Goal: Task Accomplishment & Management: Manage account settings

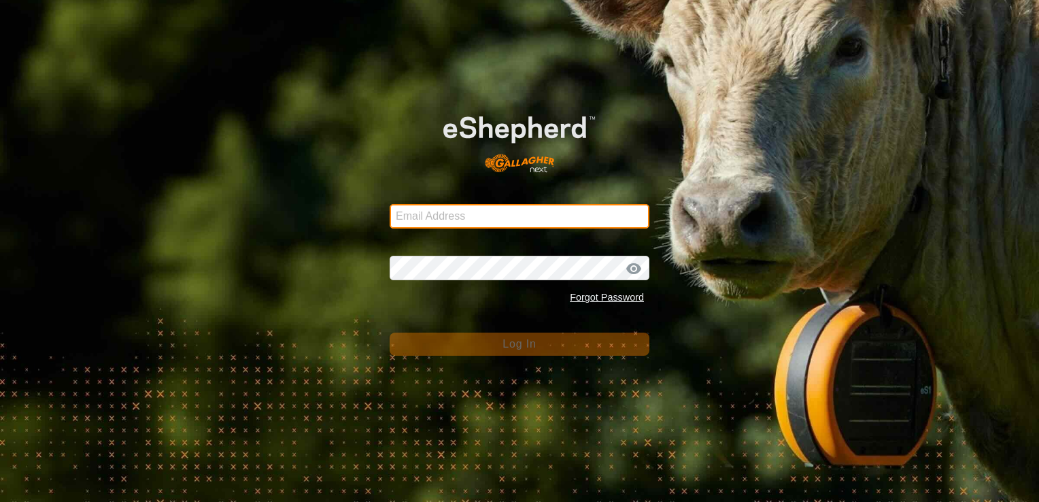
type input "[EMAIL_ADDRESS][DOMAIN_NAME]"
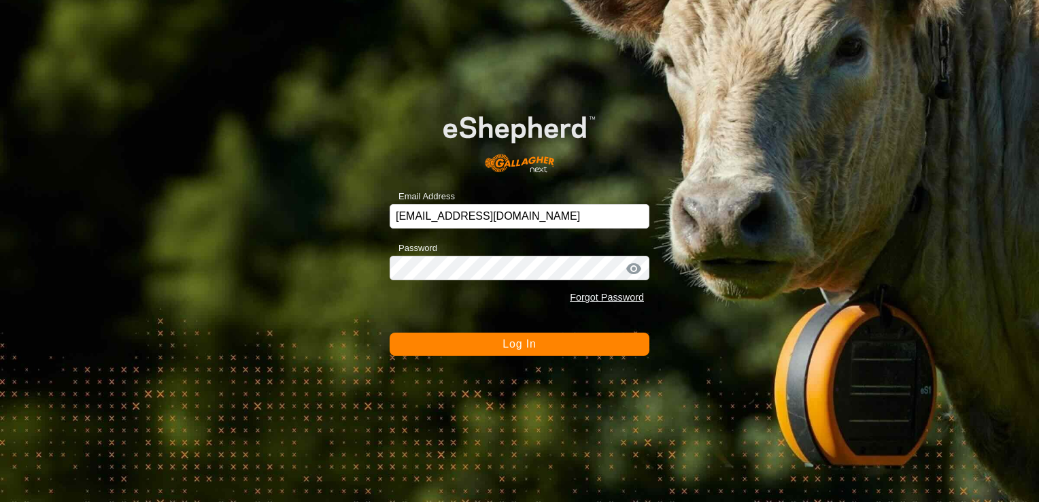
click at [503, 344] on span "Log In" at bounding box center [519, 344] width 33 height 12
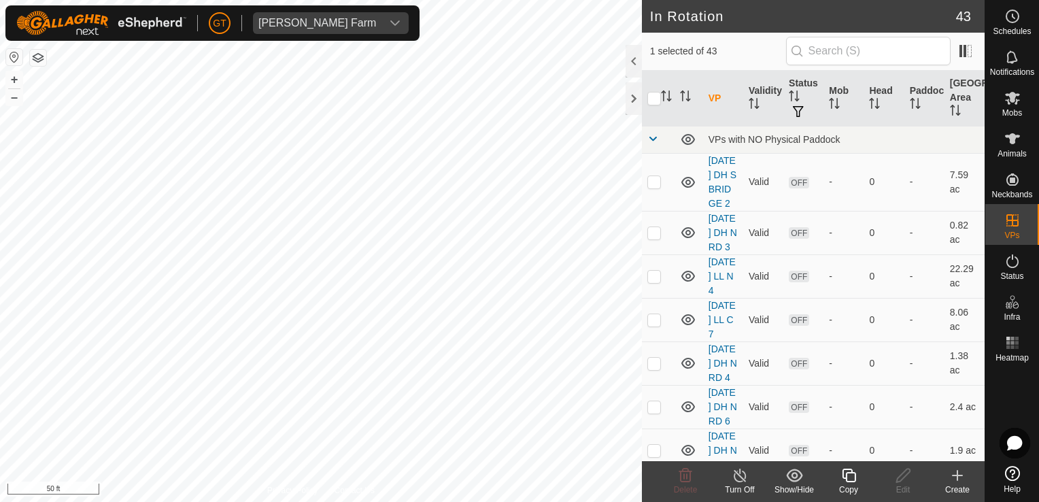
click at [849, 478] on icon at bounding box center [849, 475] width 17 height 16
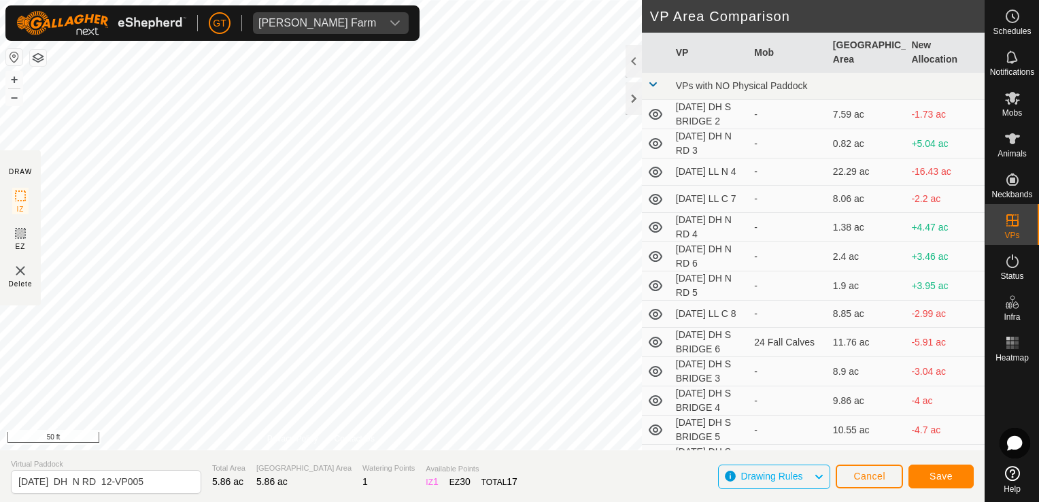
click at [444, 464] on div "DRAW IZ EZ Delete Privacy Policy Contact Us + – ⇧ i 50 ft VP Area Comparison VP…" at bounding box center [492, 251] width 985 height 502
click at [452, 471] on div "DRAW IZ EZ Delete Privacy Policy Contact Us + – ⇧ i 50 ft VP Area Comparison VP…" at bounding box center [492, 251] width 985 height 502
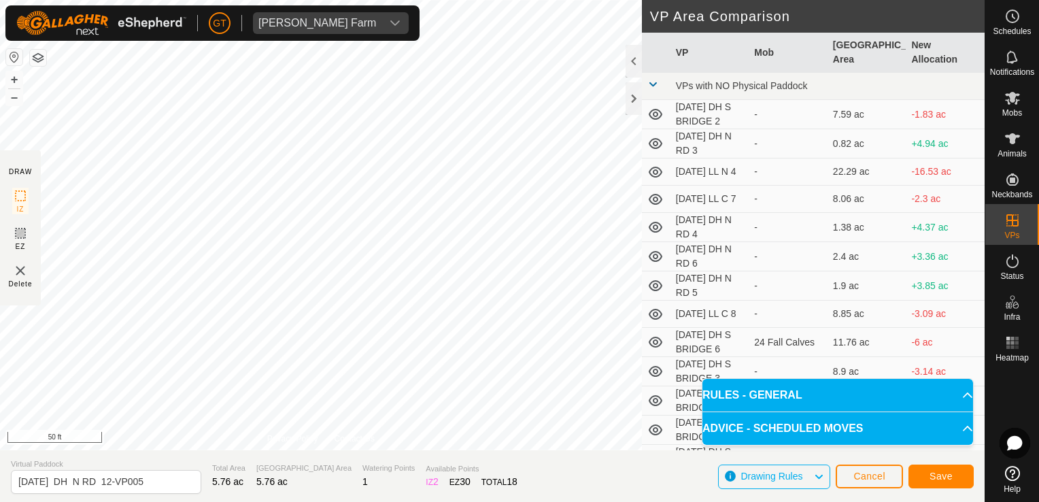
click at [201, 473] on div "DRAW IZ EZ Delete Privacy Policy Contact Us IZ interior angle must be larger th…" at bounding box center [492, 251] width 985 height 502
click at [14, 0] on html "[PERSON_NAME] Farm Schedules Notifications Mobs Animals Neckbands VPs Status In…" at bounding box center [519, 251] width 1039 height 502
click at [136, 159] on div "DRAW IZ EZ Delete Privacy Policy Contact Us IZ interior angle must be larger th…" at bounding box center [492, 225] width 985 height 450
click at [1, 158] on section "DRAW IZ EZ Delete" at bounding box center [20, 227] width 41 height 155
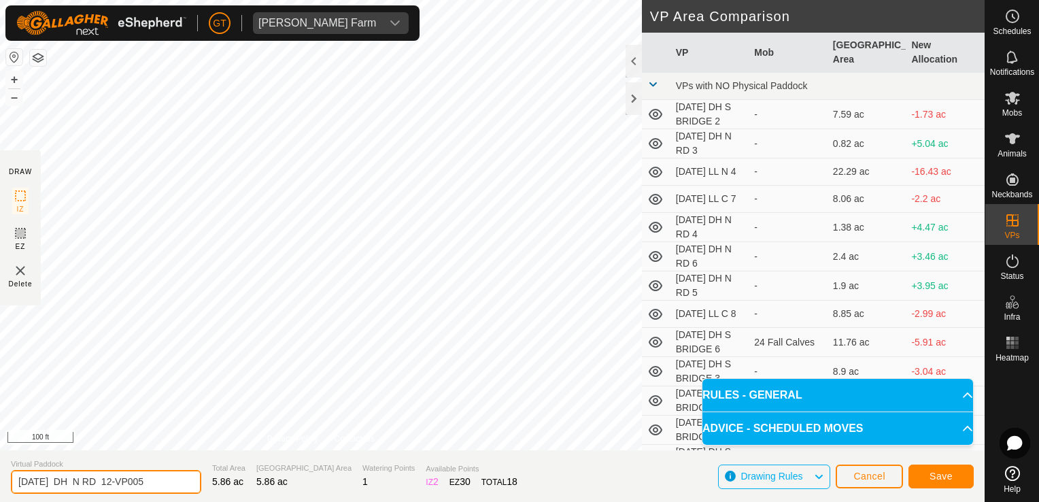
click at [167, 480] on input "[DATE] DH N RD 12-VP005" at bounding box center [106, 482] width 190 height 24
type input "[DATE] DH N RD 12-VP006"
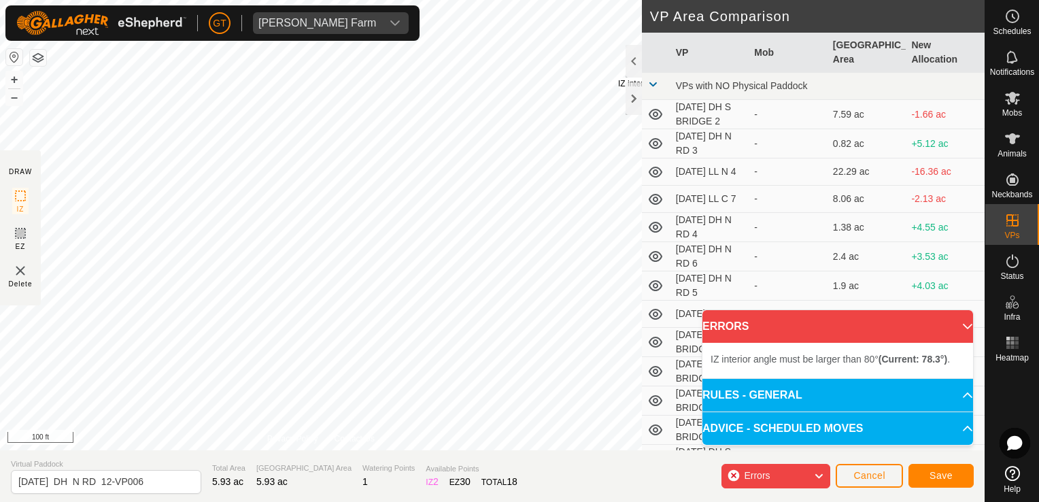
click at [618, 78] on div "IZ interior angle must be larger than 80° (Current: 78.3°) . + – ⇧ i 100 ft" at bounding box center [321, 225] width 642 height 450
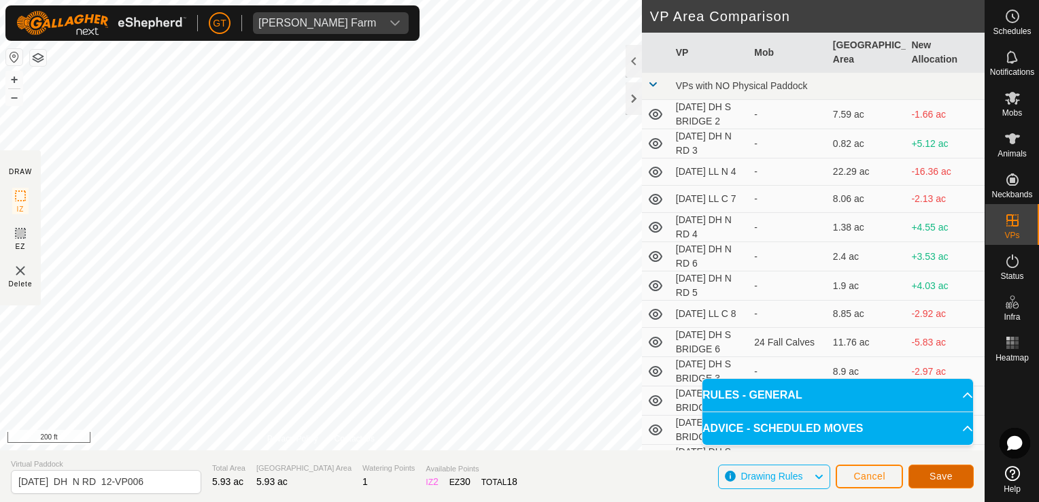
click at [943, 475] on span "Save" at bounding box center [941, 476] width 23 height 11
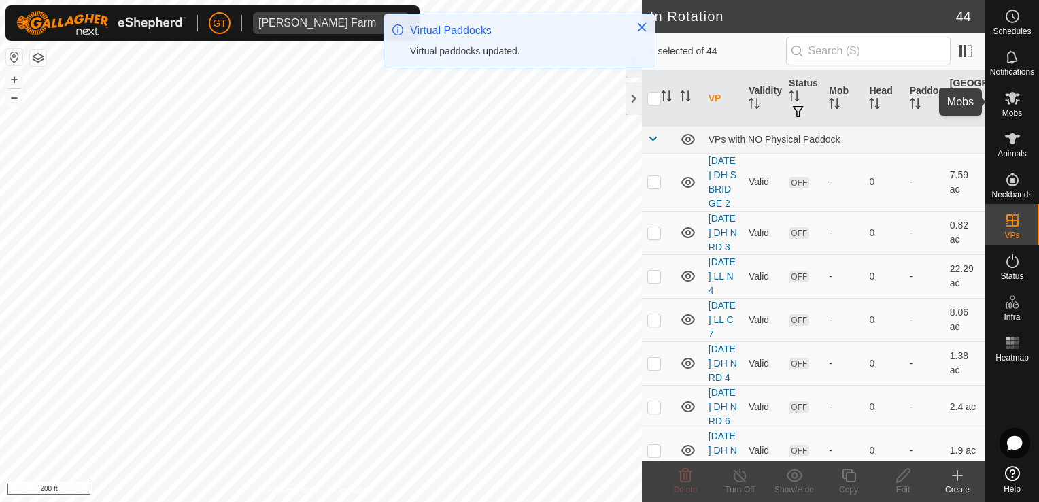
click at [1014, 109] on span "Mobs" at bounding box center [1012, 113] width 20 height 8
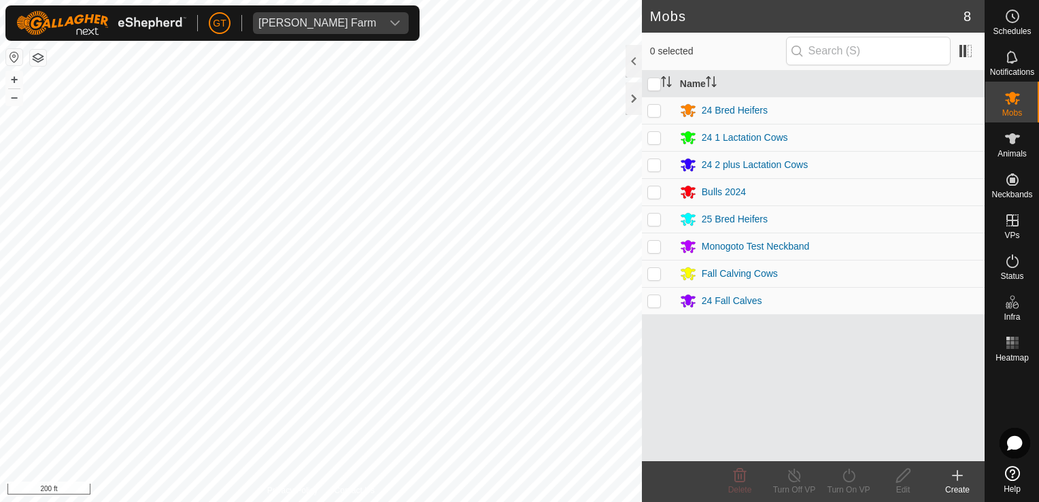
click at [659, 277] on p-checkbox at bounding box center [654, 273] width 14 height 11
checkbox input "true"
click at [854, 479] on icon at bounding box center [849, 475] width 17 height 16
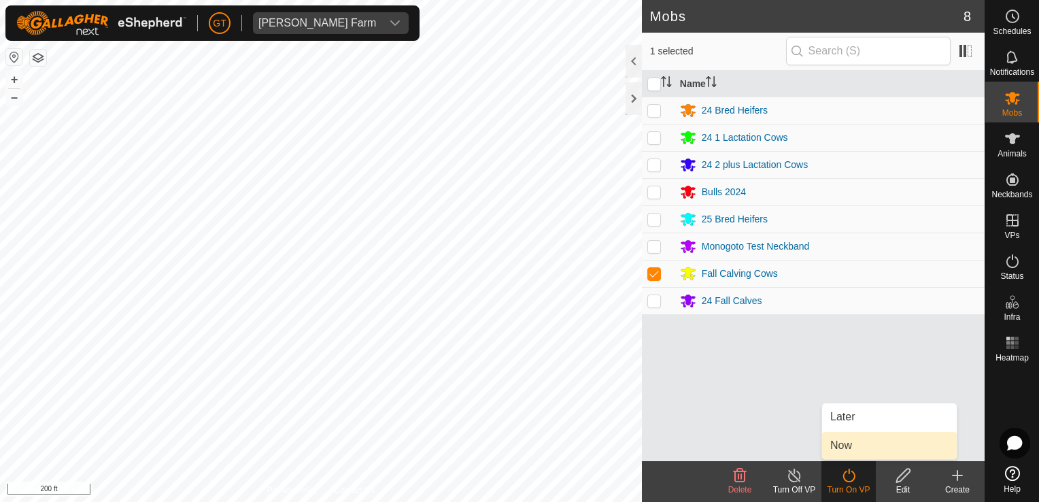
click at [848, 453] on link "Now" at bounding box center [889, 445] width 135 height 27
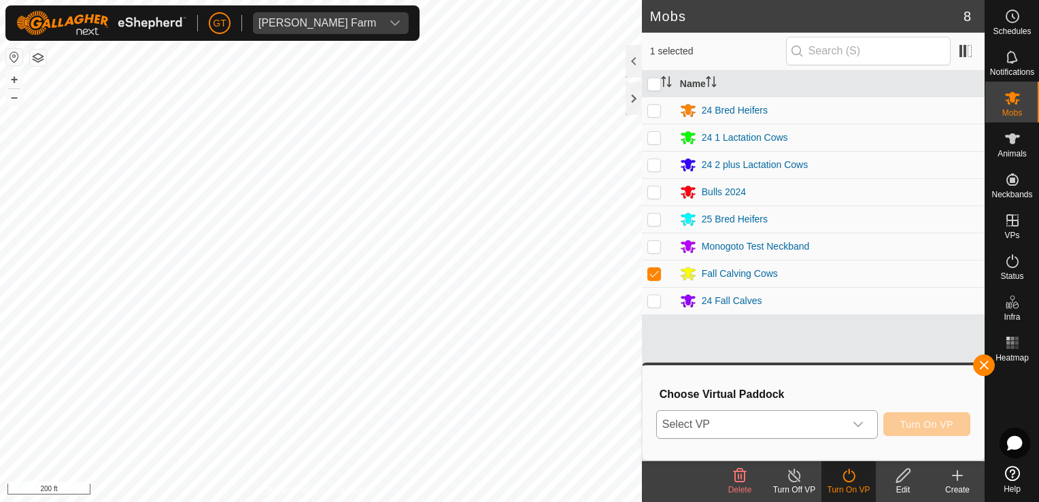
click at [857, 420] on icon "dropdown trigger" at bounding box center [858, 424] width 11 height 11
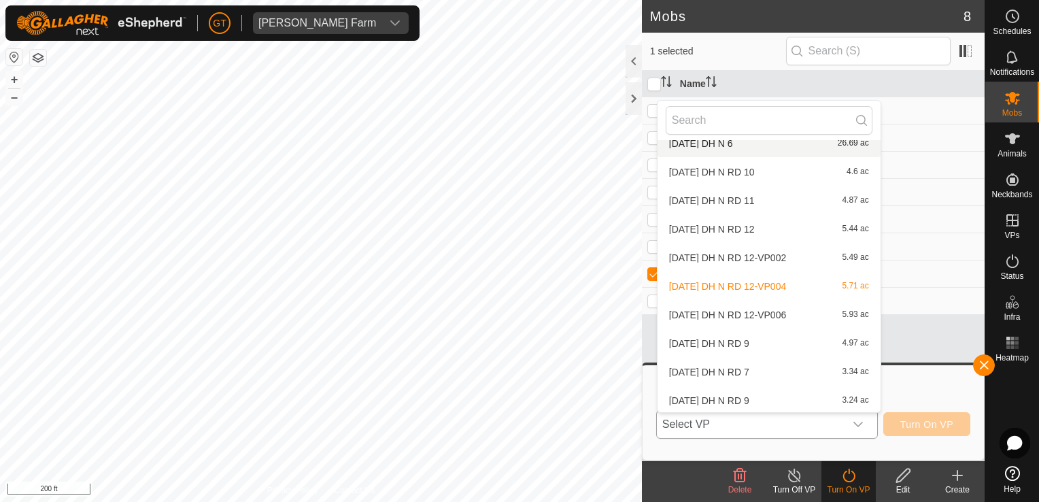
scroll to position [899, 0]
click at [786, 314] on li "[DATE] DH N RD 12-VP006 5.93 ac" at bounding box center [769, 314] width 223 height 27
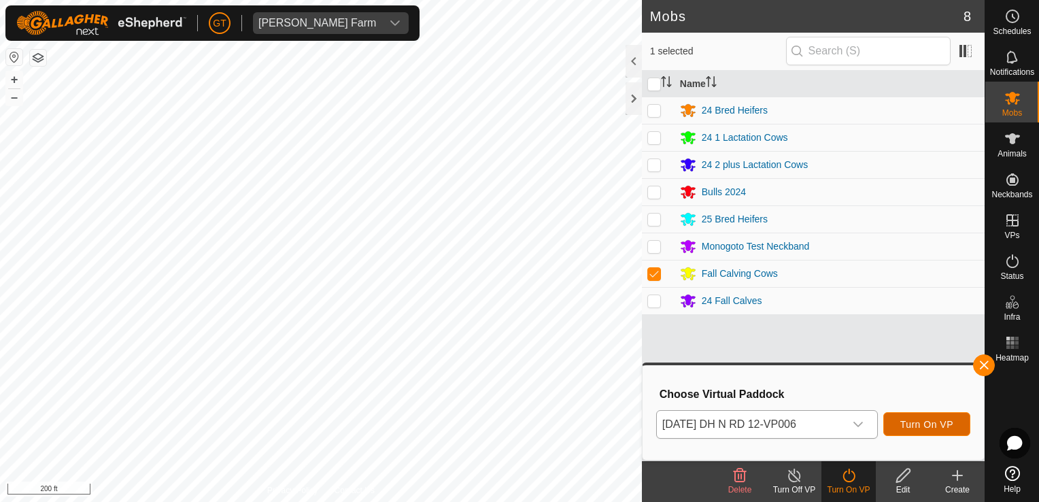
click at [930, 424] on span "Turn On VP" at bounding box center [926, 424] width 53 height 11
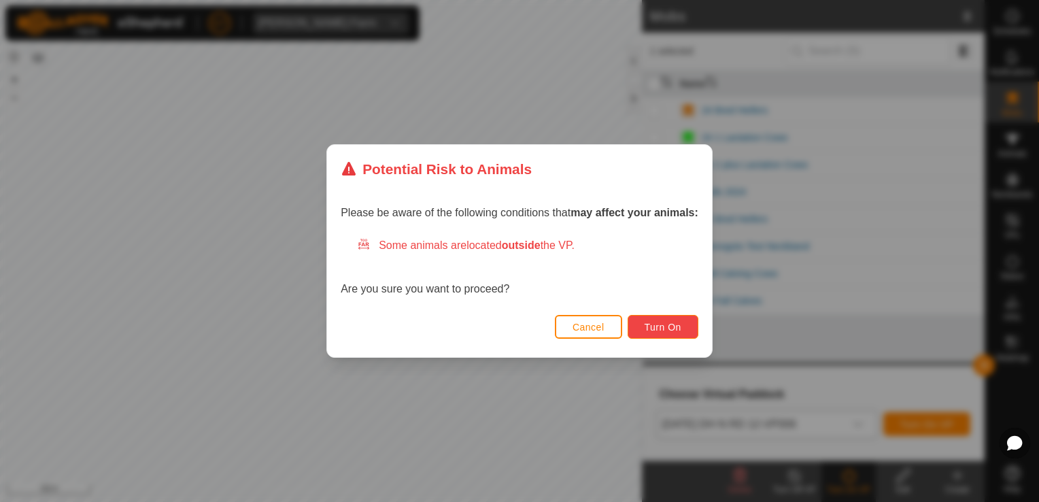
click at [671, 327] on span "Turn On" at bounding box center [663, 327] width 37 height 11
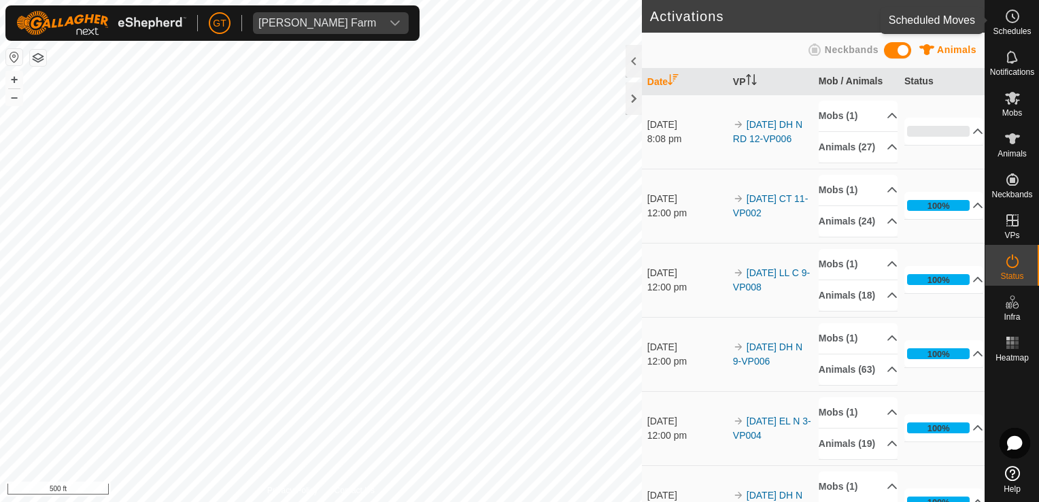
click at [1011, 17] on icon at bounding box center [1012, 16] width 16 height 16
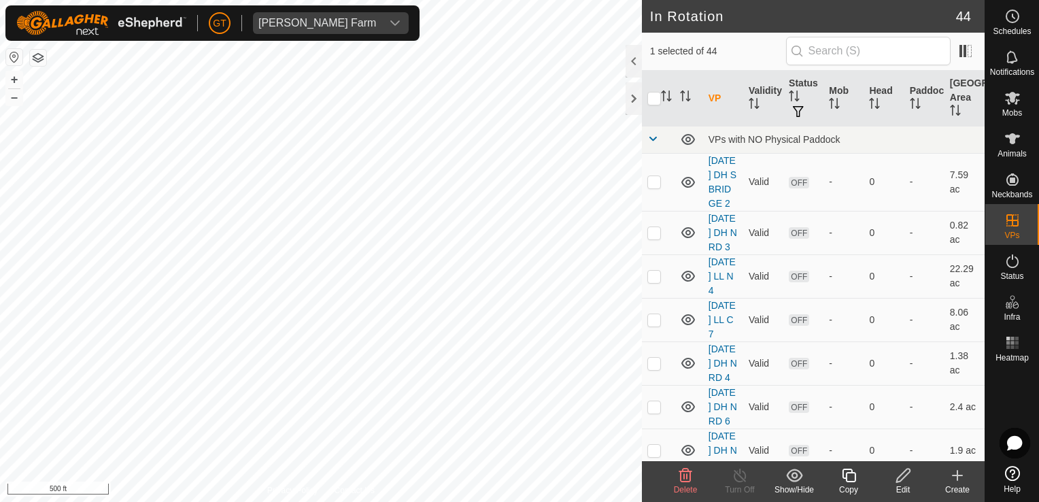
checkbox input "false"
checkbox input "true"
checkbox input "false"
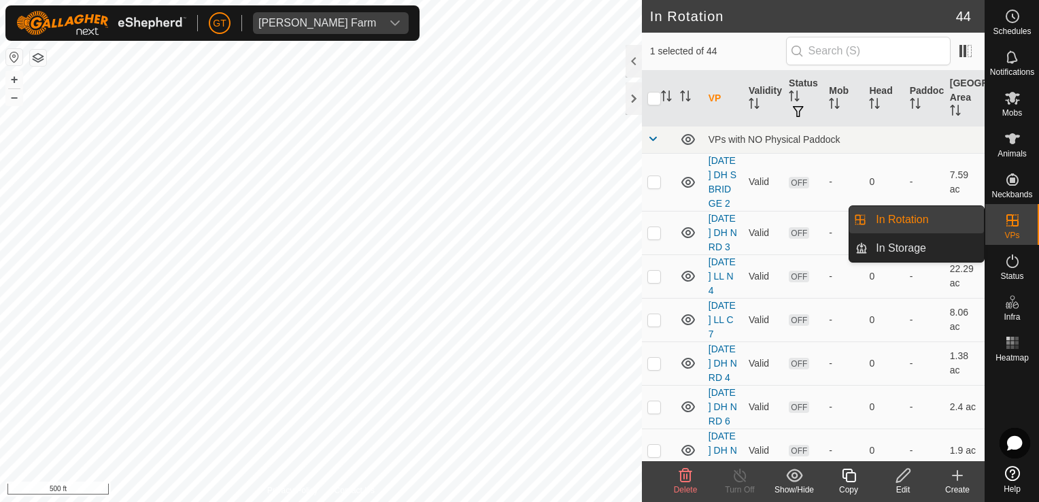
click at [1019, 216] on icon at bounding box center [1012, 220] width 16 height 16
click at [941, 218] on link "In Rotation" at bounding box center [926, 219] width 116 height 27
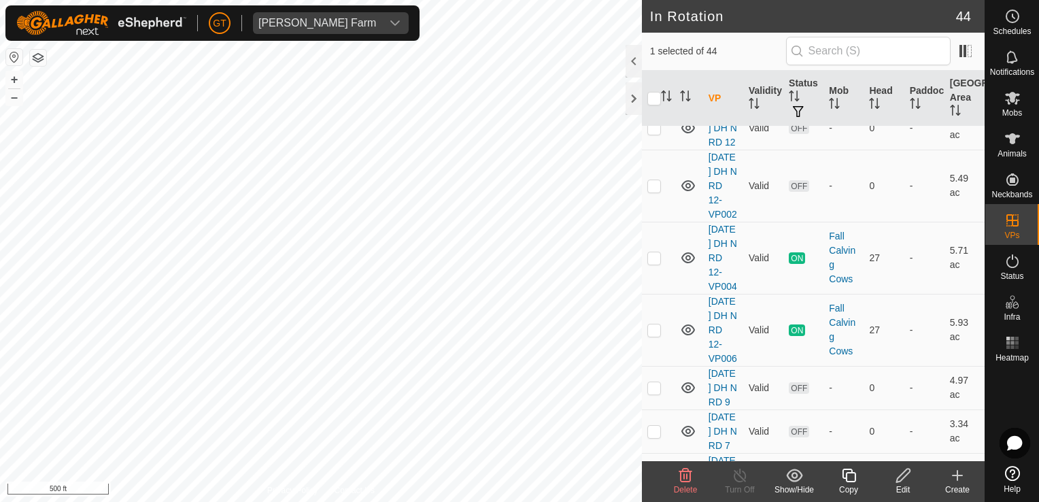
scroll to position [1700, 0]
click at [854, 475] on icon at bounding box center [849, 475] width 17 height 16
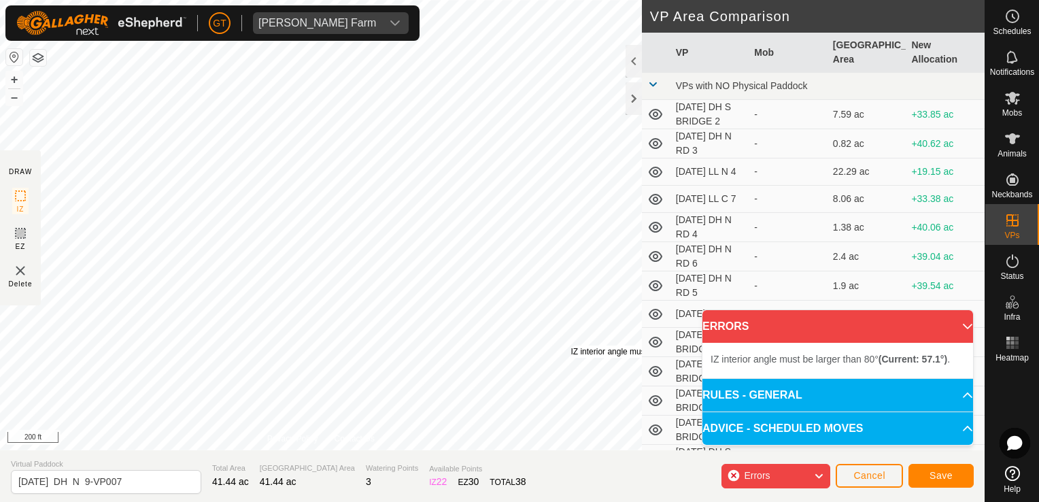
click at [571, 345] on div "IZ interior angle must be larger than 80° (Current: 57.1°) ." at bounding box center [673, 351] width 205 height 12
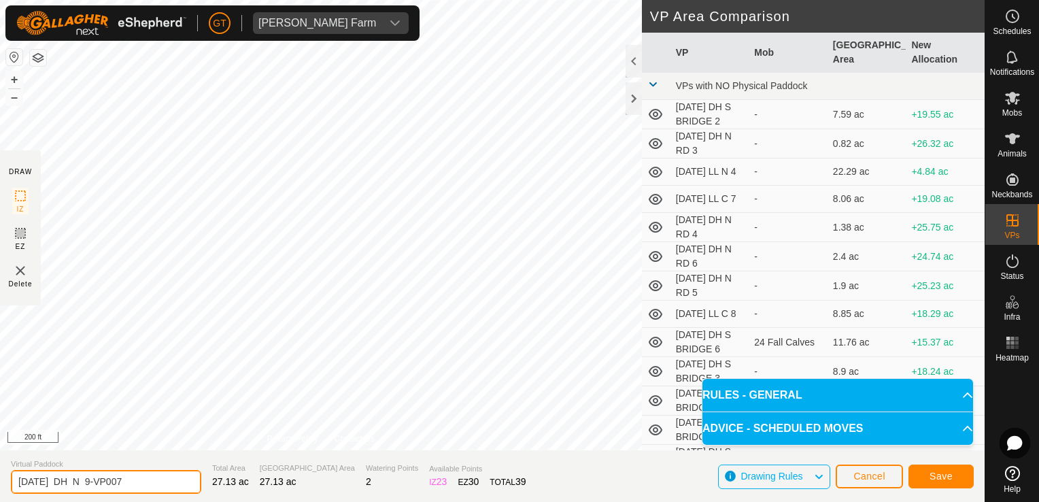
click at [167, 488] on input "[DATE] DH N 9-VP007" at bounding box center [106, 482] width 190 height 24
type input "[DATE] LL N 1"
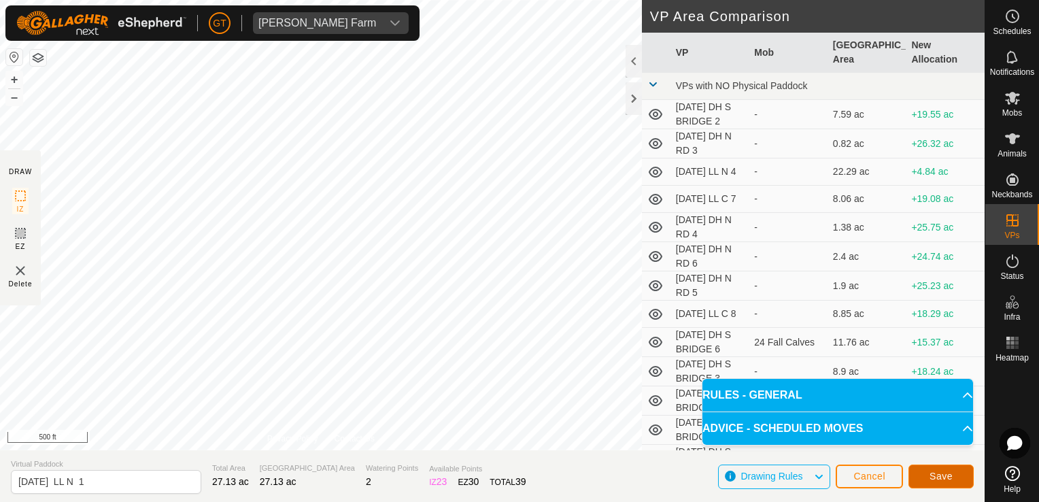
click at [953, 480] on button "Save" at bounding box center [941, 476] width 65 height 24
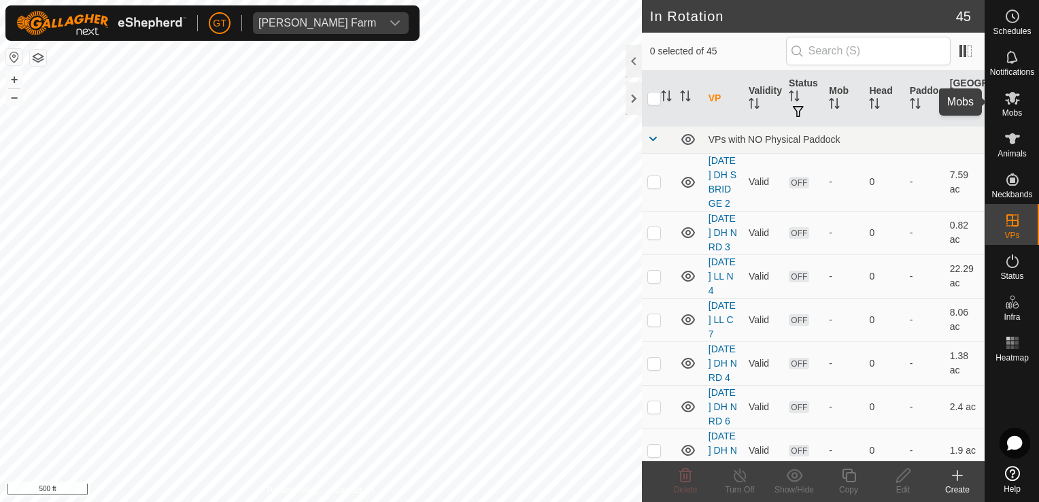
click at [1008, 100] on icon at bounding box center [1012, 98] width 15 height 13
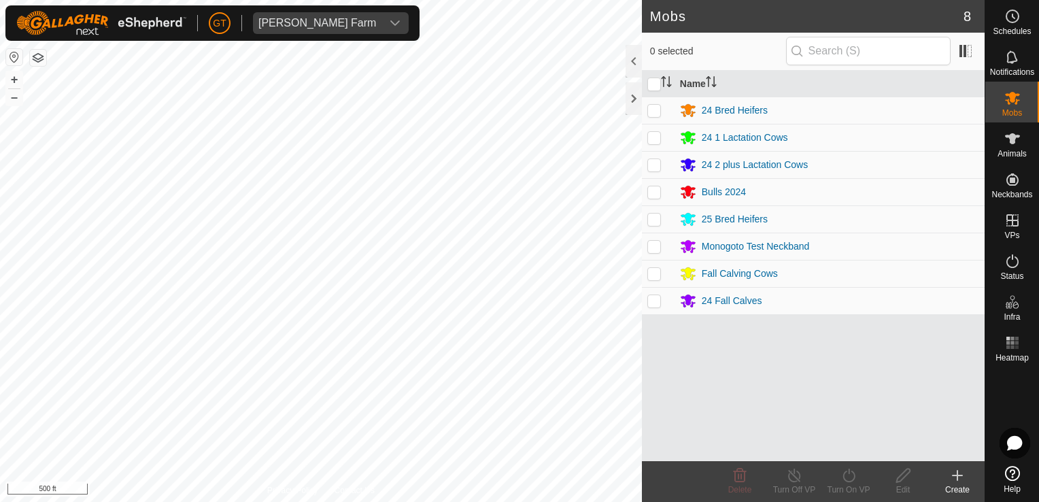
click at [657, 169] on p-checkbox at bounding box center [654, 164] width 14 height 11
checkbox input "true"
click at [851, 478] on icon at bounding box center [849, 475] width 17 height 16
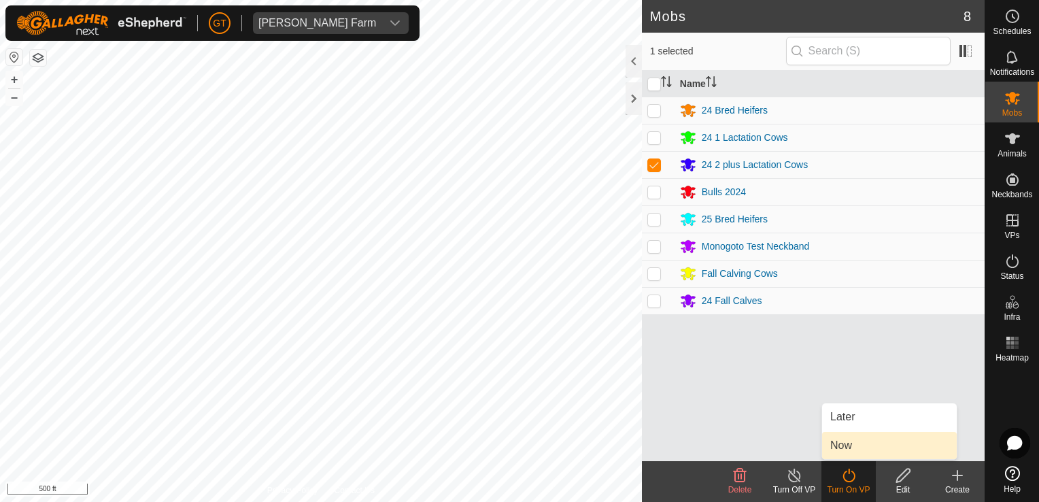
click at [857, 453] on link "Now" at bounding box center [889, 445] width 135 height 27
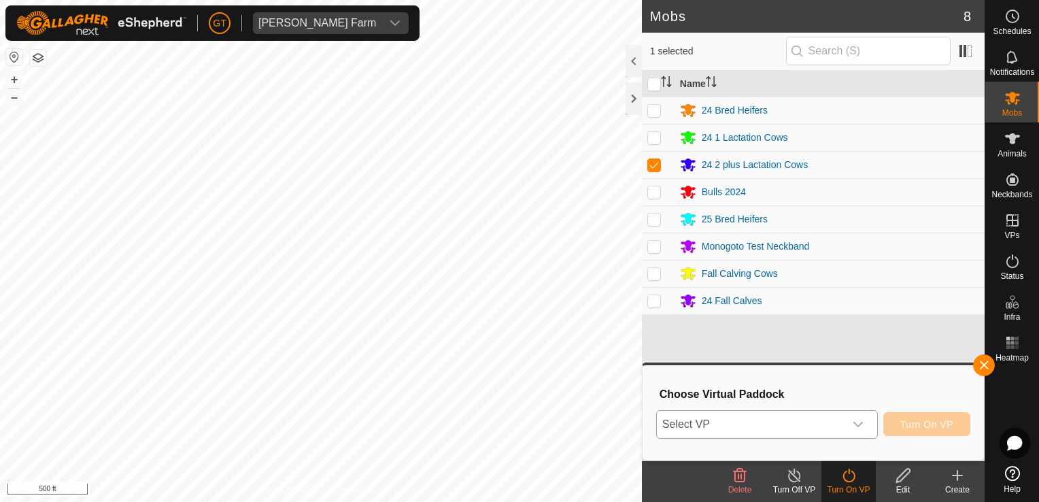
click at [868, 423] on div "dropdown trigger" at bounding box center [858, 424] width 27 height 27
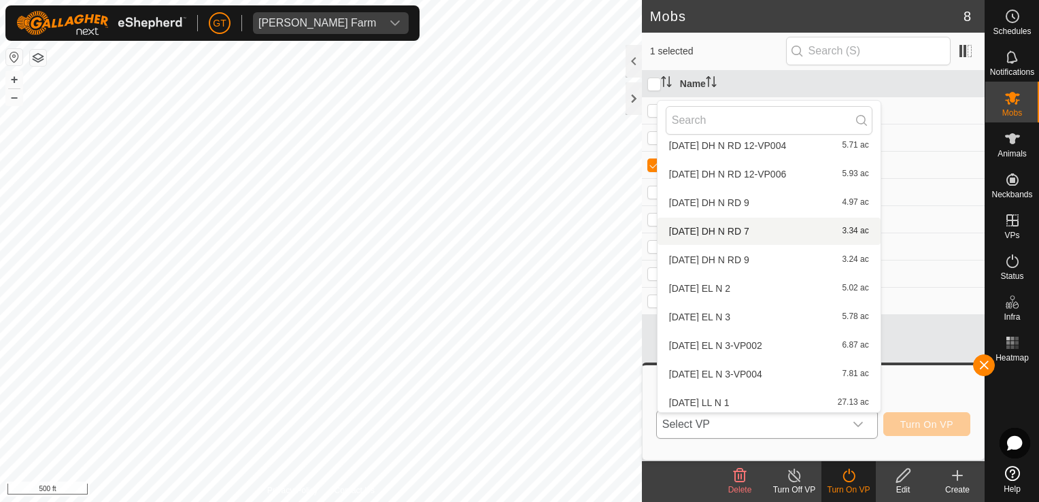
scroll to position [1043, 0]
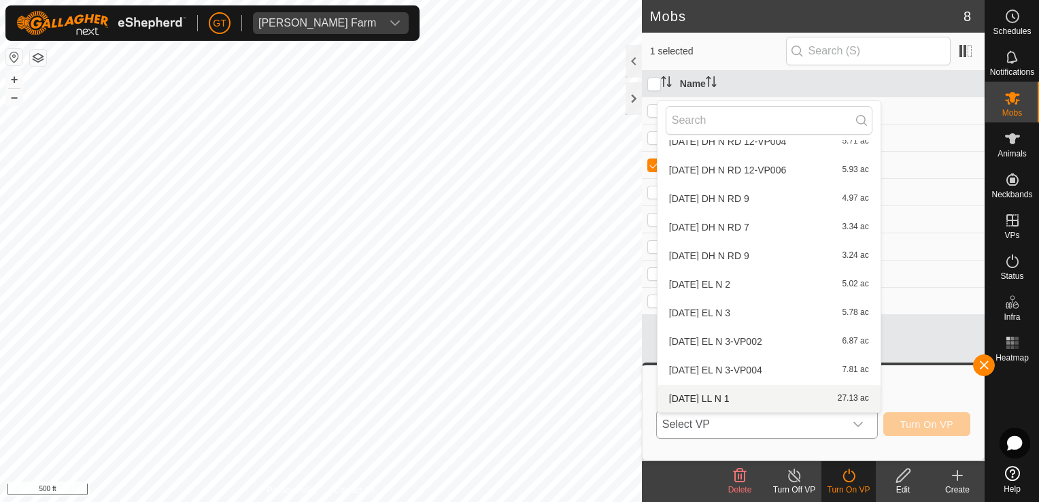
click at [754, 403] on li "[DATE] LL N 1 27.13 ac" at bounding box center [769, 398] width 223 height 27
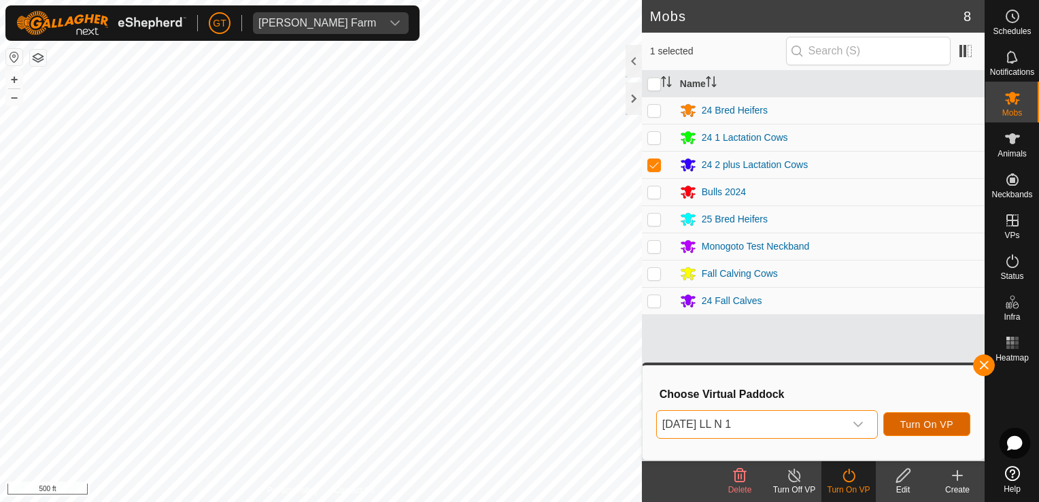
click at [933, 428] on span "Turn On VP" at bounding box center [926, 424] width 53 height 11
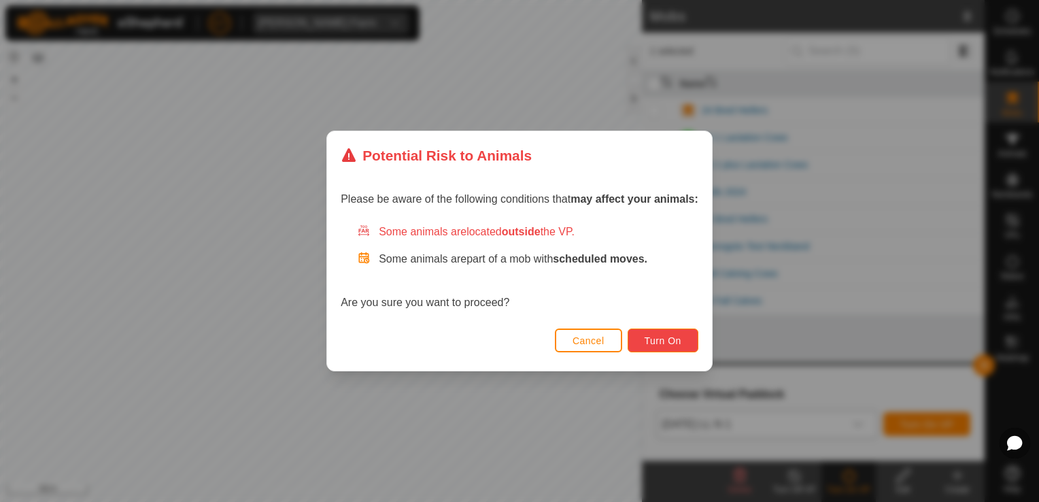
click at [650, 339] on span "Turn On" at bounding box center [663, 340] width 37 height 11
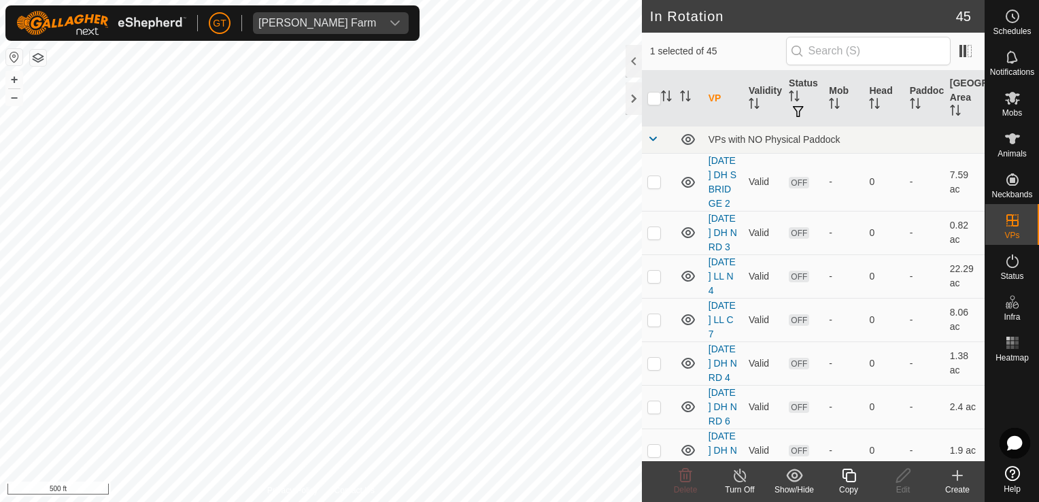
checkbox input "false"
checkbox input "true"
checkbox input "false"
click at [686, 477] on icon at bounding box center [685, 475] width 16 height 16
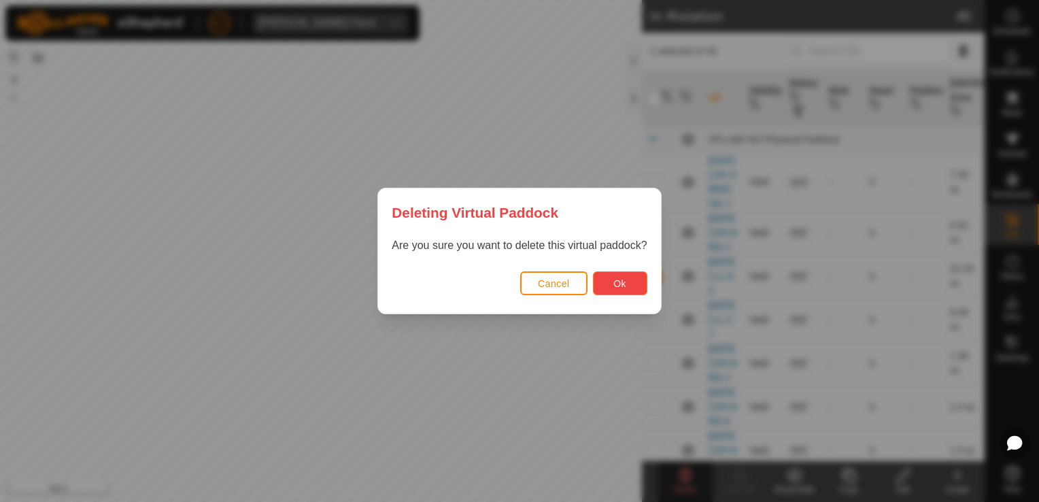
click at [637, 286] on button "Ok" at bounding box center [620, 283] width 54 height 24
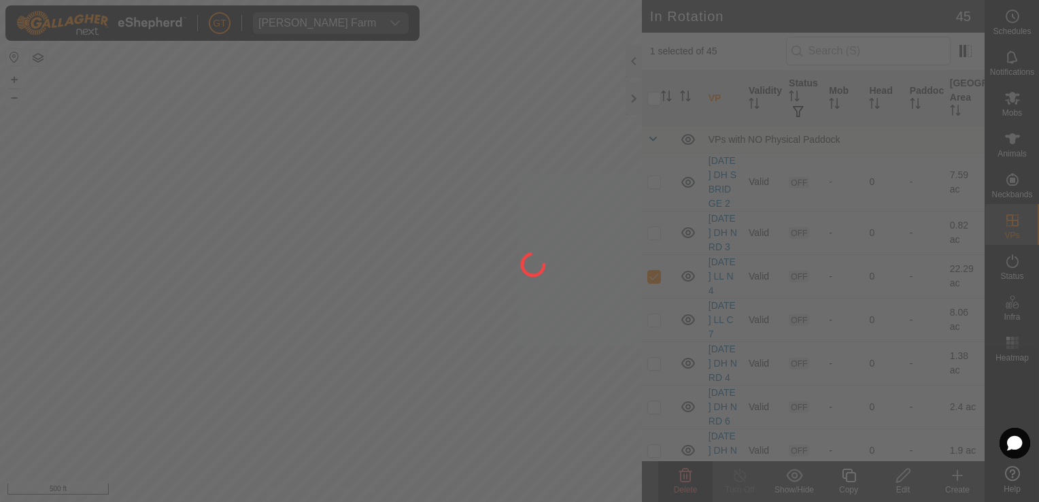
checkbox input "false"
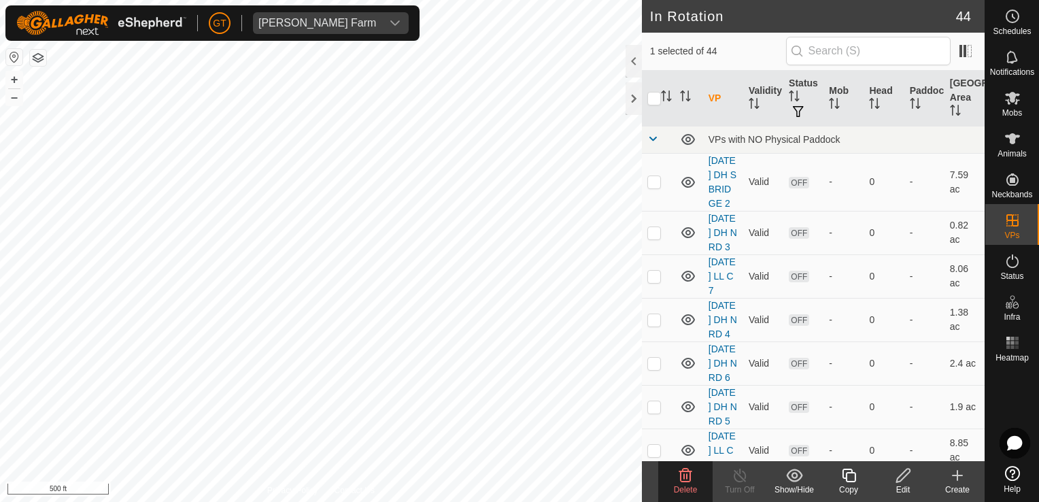
click at [682, 477] on icon at bounding box center [685, 475] width 16 height 16
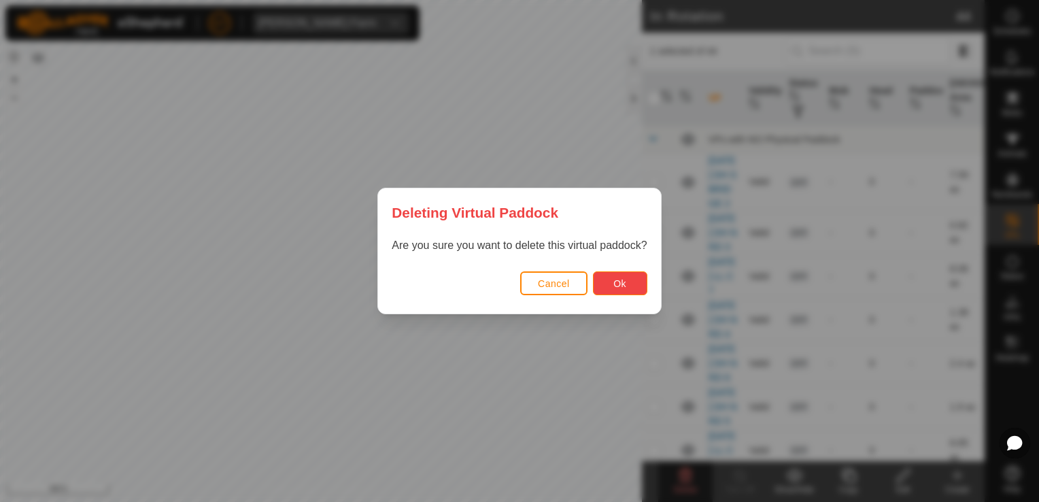
click at [620, 278] on span "Ok" at bounding box center [619, 283] width 13 height 11
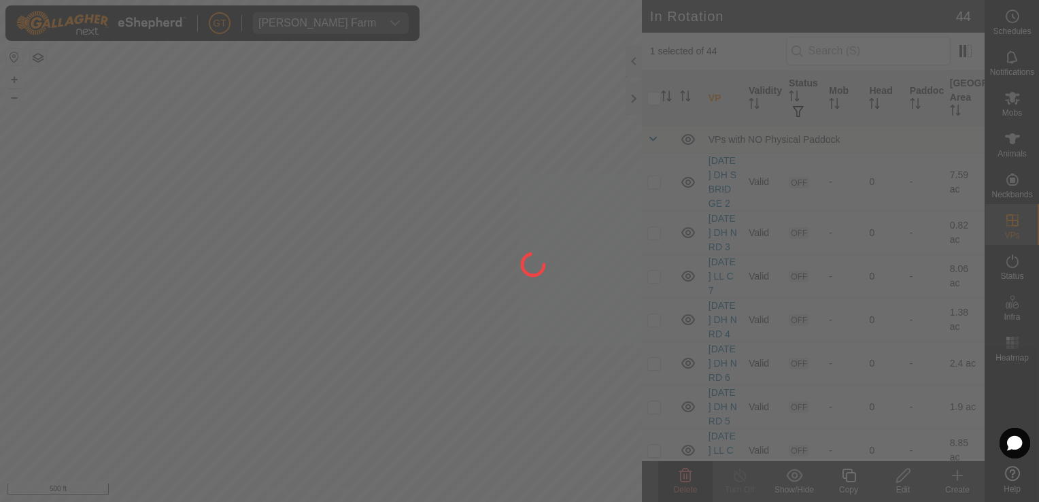
checkbox input "false"
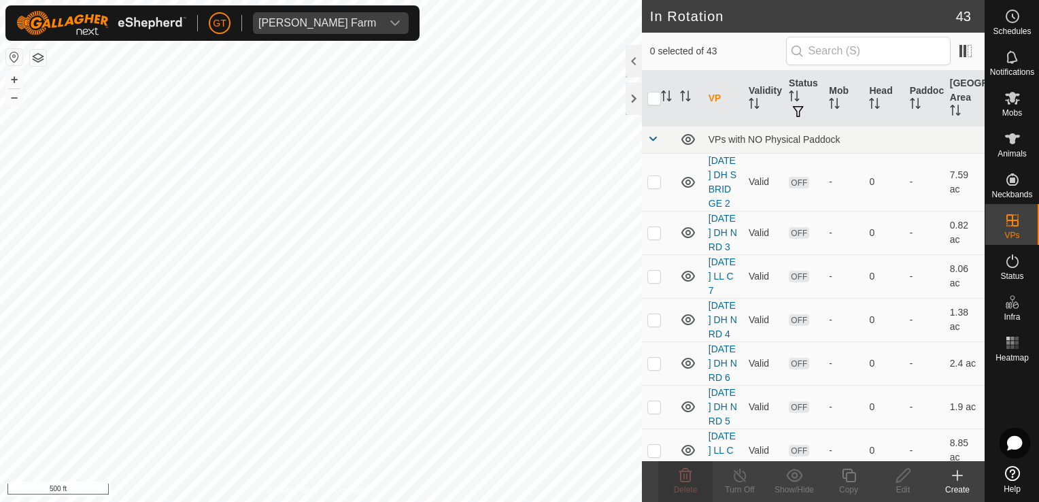
checkbox input "true"
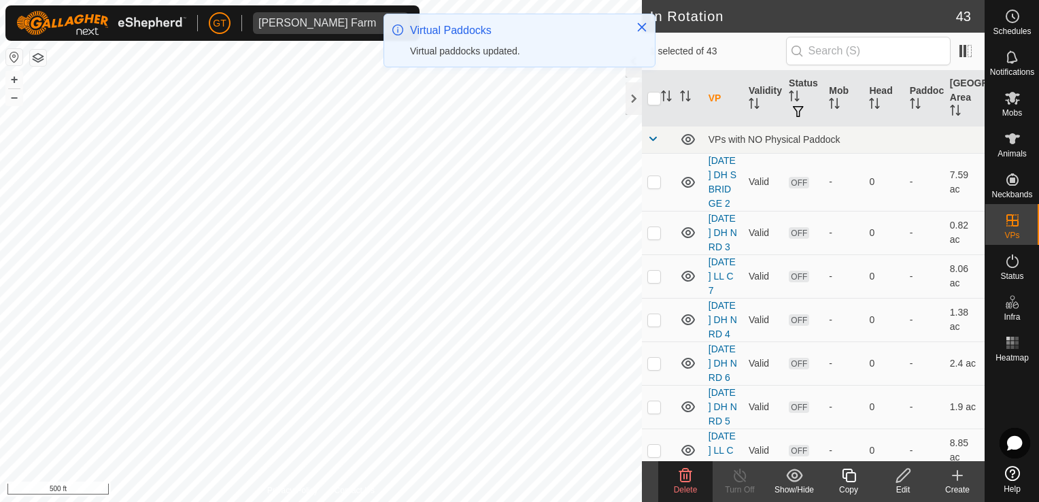
click at [686, 477] on icon at bounding box center [685, 475] width 16 height 16
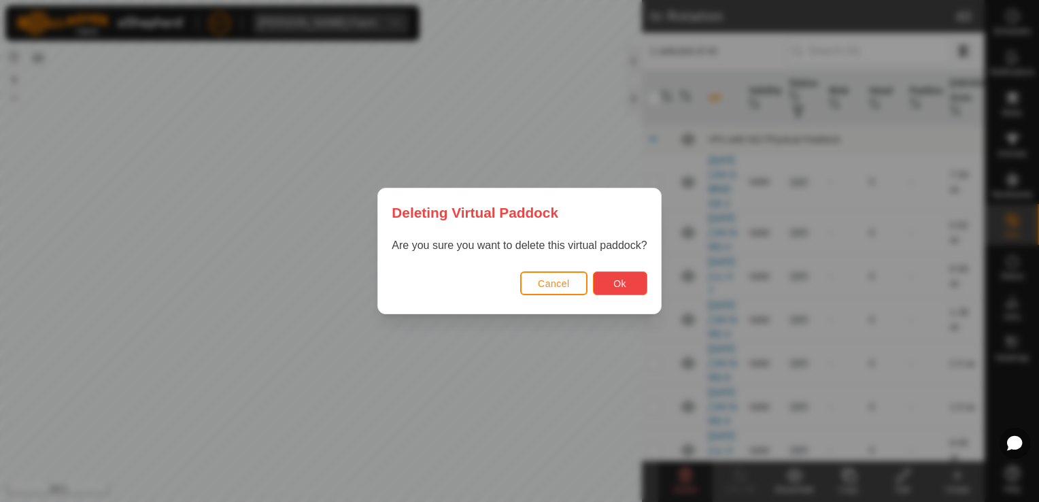
click at [619, 275] on button "Ok" at bounding box center [620, 283] width 54 height 24
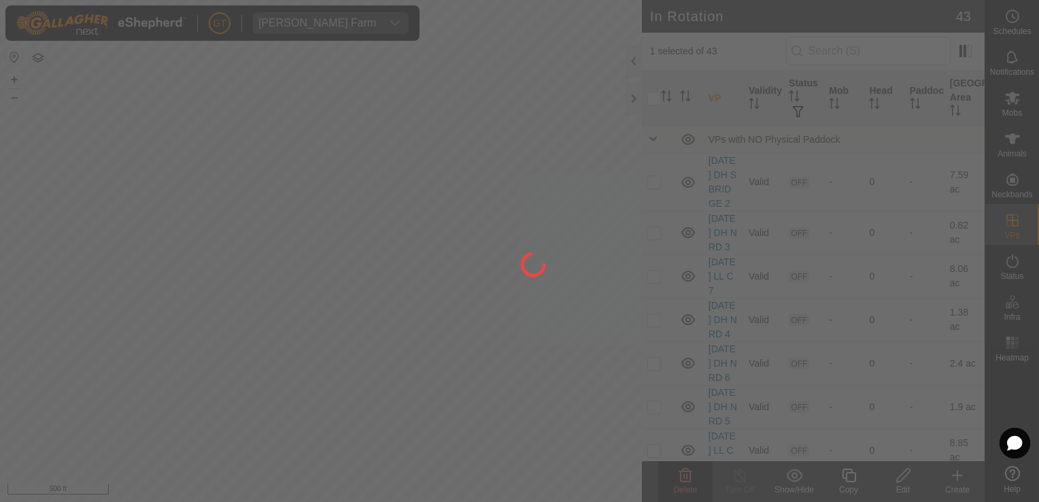
checkbox input "false"
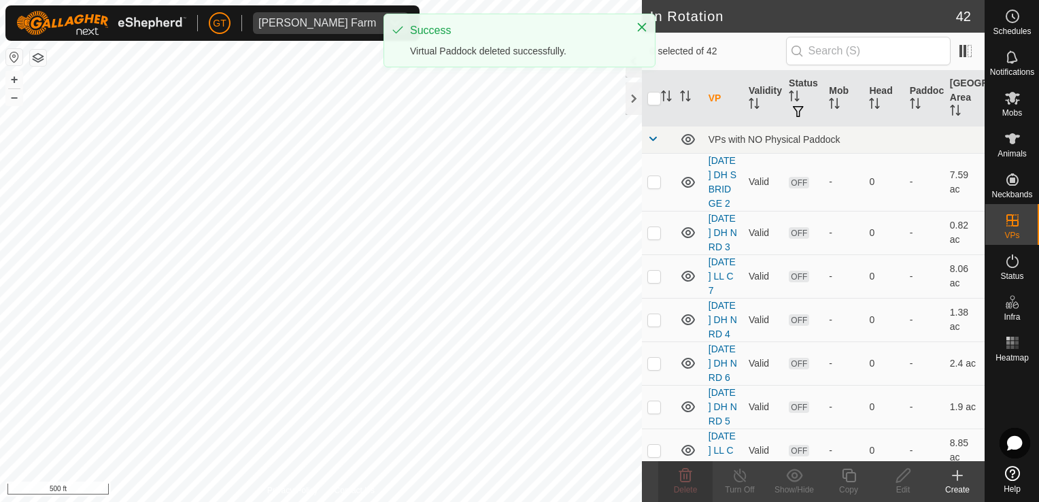
checkbox input "true"
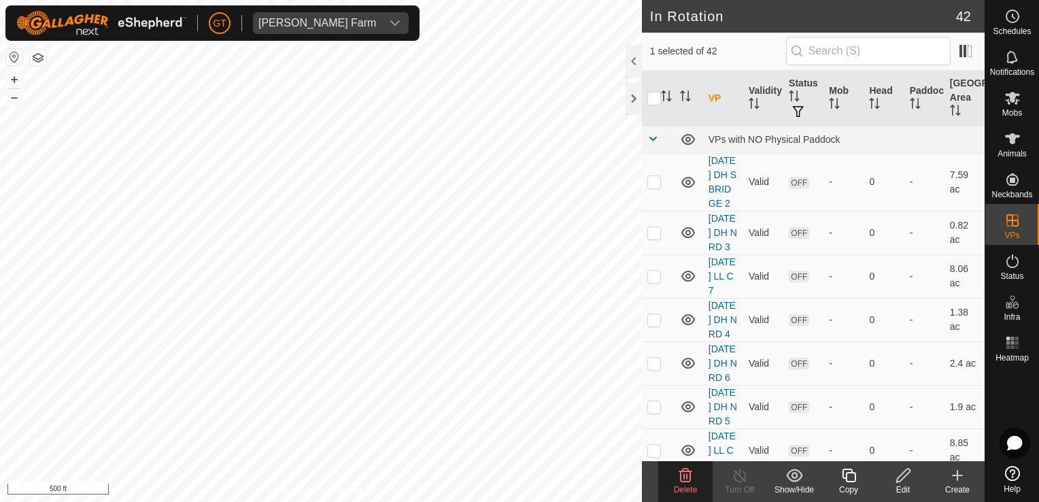
click at [692, 479] on icon at bounding box center [685, 475] width 16 height 16
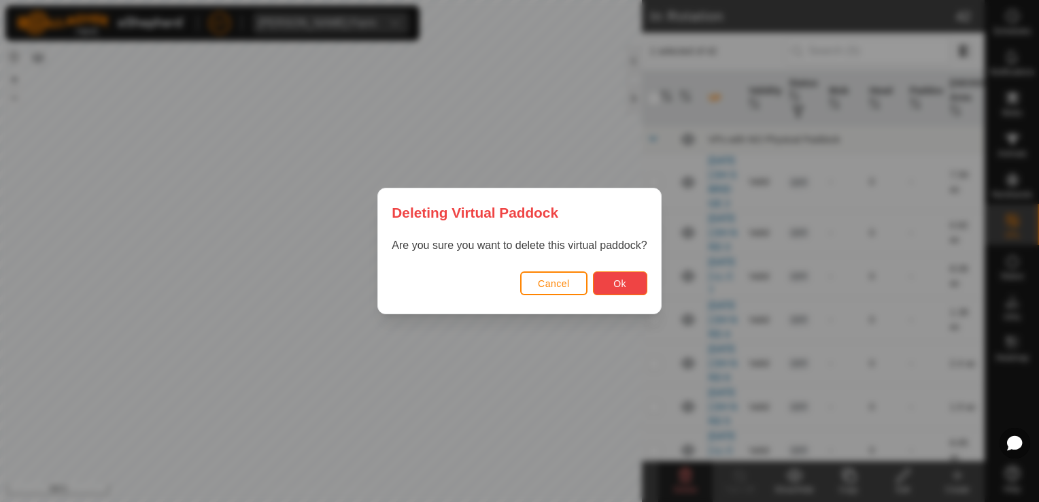
click at [622, 282] on span "Ok" at bounding box center [619, 283] width 13 height 11
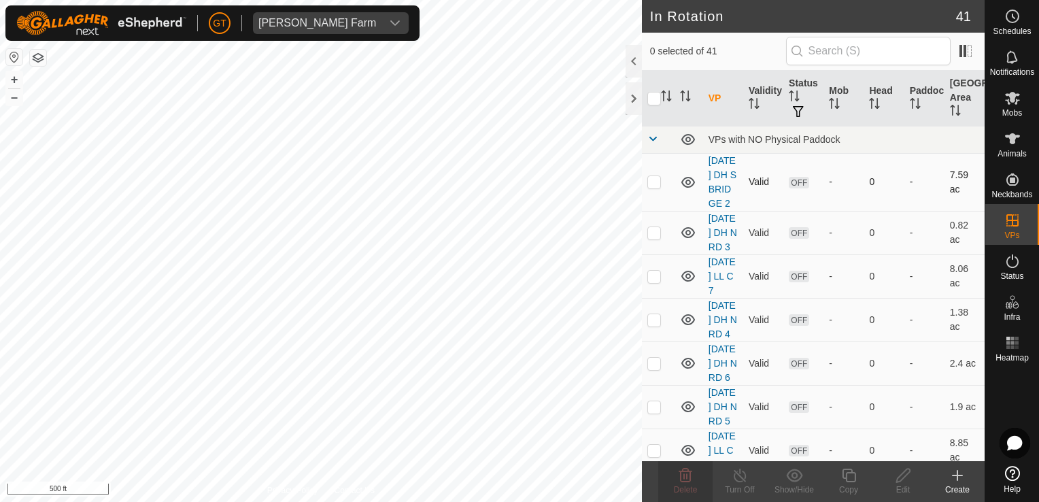
checkbox input "true"
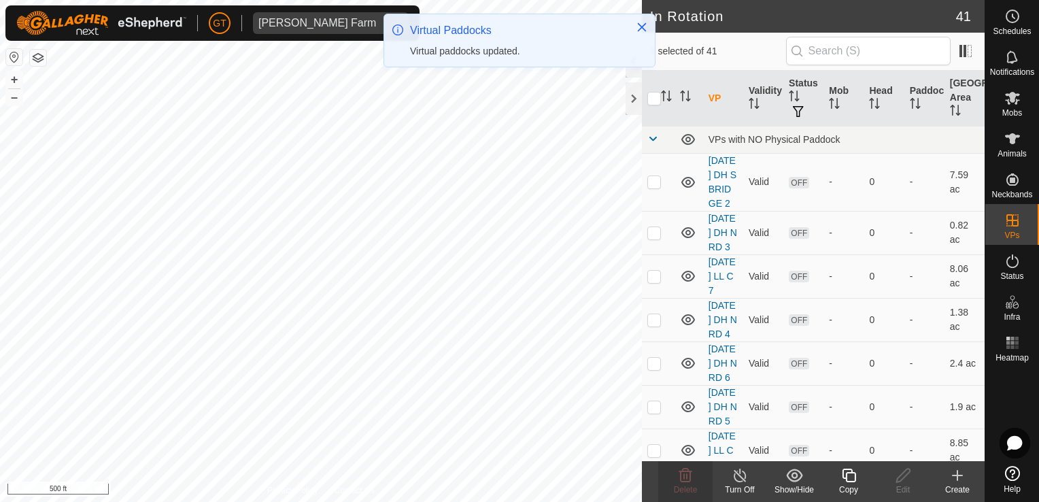
checkbox input "true"
checkbox input "false"
click at [688, 468] on icon at bounding box center [685, 475] width 16 height 16
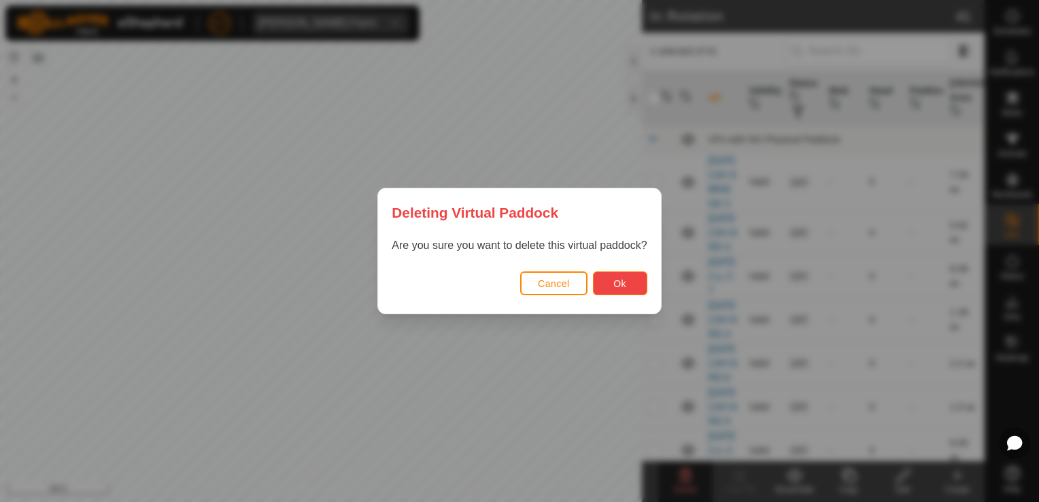
click at [622, 281] on span "Ok" at bounding box center [619, 283] width 13 height 11
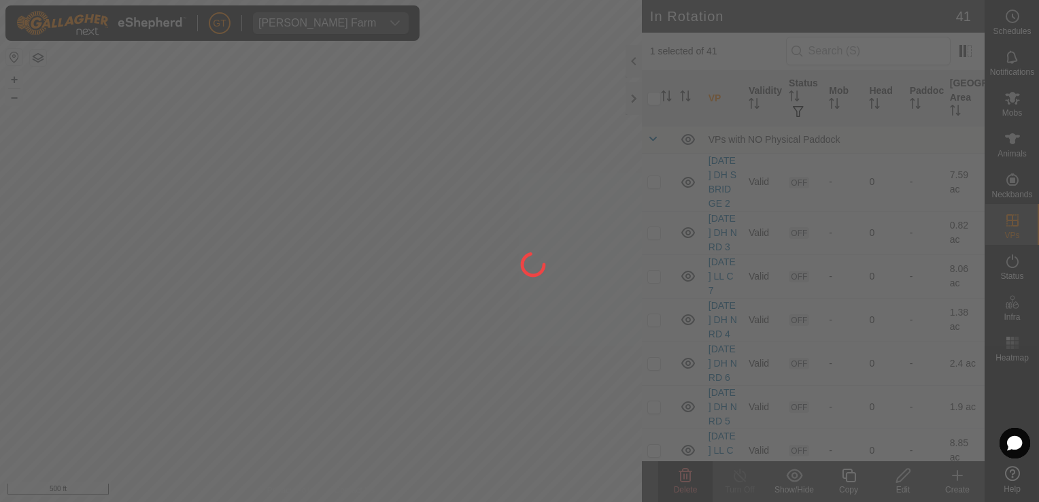
checkbox input "false"
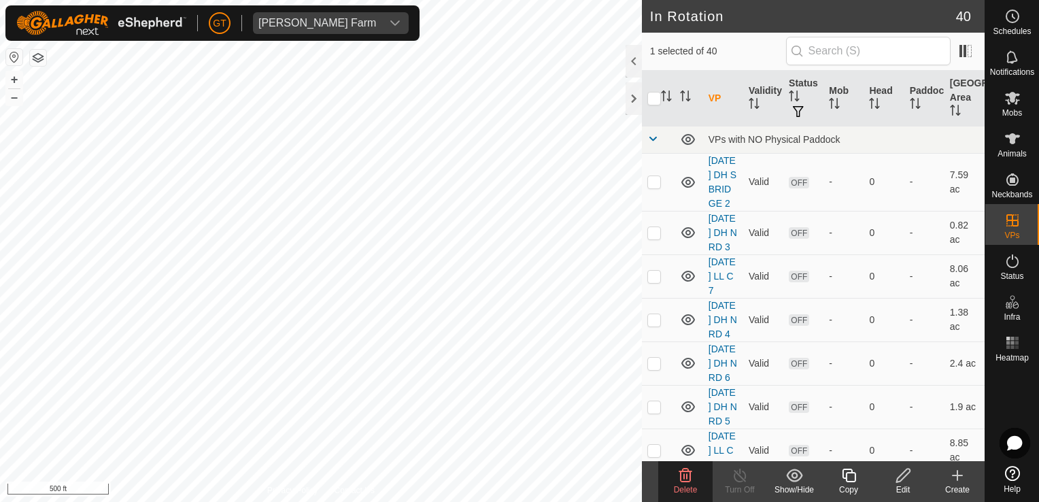
click at [696, 477] on delete-svg-icon at bounding box center [685, 475] width 54 height 16
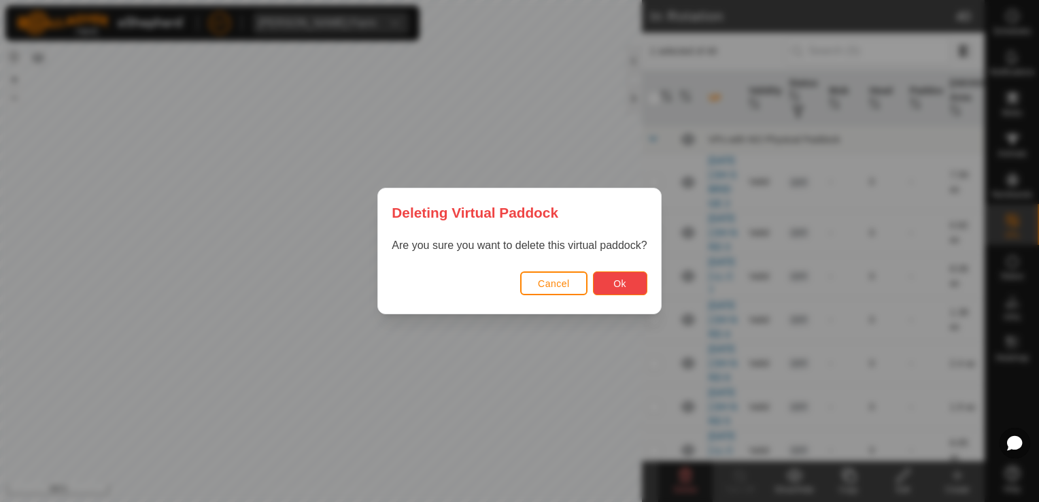
click at [626, 288] on button "Ok" at bounding box center [620, 283] width 54 height 24
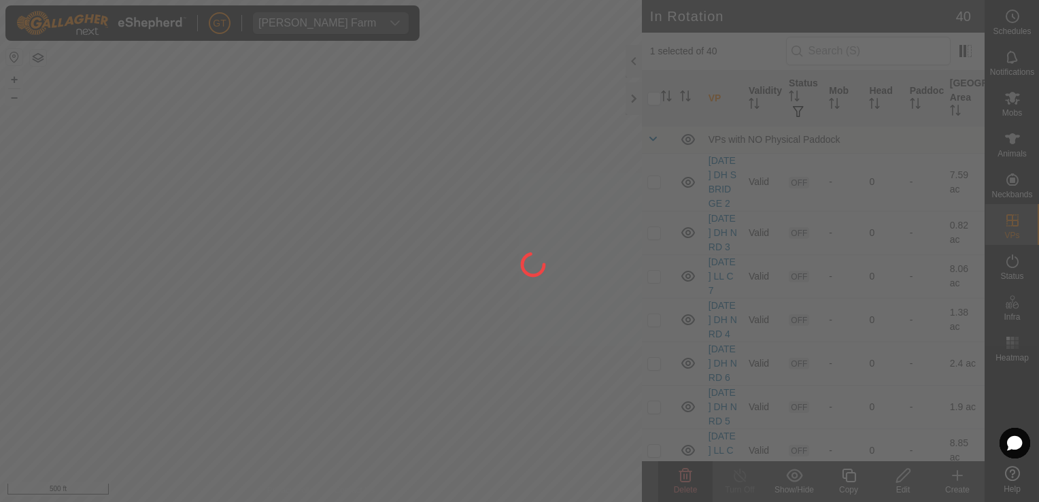
checkbox input "false"
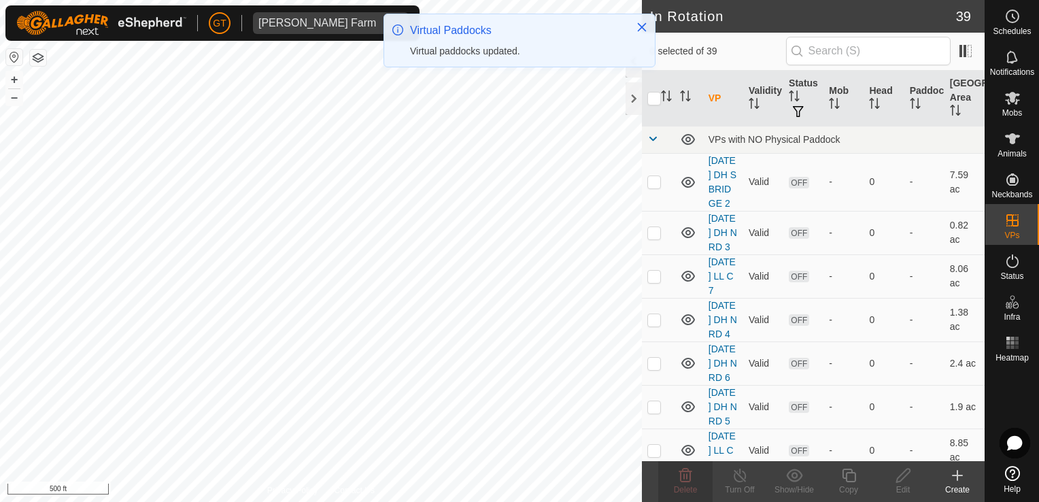
checkbox input "true"
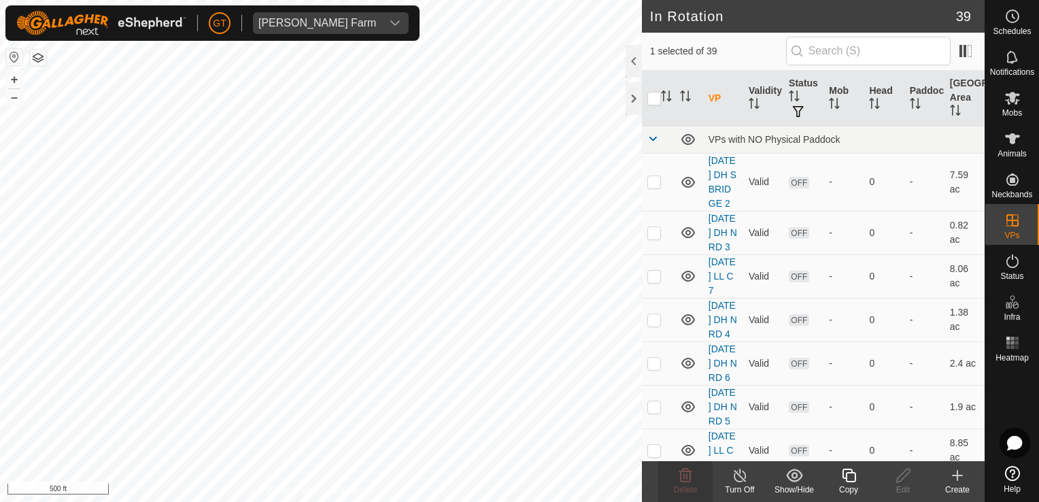
checkbox input "true"
checkbox input "false"
checkbox input "true"
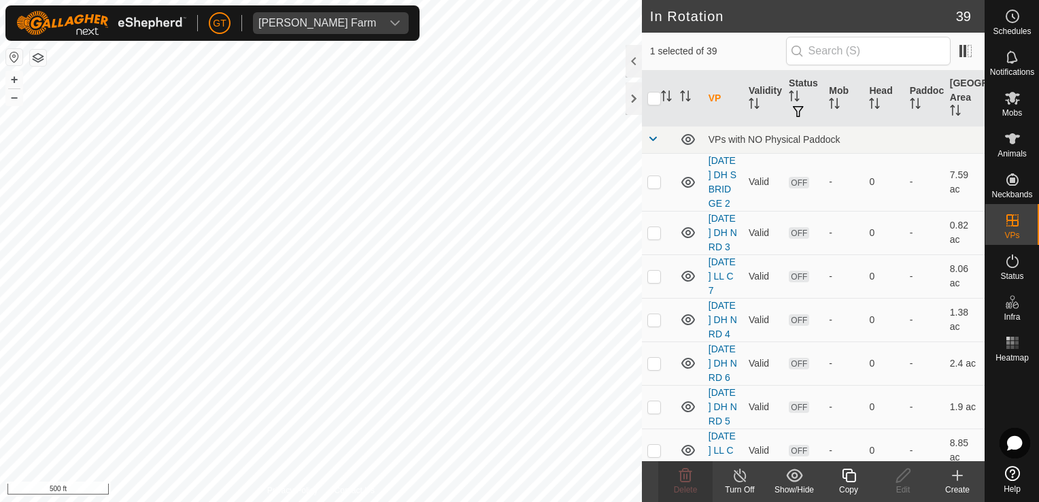
checkbox input "false"
click at [692, 475] on icon at bounding box center [685, 475] width 16 height 16
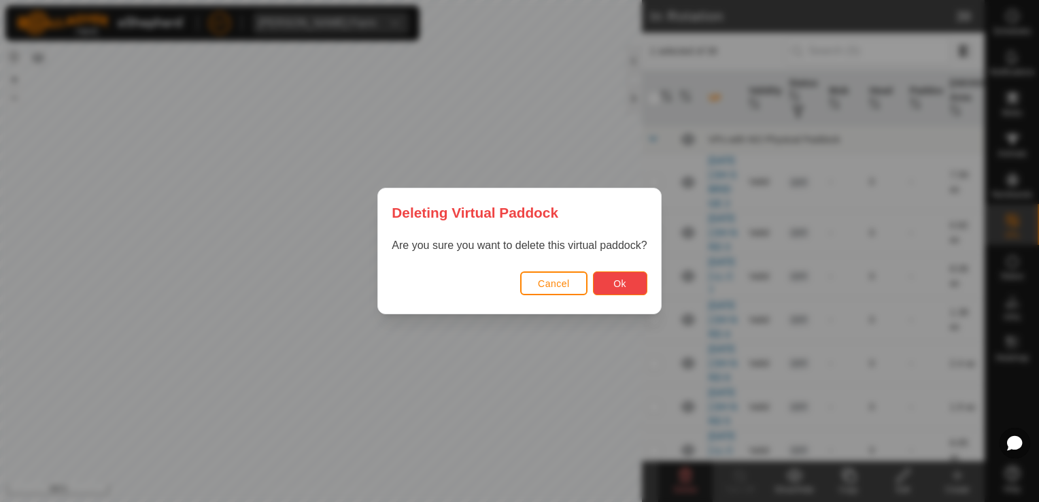
click at [615, 283] on span "Ok" at bounding box center [619, 283] width 13 height 11
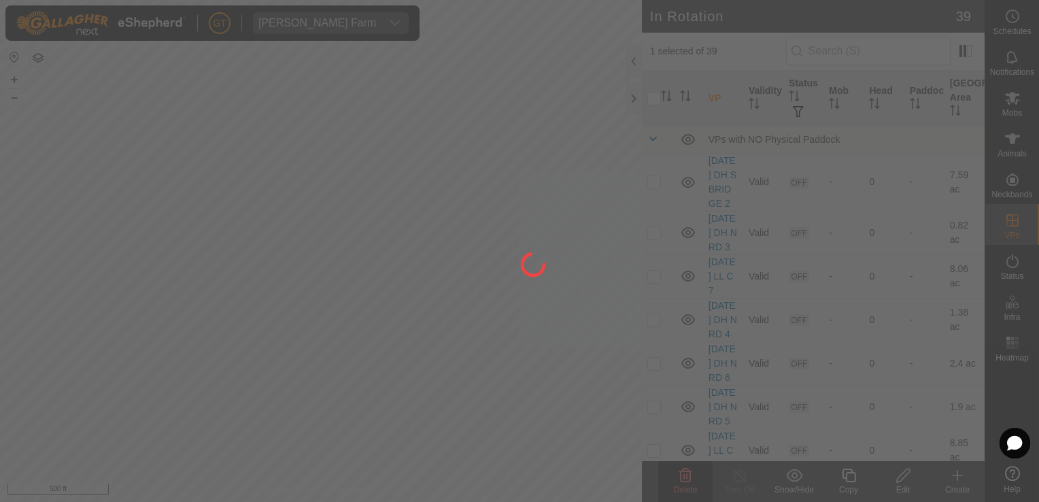
checkbox input "false"
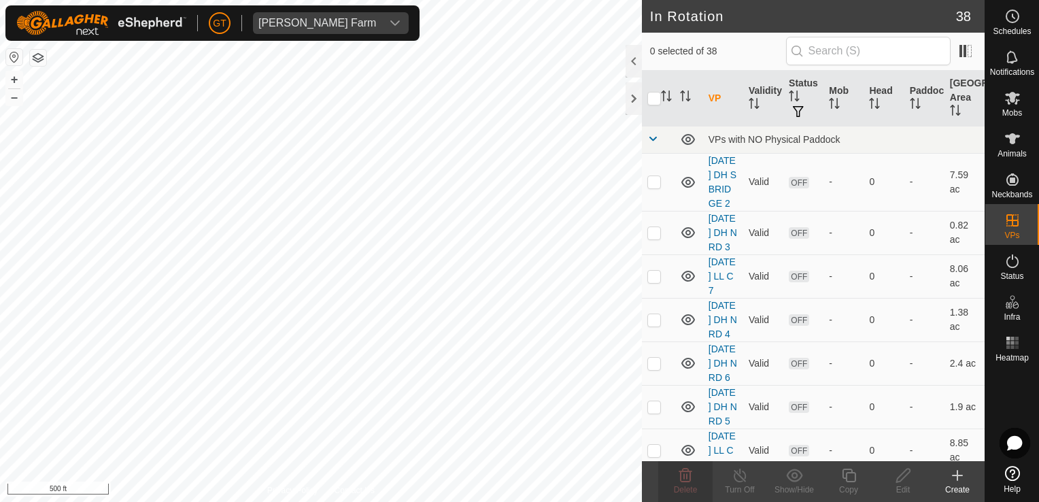
checkbox input "true"
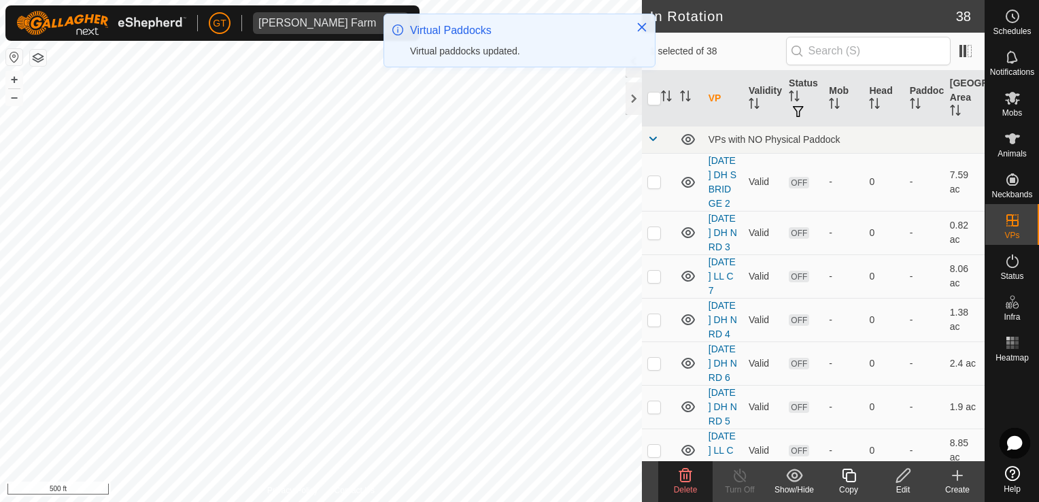
click at [679, 475] on icon at bounding box center [685, 475] width 16 height 16
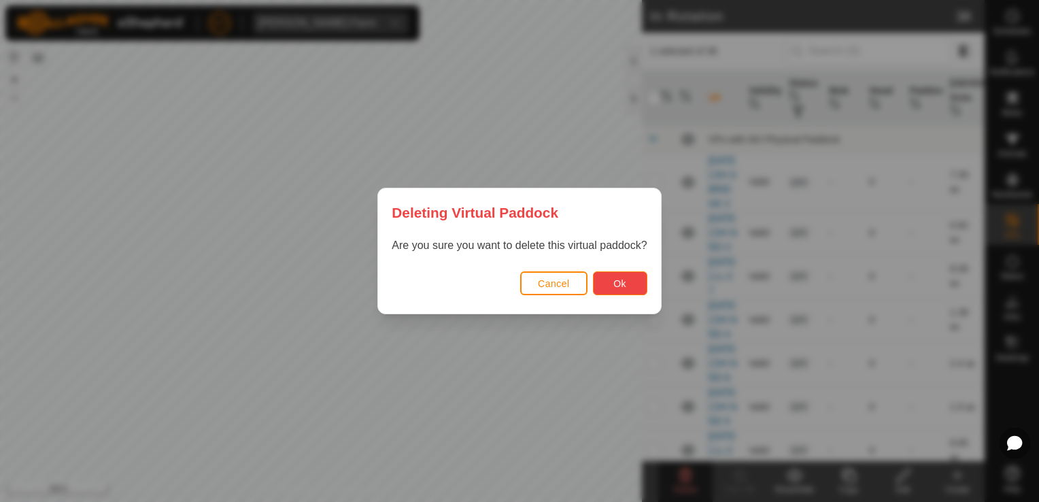
click at [618, 275] on button "Ok" at bounding box center [620, 283] width 54 height 24
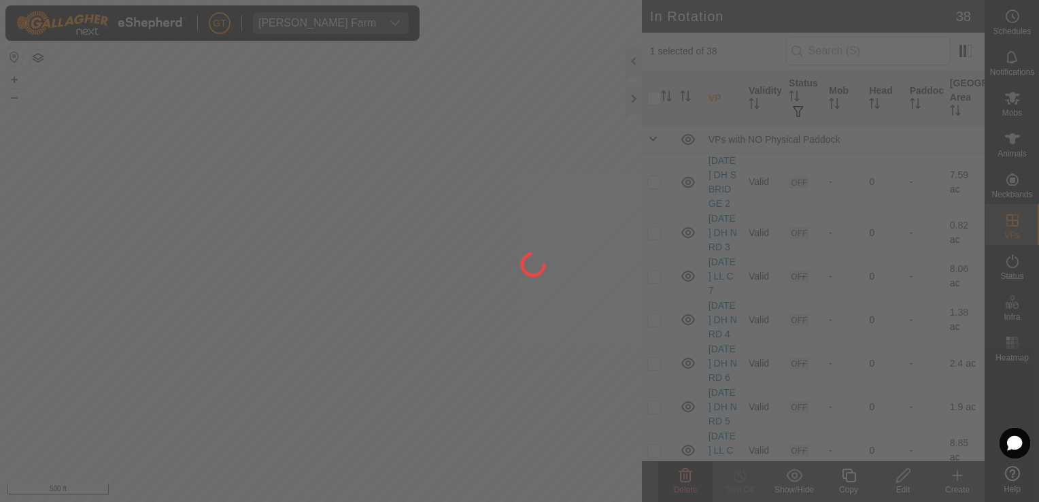
checkbox input "false"
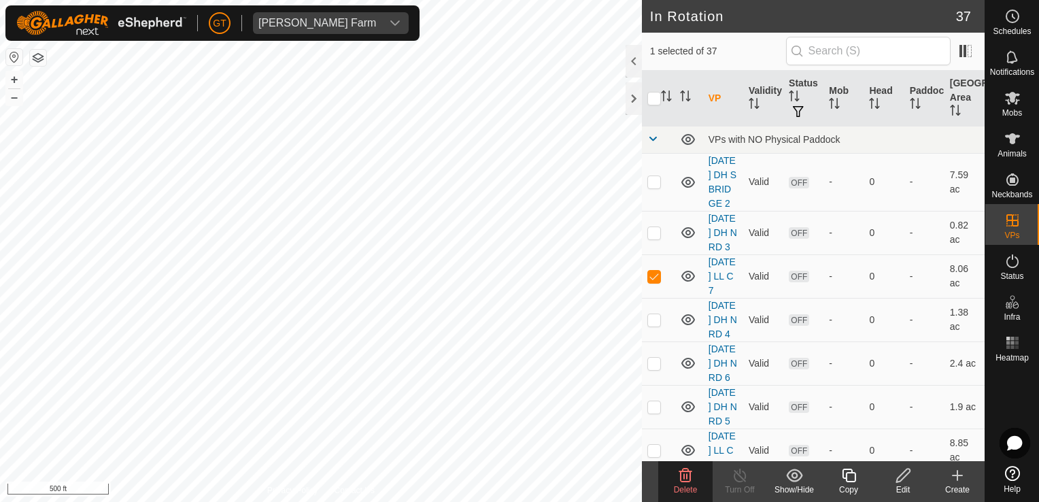
click at [686, 467] on icon at bounding box center [685, 475] width 16 height 16
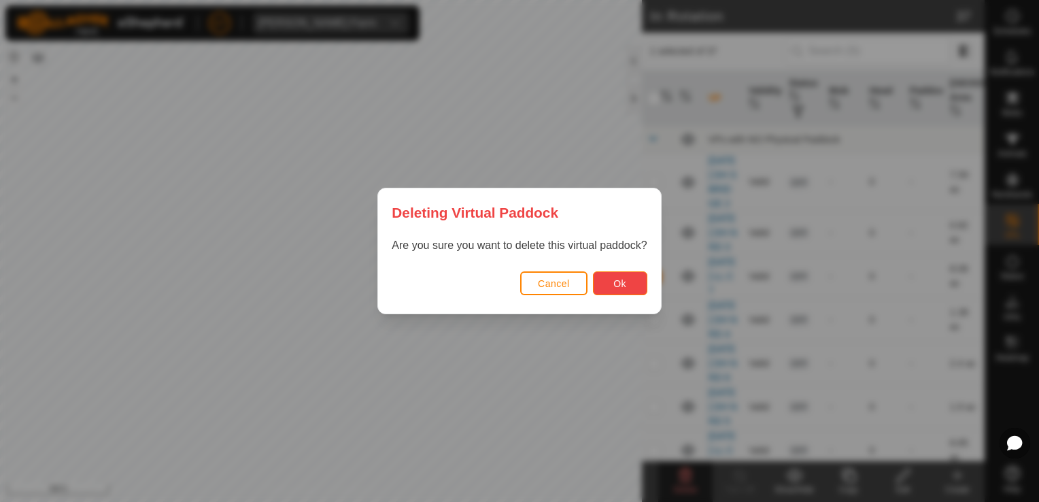
click at [624, 282] on span "Ok" at bounding box center [619, 283] width 13 height 11
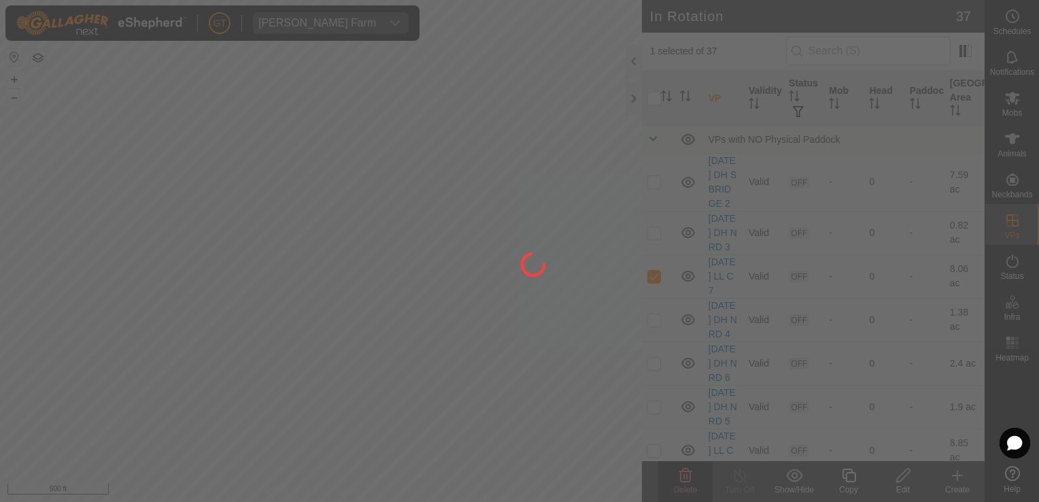
checkbox input "false"
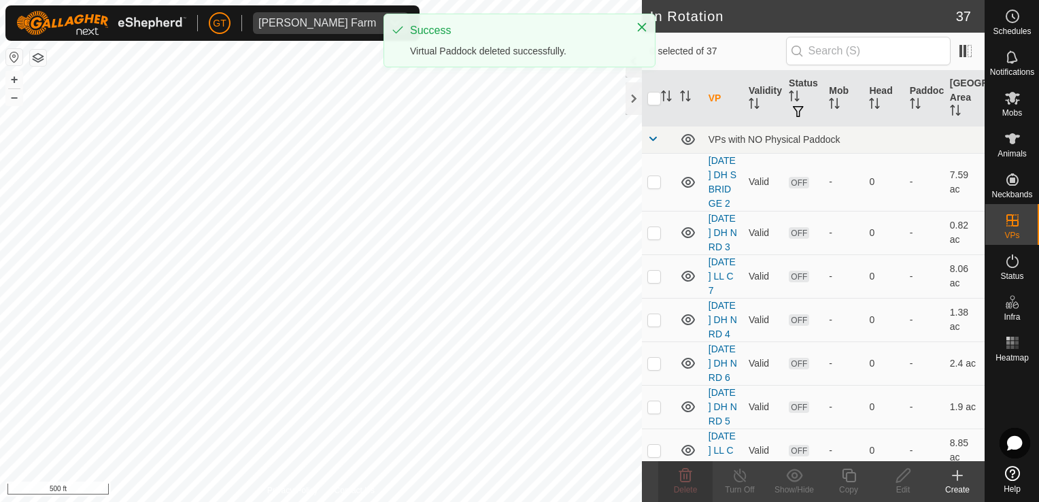
checkbox input "true"
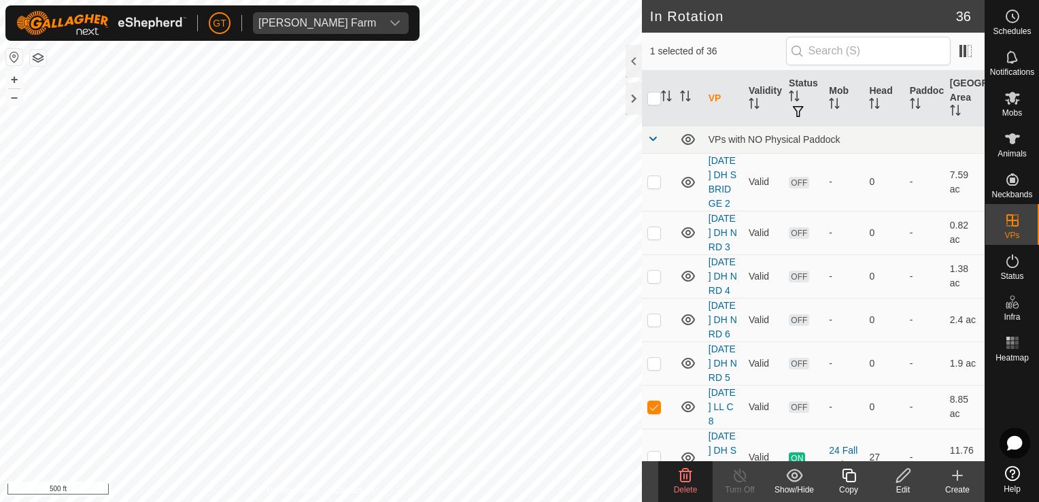
click at [689, 476] on icon at bounding box center [685, 475] width 16 height 16
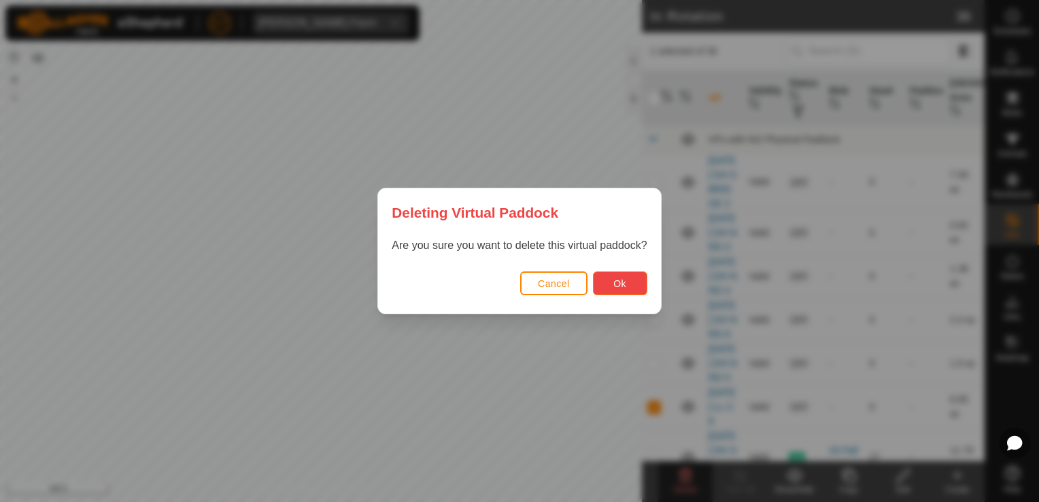
click at [626, 291] on button "Ok" at bounding box center [620, 283] width 54 height 24
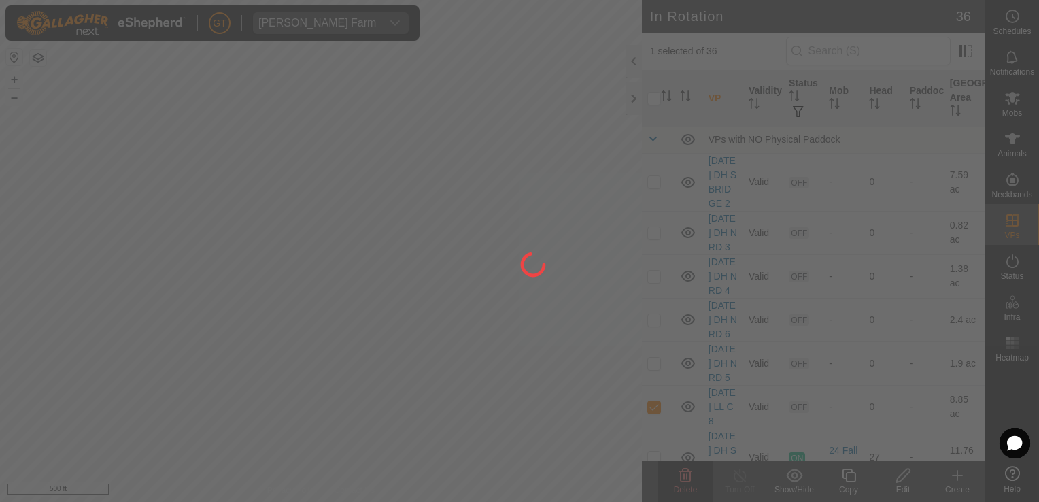
checkbox input "false"
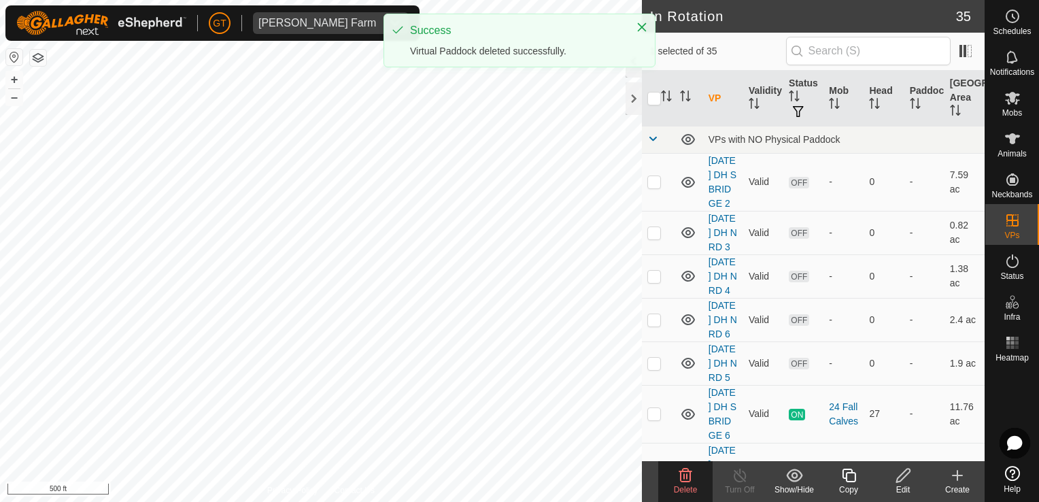
click at [687, 475] on icon at bounding box center [685, 476] width 13 height 14
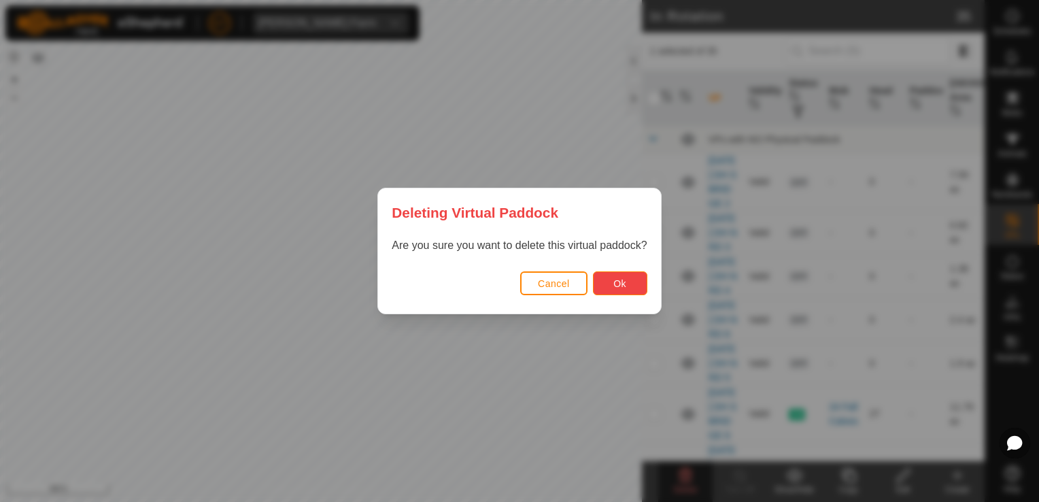
click at [620, 283] on span "Ok" at bounding box center [619, 283] width 13 height 11
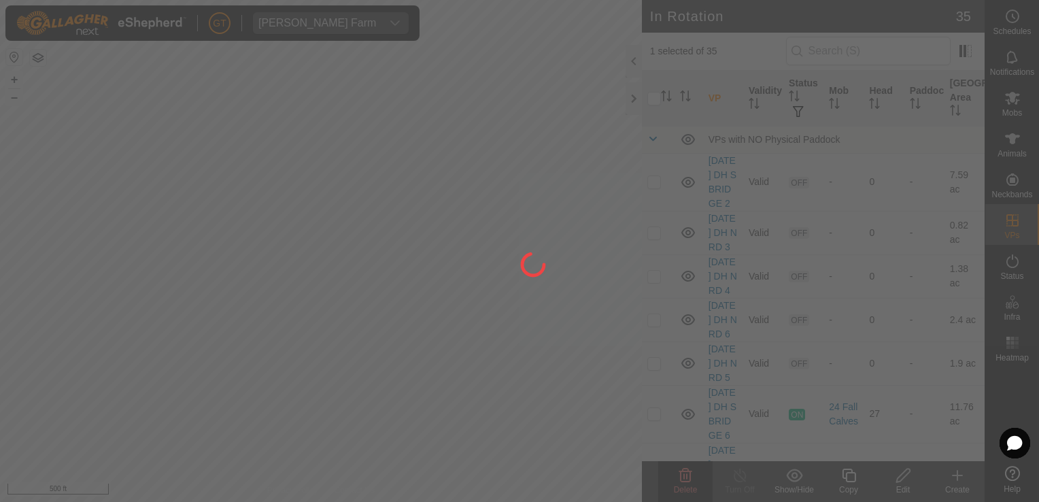
checkbox input "false"
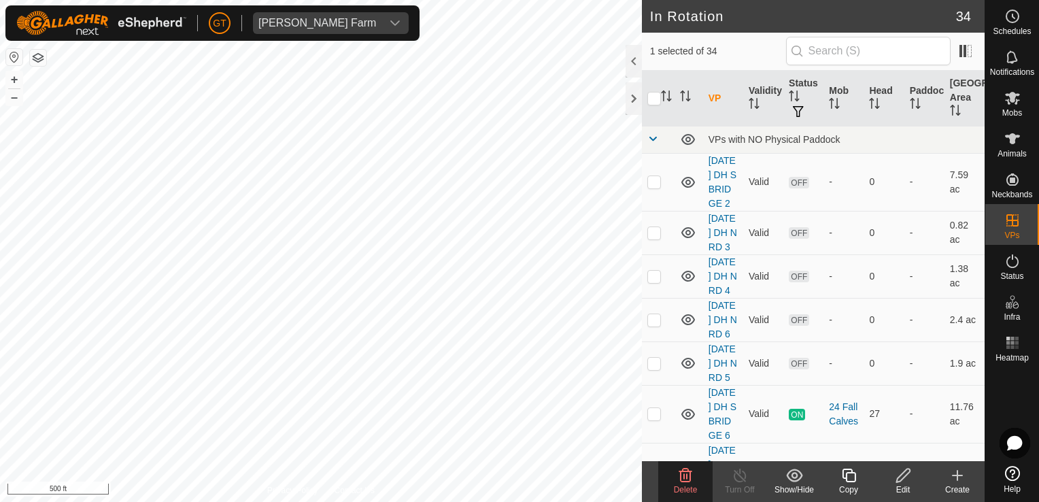
click at [688, 477] on icon at bounding box center [685, 475] width 16 height 16
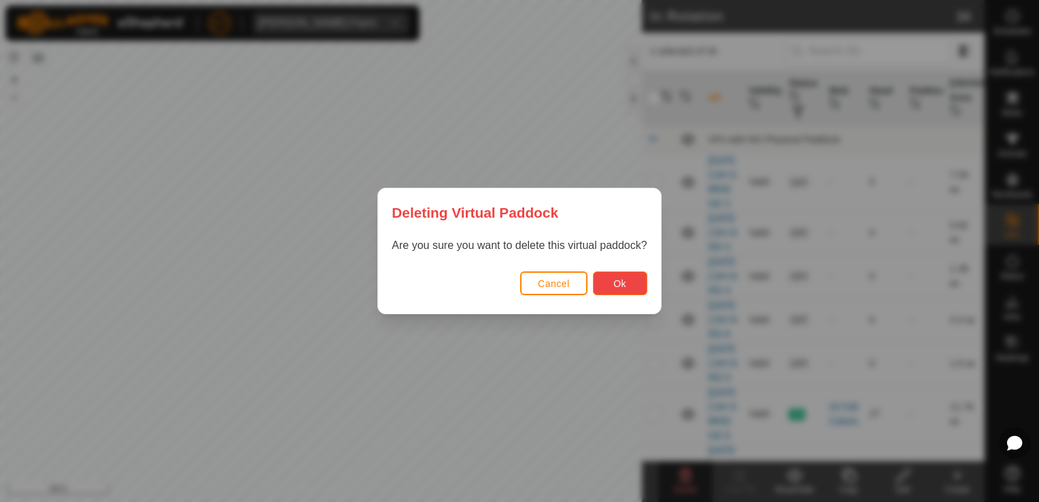
click at [624, 284] on span "Ok" at bounding box center [619, 283] width 13 height 11
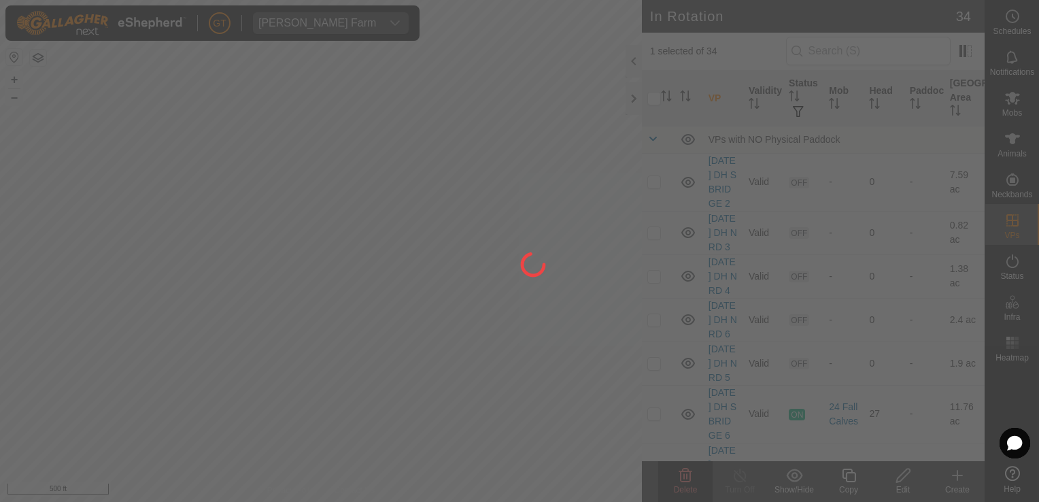
checkbox input "false"
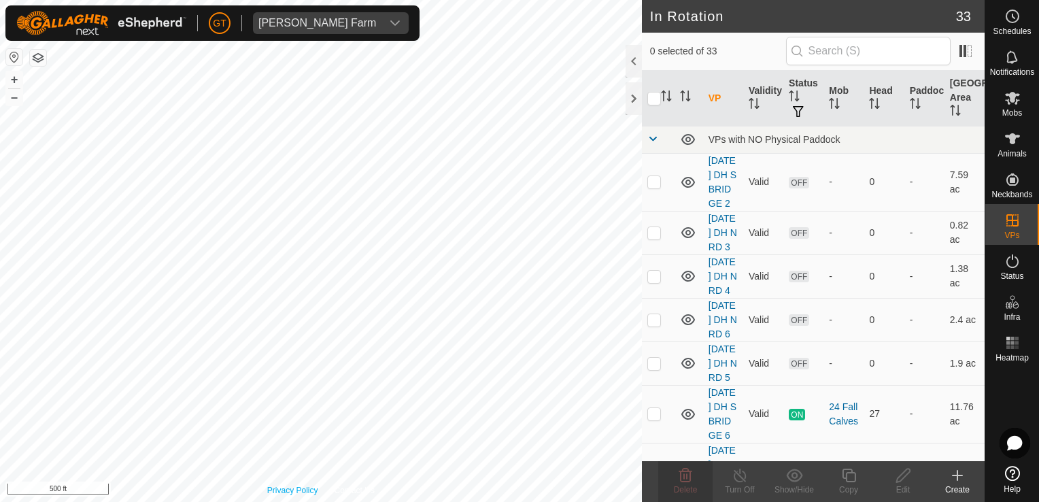
checkbox input "true"
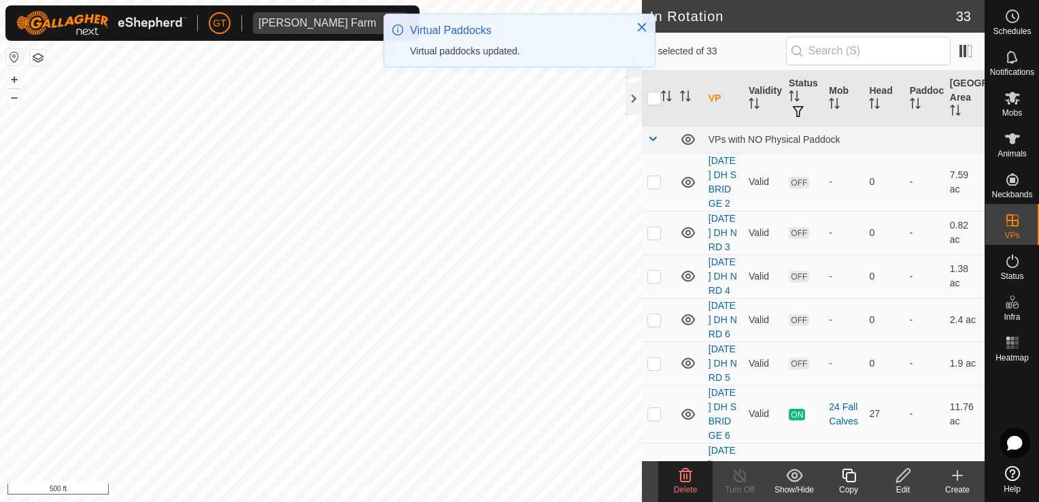
click at [685, 477] on icon at bounding box center [685, 475] width 16 height 16
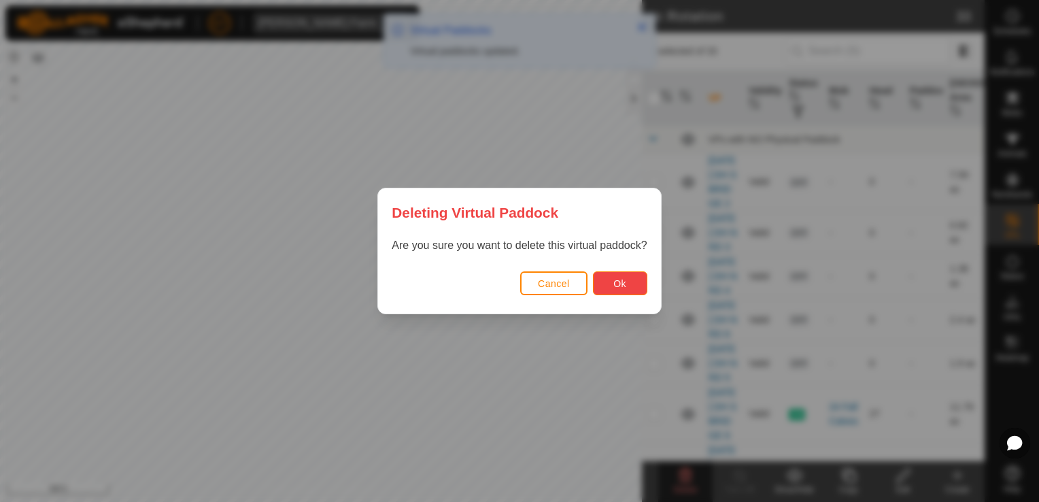
click at [622, 292] on button "Ok" at bounding box center [620, 283] width 54 height 24
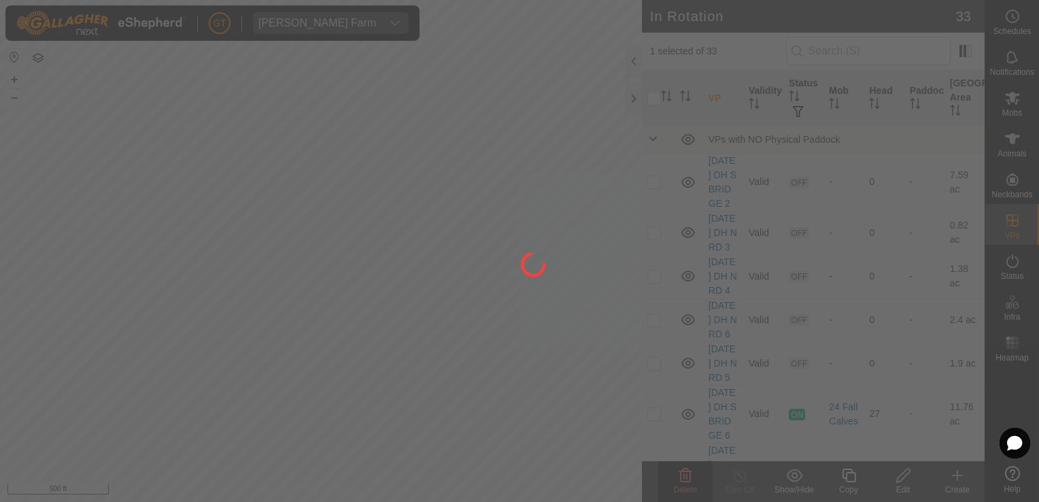
checkbox input "false"
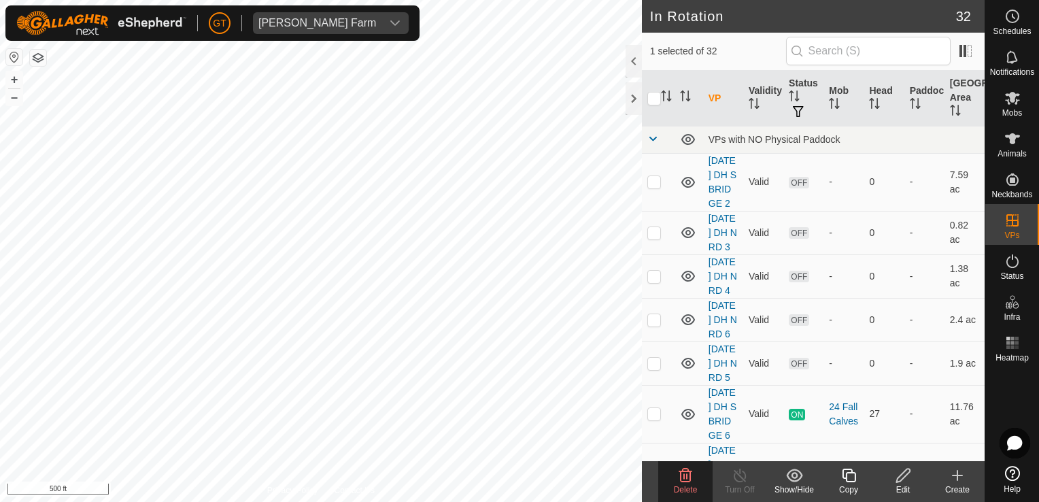
click at [674, 477] on delete-svg-icon at bounding box center [685, 475] width 54 height 16
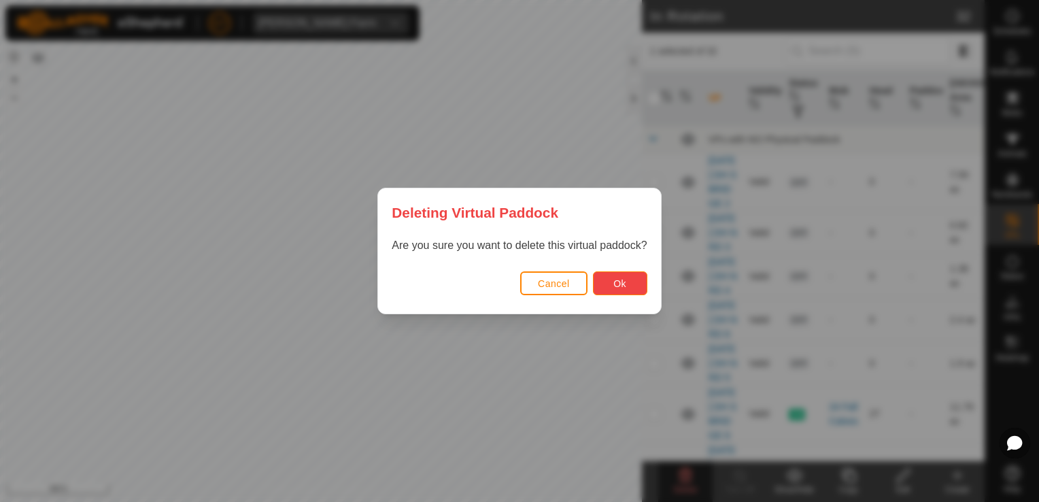
click at [629, 292] on button "Ok" at bounding box center [620, 283] width 54 height 24
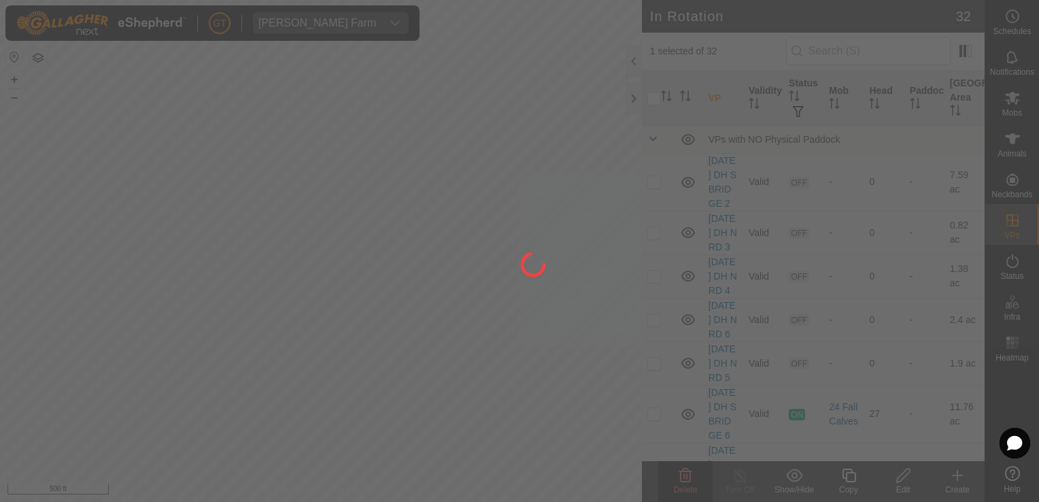
checkbox input "false"
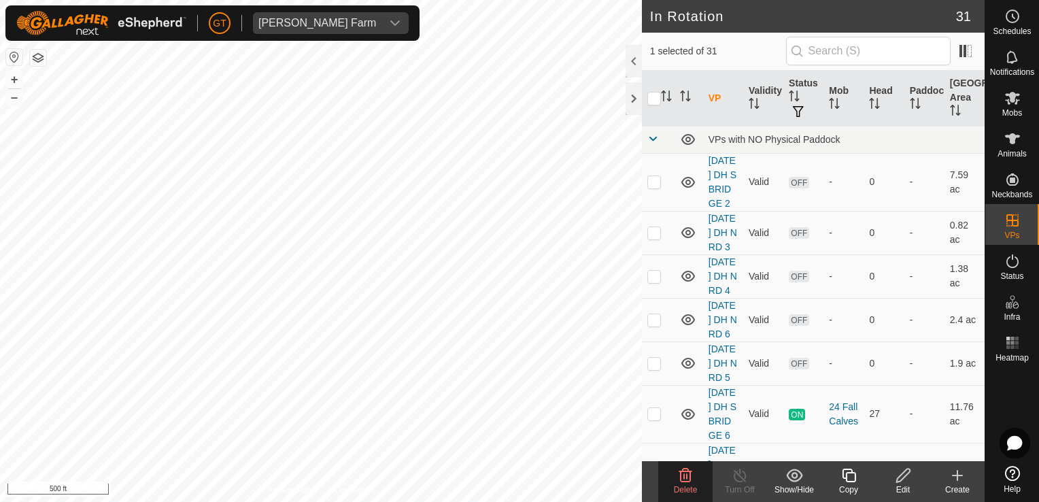
click at [686, 475] on icon at bounding box center [685, 475] width 16 height 16
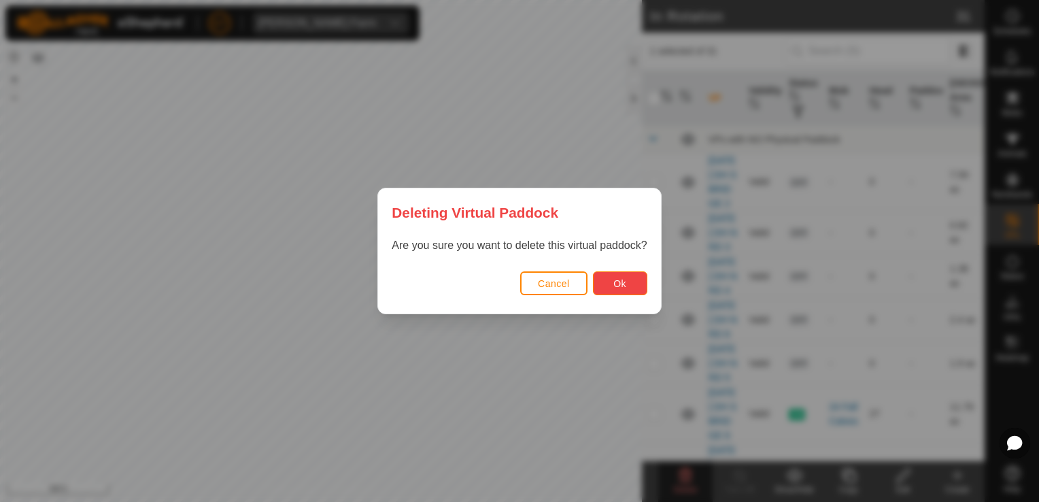
click at [620, 278] on span "Ok" at bounding box center [619, 283] width 13 height 11
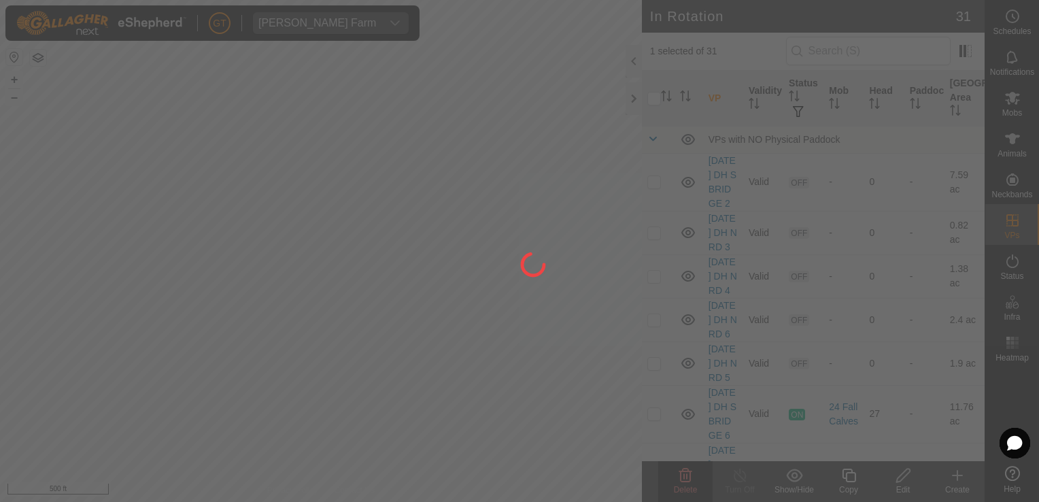
checkbox input "false"
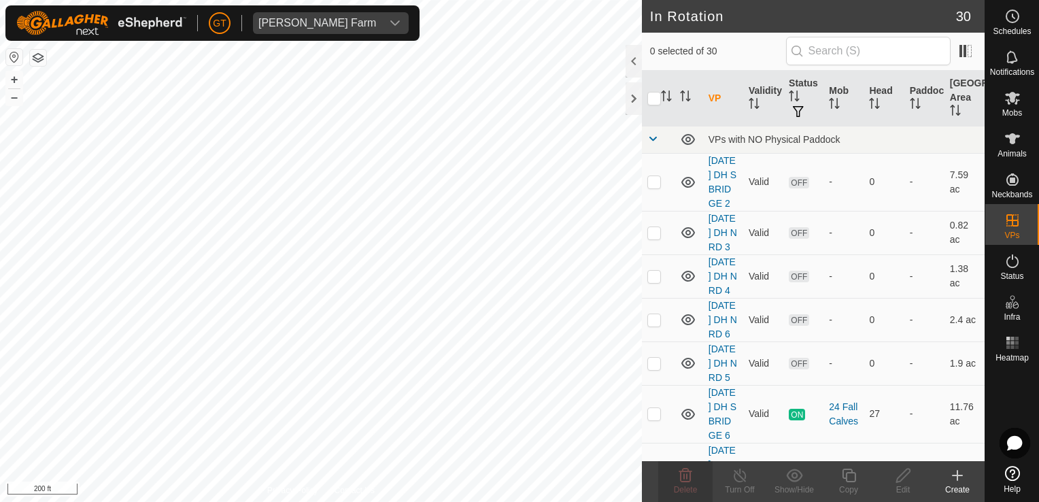
checkbox input "true"
click at [848, 480] on icon at bounding box center [849, 475] width 17 height 16
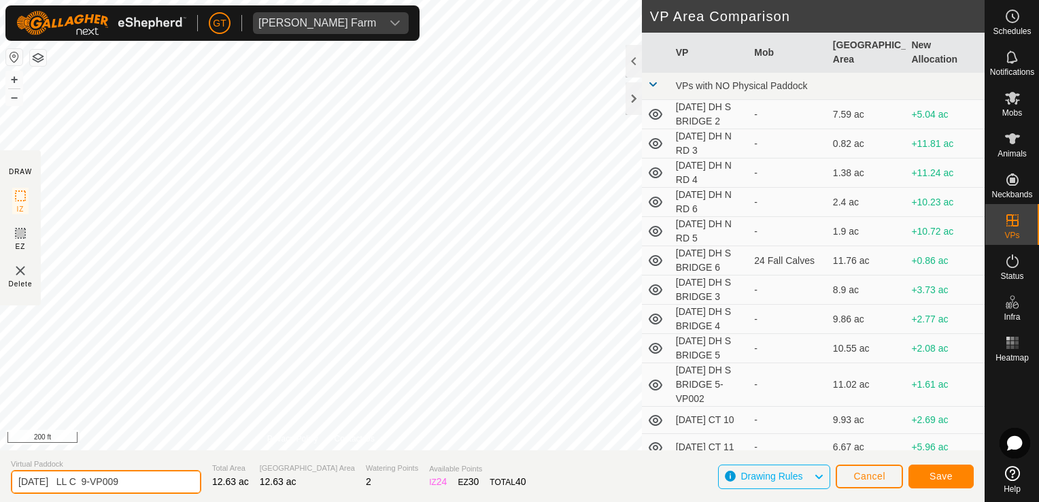
click at [146, 481] on input "[DATE] LL C 9-VP009" at bounding box center [106, 482] width 190 height 24
type input "[DATE] LL C 9-VP0010"
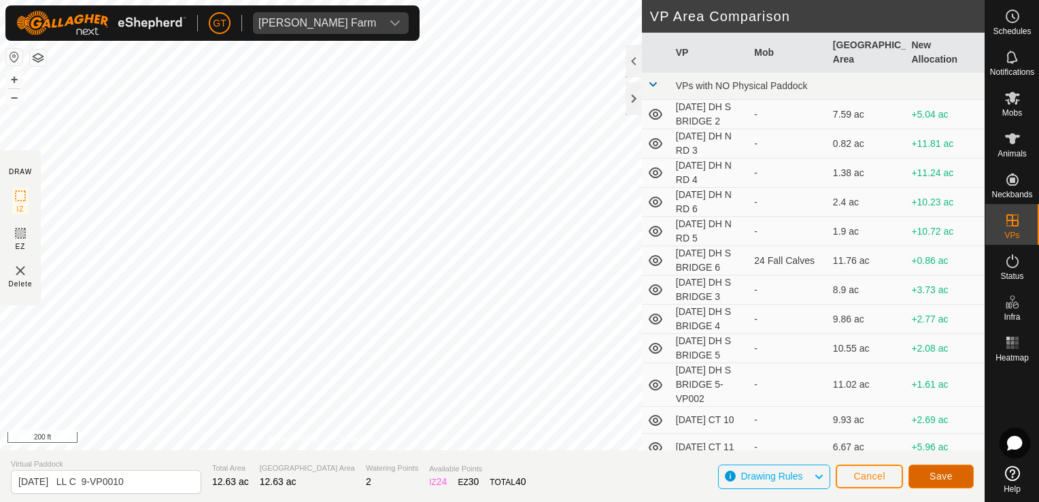
click at [953, 475] on button "Save" at bounding box center [941, 476] width 65 height 24
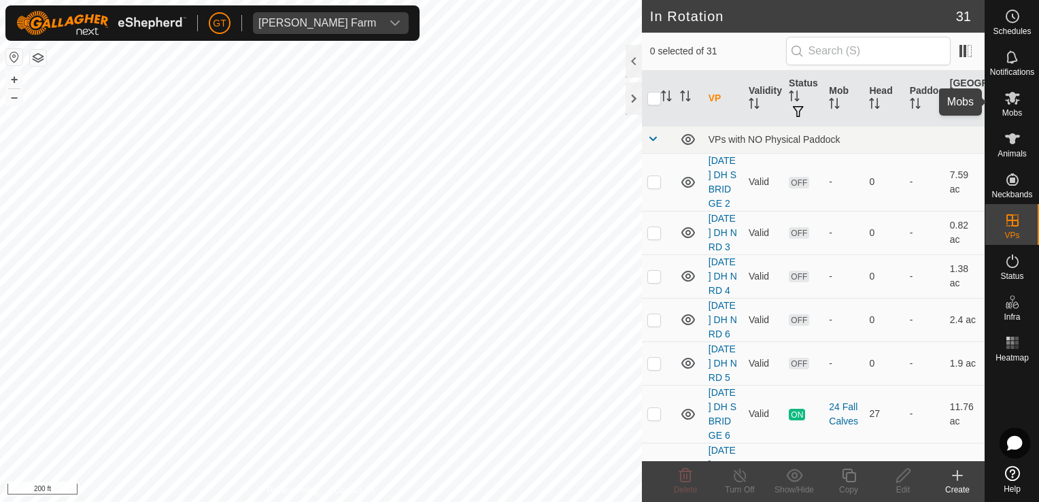
click at [1011, 103] on icon at bounding box center [1012, 98] width 16 height 16
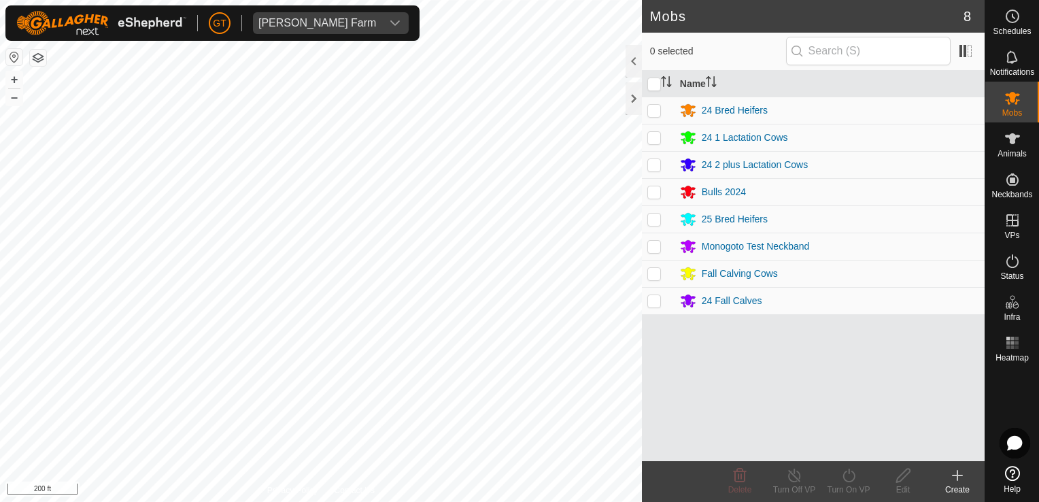
click at [661, 137] on td at bounding box center [658, 137] width 33 height 27
checkbox input "true"
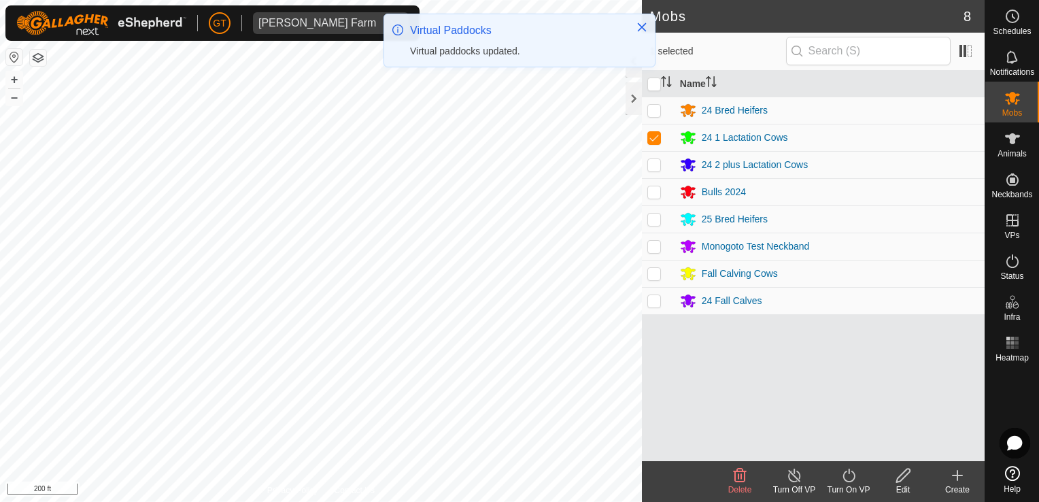
click at [851, 475] on icon at bounding box center [849, 475] width 17 height 16
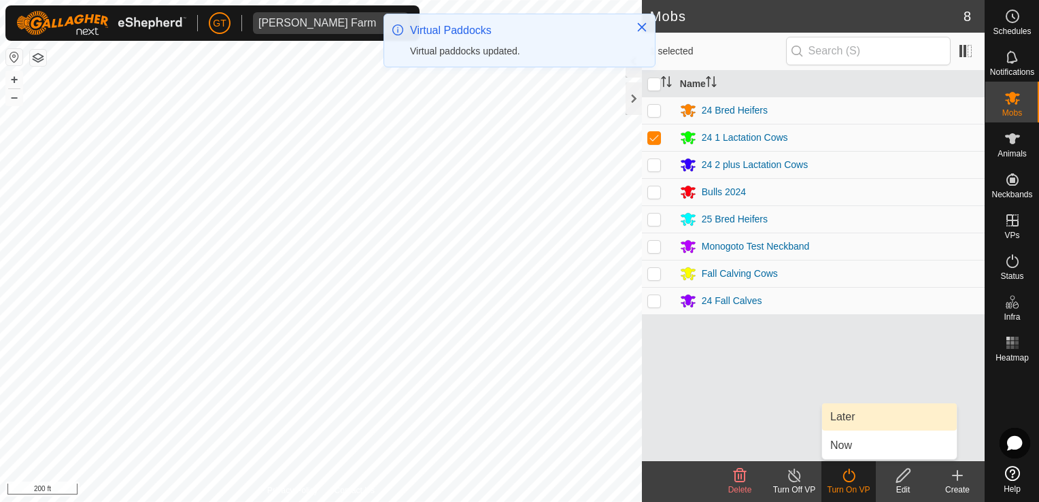
click at [856, 421] on link "Later" at bounding box center [889, 416] width 135 height 27
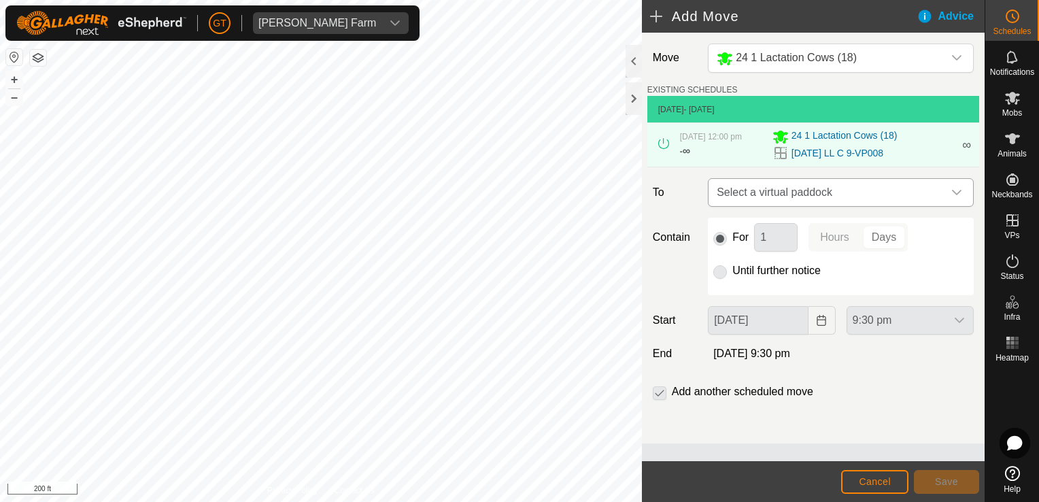
click at [958, 191] on icon "dropdown trigger" at bounding box center [956, 192] width 11 height 11
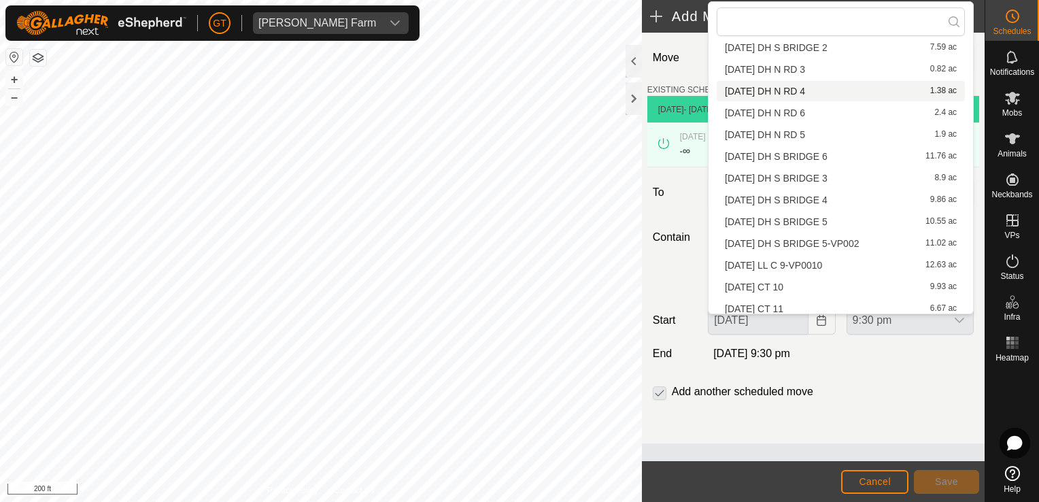
scroll to position [68, 0]
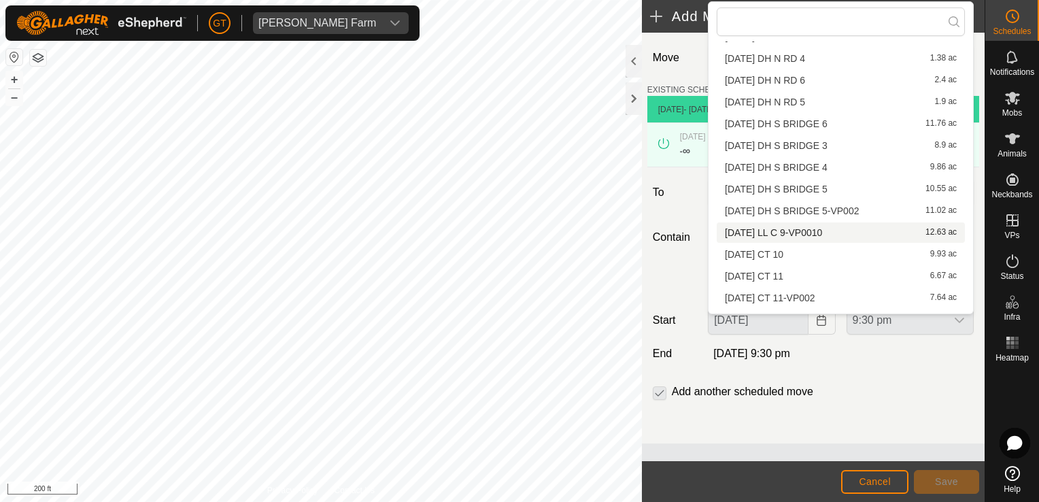
click at [822, 233] on li "[DATE] LL C 9-VP0010 12.63 ac" at bounding box center [841, 232] width 248 height 20
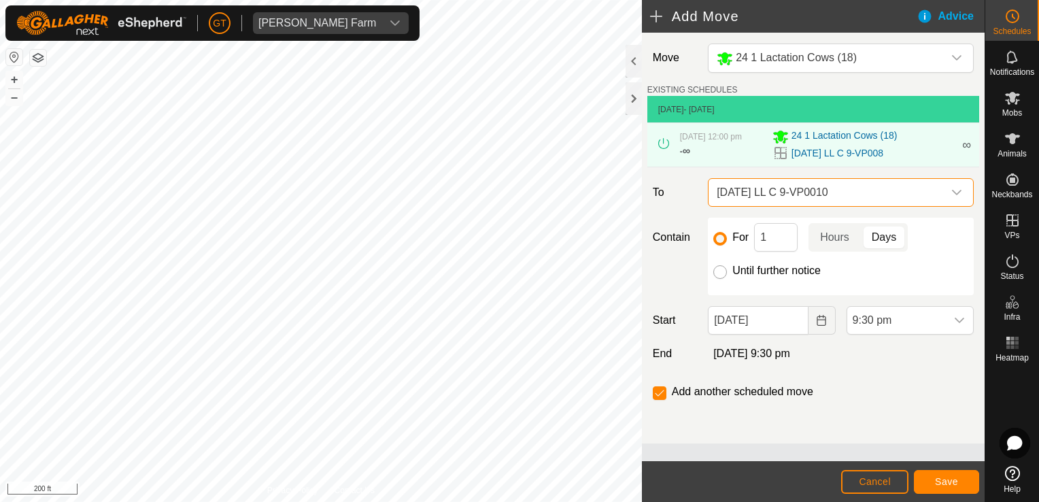
click at [717, 271] on input "Until further notice" at bounding box center [720, 272] width 14 height 14
radio input "true"
checkbox input "false"
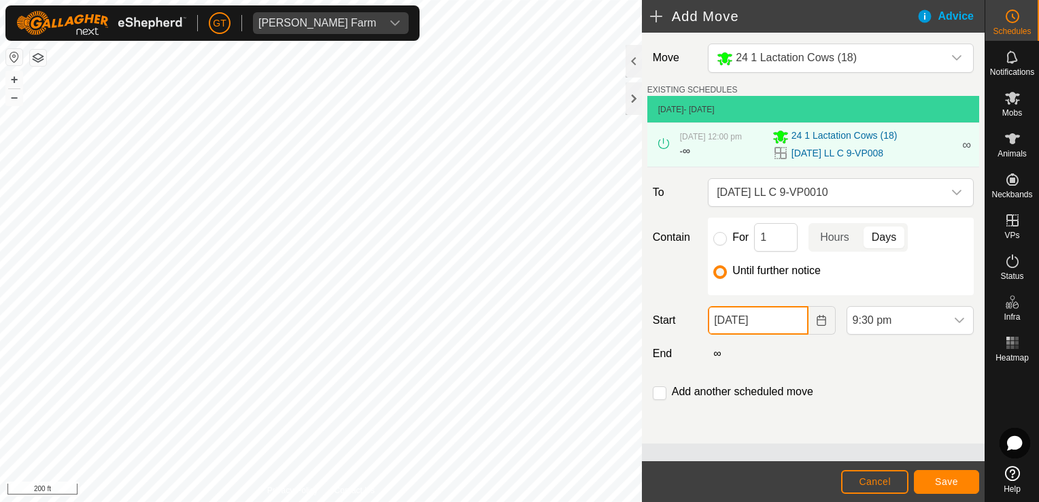
click at [797, 324] on input "[DATE]" at bounding box center [758, 320] width 100 height 29
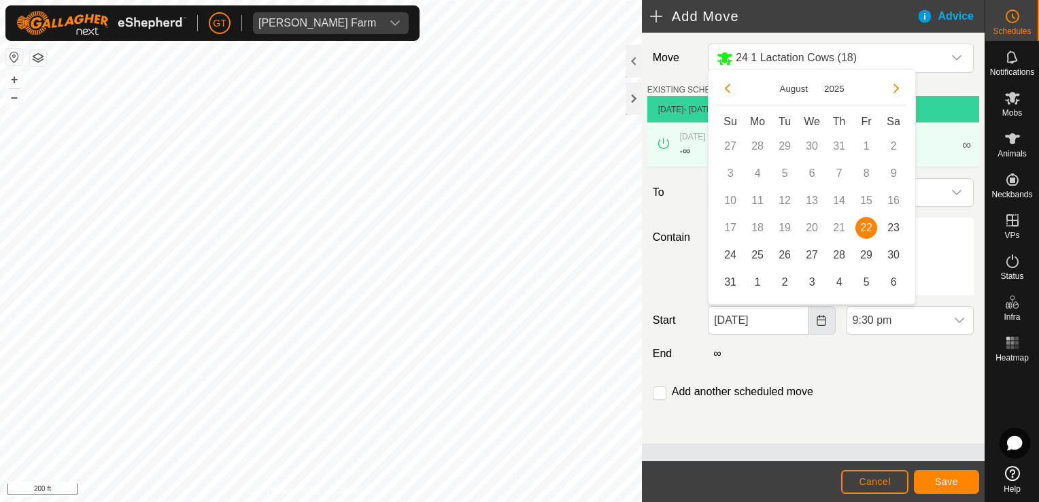
click at [819, 323] on icon "Choose Date" at bounding box center [821, 320] width 11 height 11
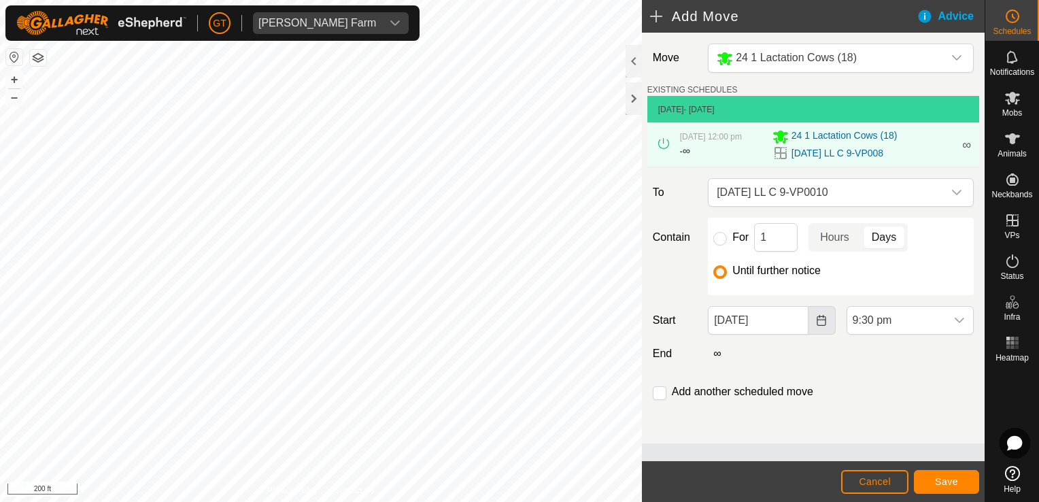
click at [831, 327] on button "Choose Date" at bounding box center [822, 320] width 27 height 29
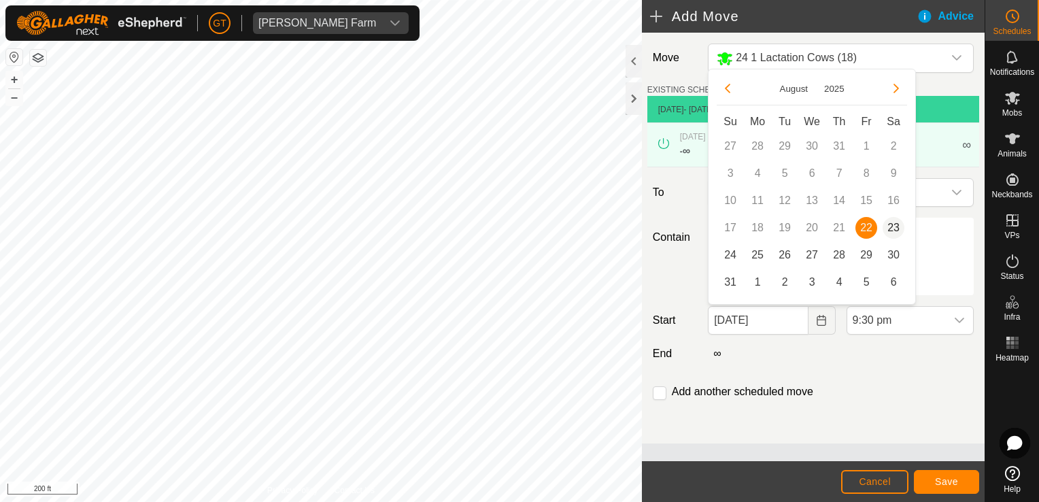
click at [892, 231] on span "23" at bounding box center [894, 228] width 22 height 22
type input "[DATE]"
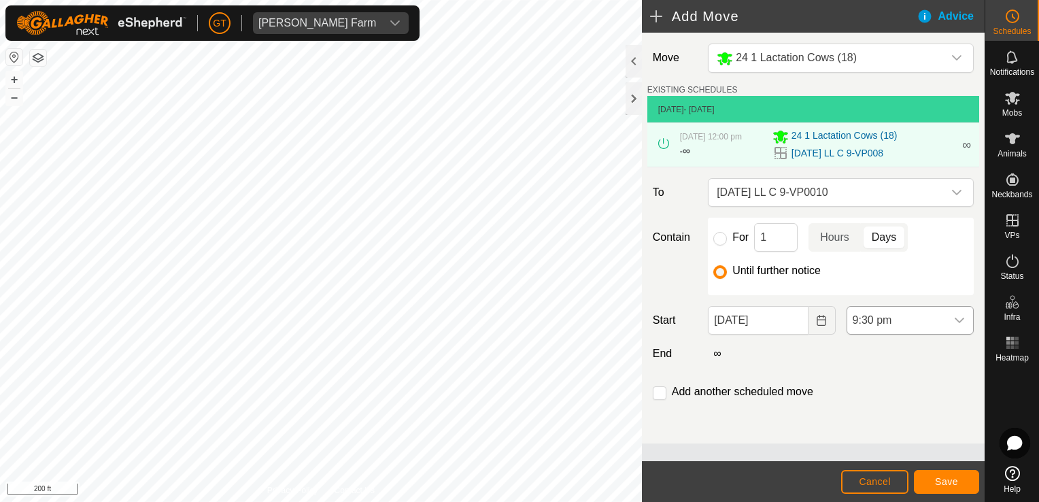
click at [960, 317] on icon "dropdown trigger" at bounding box center [959, 320] width 11 height 11
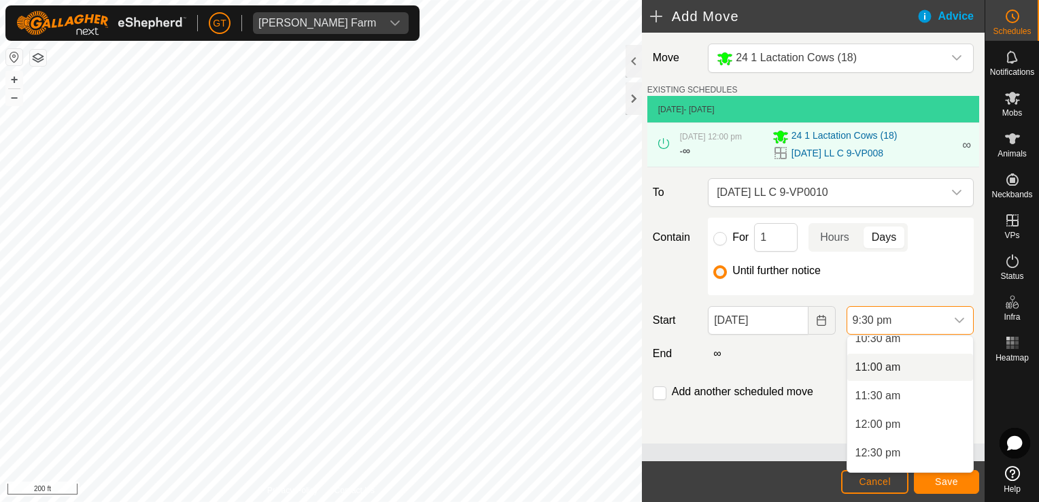
scroll to position [679, 0]
click at [906, 356] on li "12:00 pm" at bounding box center [910, 356] width 126 height 27
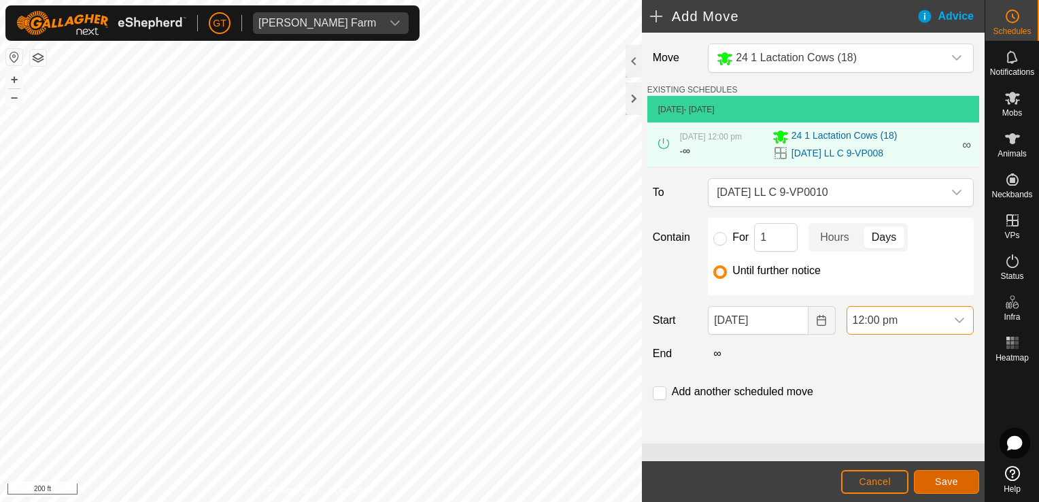
click at [949, 472] on button "Save" at bounding box center [946, 482] width 65 height 24
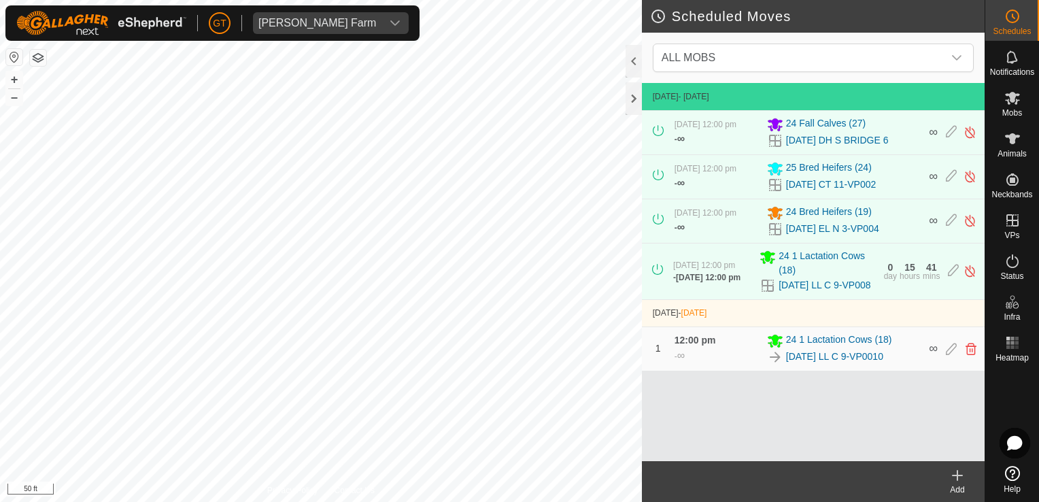
click at [0, 75] on html "[PERSON_NAME] Farm Schedules Notifications Mobs Animals Neckbands VPs Status In…" at bounding box center [519, 251] width 1039 height 502
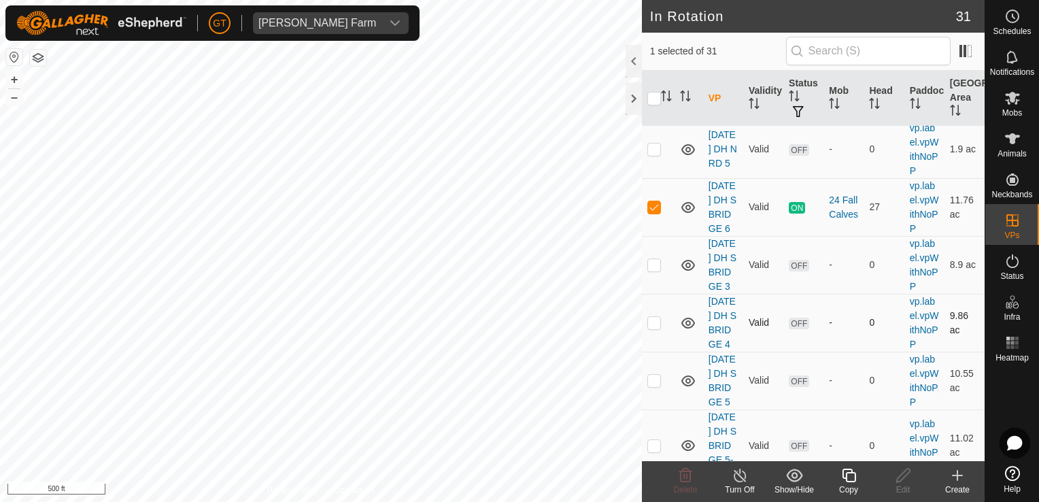
scroll to position [272, 0]
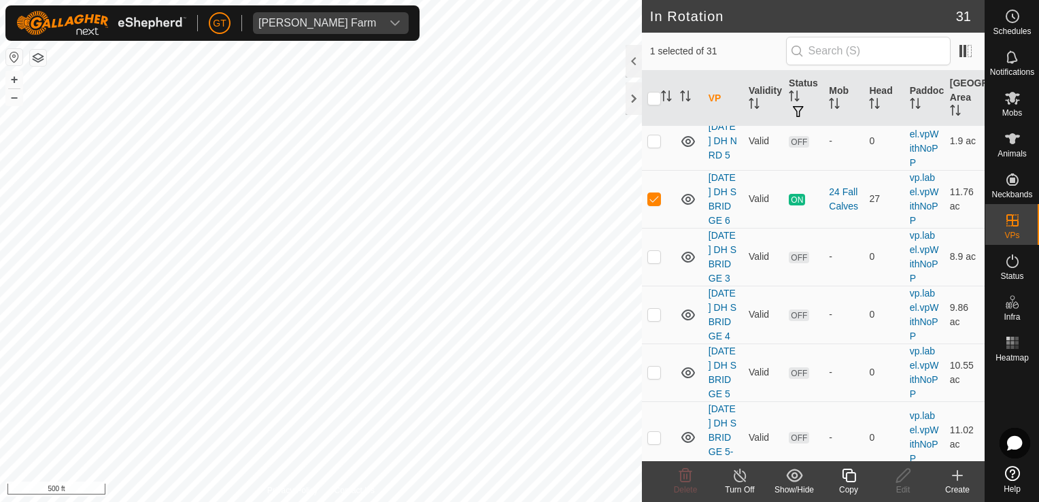
click at [853, 487] on div "Copy" at bounding box center [849, 490] width 54 height 12
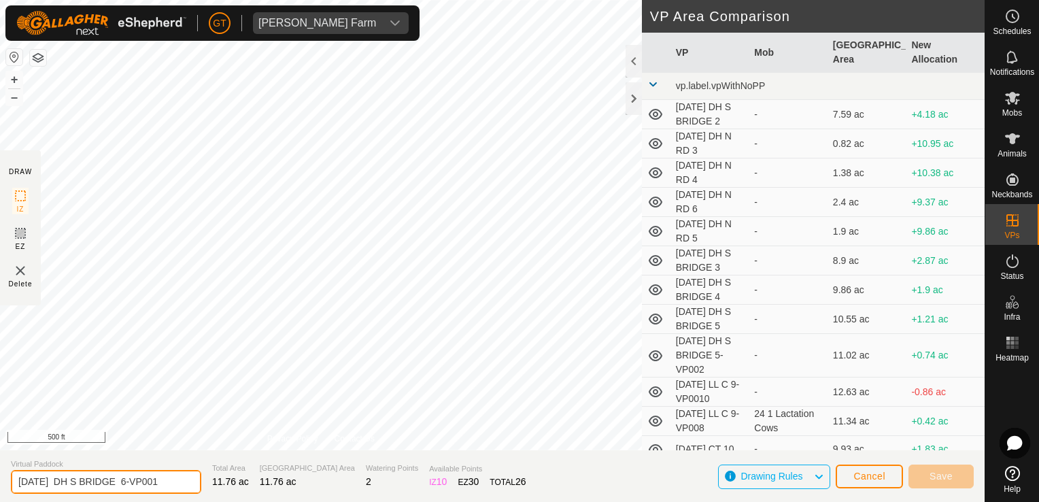
click at [178, 476] on input "[DATE] DH S BRIDGE 6-VP001" at bounding box center [106, 482] width 190 height 24
type input "[DATE] DH S BRIDGE 6-VP002"
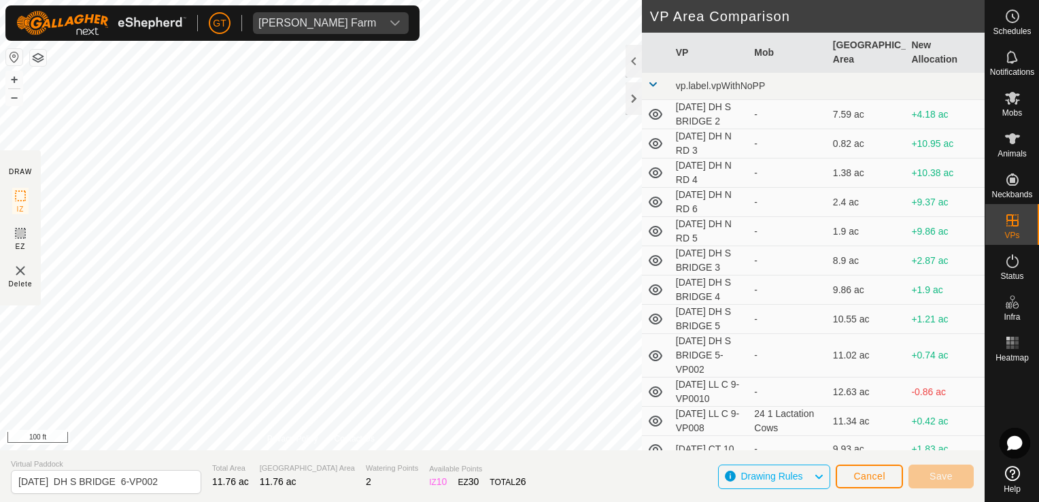
click at [360, 501] on html "[PERSON_NAME] Farm Schedules Notifications Mobs Animals Neckbands VPs Status In…" at bounding box center [519, 251] width 1039 height 502
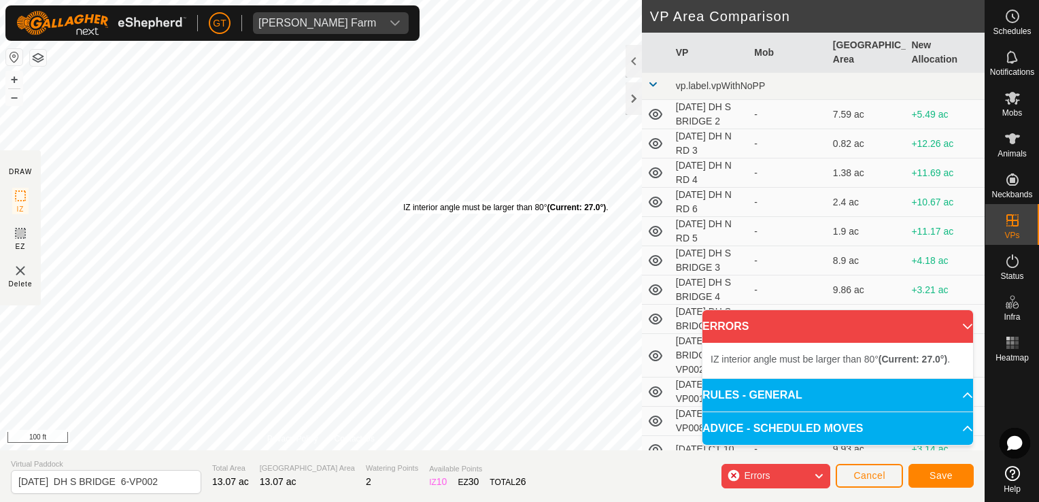
drag, startPoint x: 558, startPoint y: 311, endPoint x: 404, endPoint y: 207, distance: 185.2
click at [404, 205] on div "IZ interior angle must be larger than 80° (Current: 27.0°) ." at bounding box center [505, 207] width 205 height 12
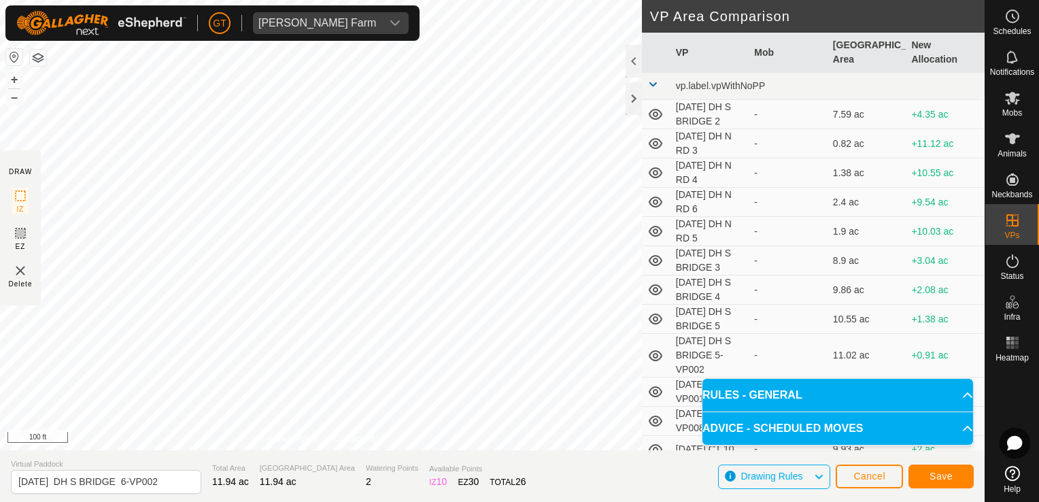
click at [659, 335] on div "DRAW IZ EZ Delete Privacy Policy Contact Us IZ interior angle must be larger th…" at bounding box center [492, 225] width 985 height 450
click at [919, 475] on button "Save" at bounding box center [941, 476] width 65 height 24
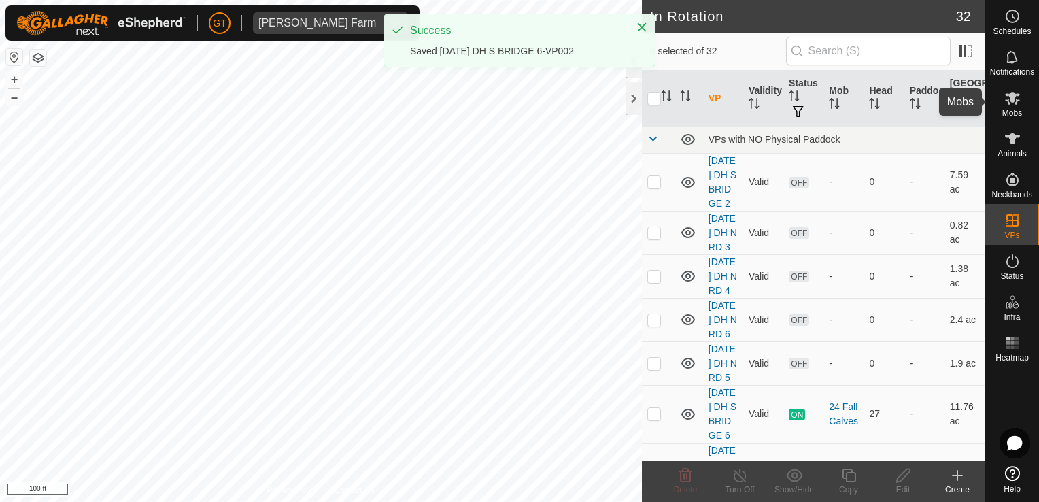
click at [1020, 102] on es-mob-svg-icon at bounding box center [1012, 98] width 24 height 22
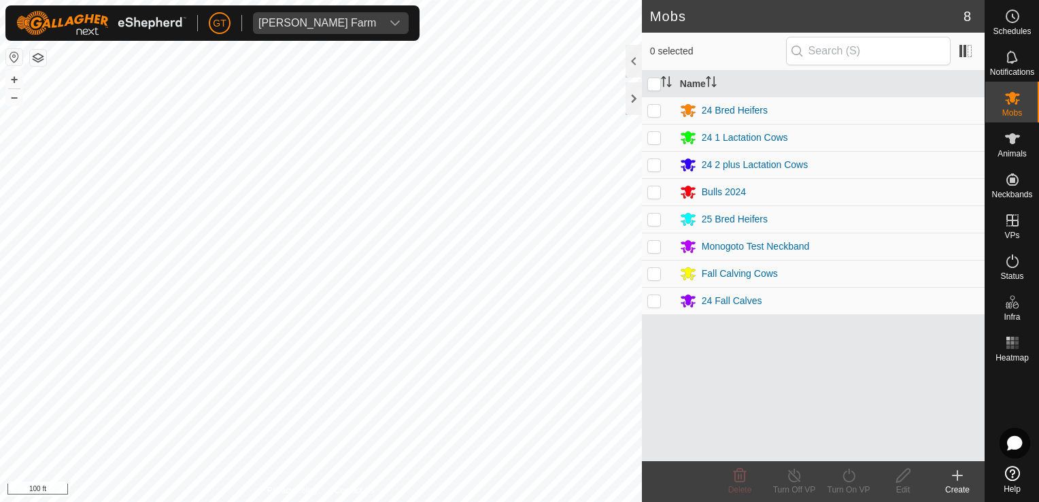
click at [661, 303] on td at bounding box center [658, 300] width 33 height 27
checkbox input "true"
click at [845, 475] on icon at bounding box center [849, 475] width 17 height 16
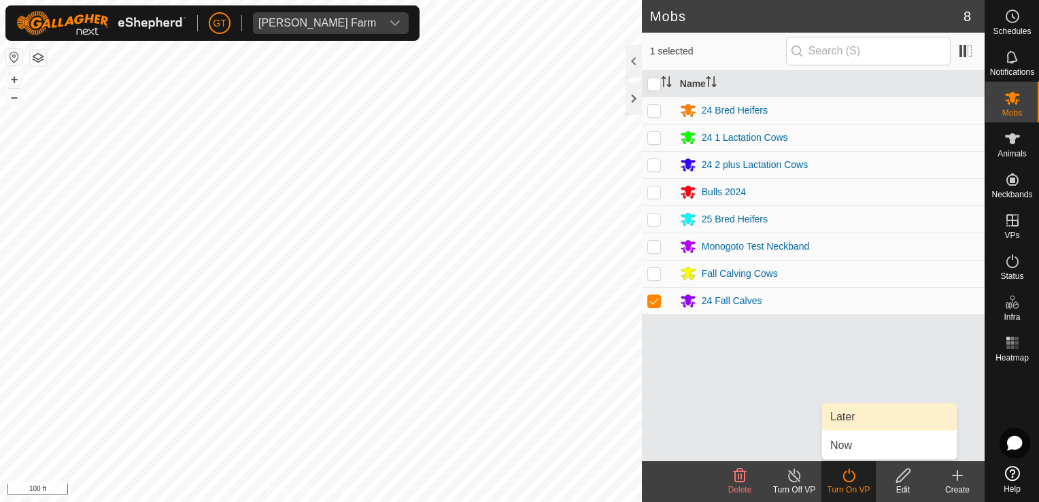
click at [883, 418] on link "Later" at bounding box center [889, 416] width 135 height 27
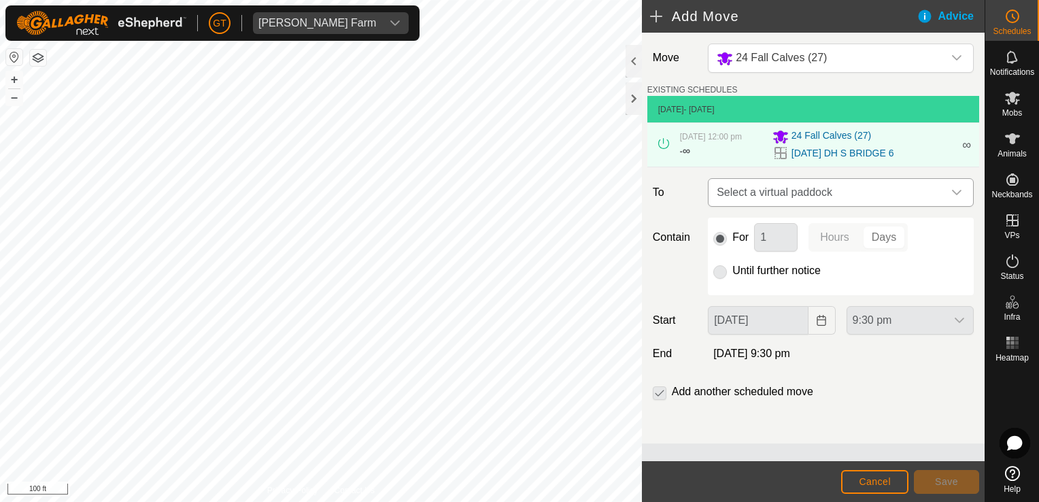
click at [960, 192] on icon "dropdown trigger" at bounding box center [956, 192] width 11 height 11
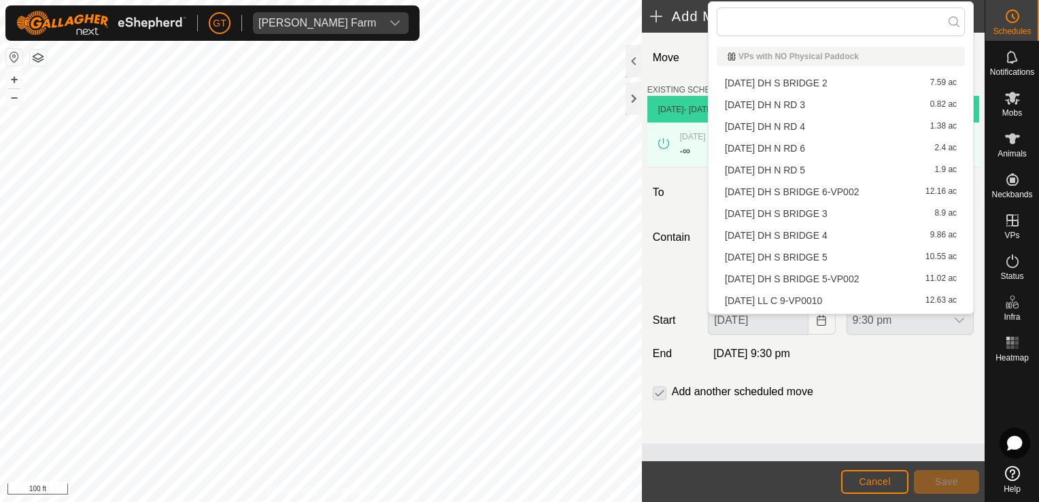
click at [856, 192] on li "[DATE] DH S BRIDGE 6-VP002 12.16 ac" at bounding box center [841, 192] width 248 height 20
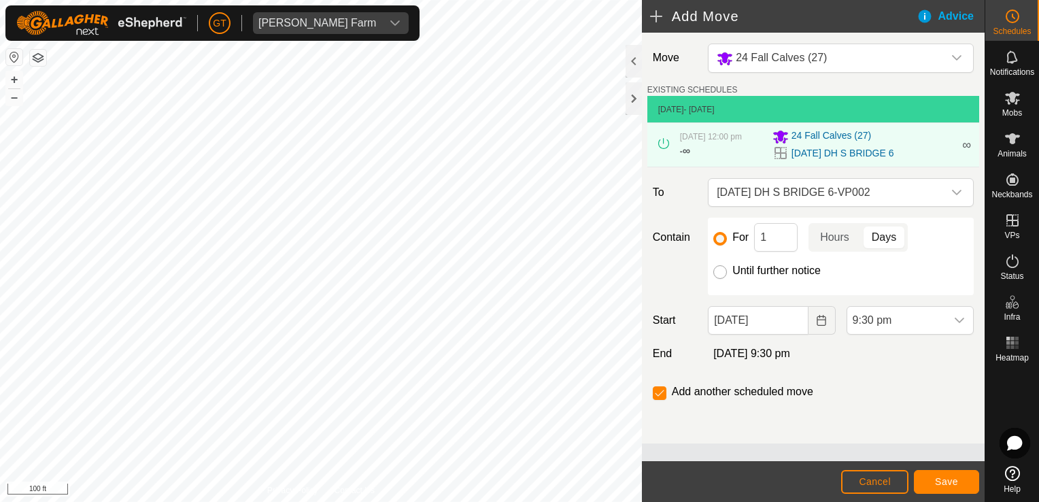
click at [725, 271] on input "Until further notice" at bounding box center [720, 272] width 14 height 14
radio input "true"
checkbox input "false"
click at [825, 324] on icon "Choose Date" at bounding box center [821, 320] width 9 height 11
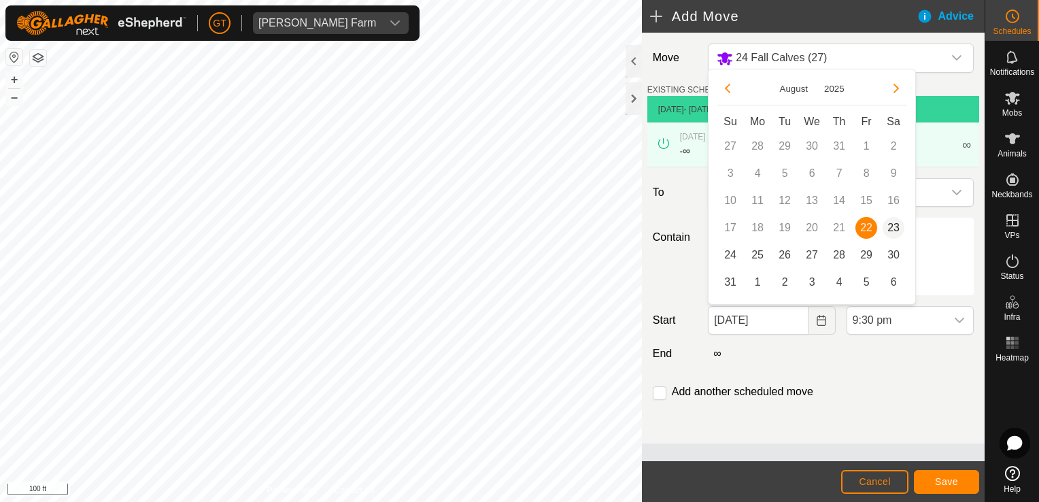
click at [892, 233] on span "23" at bounding box center [894, 228] width 22 height 22
type input "[DATE]"
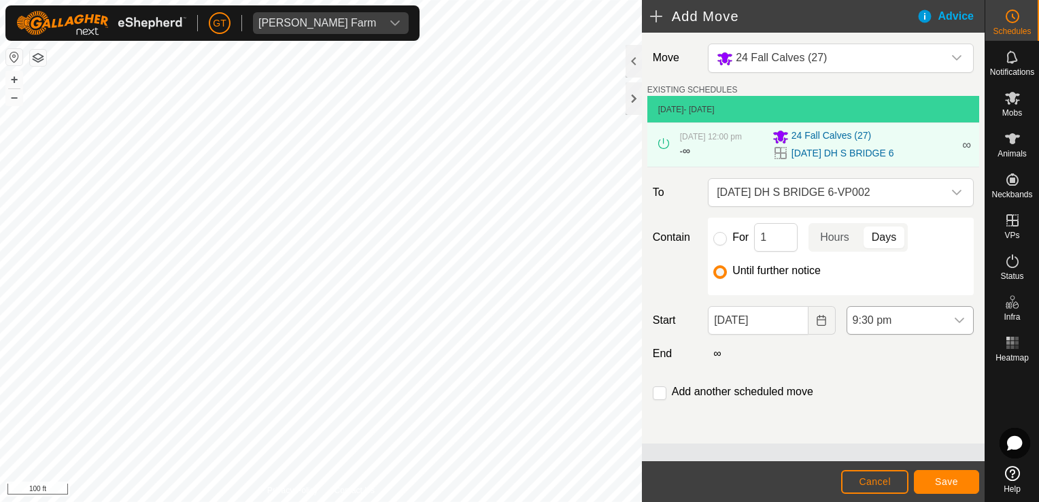
click at [956, 318] on icon "dropdown trigger" at bounding box center [960, 320] width 10 height 5
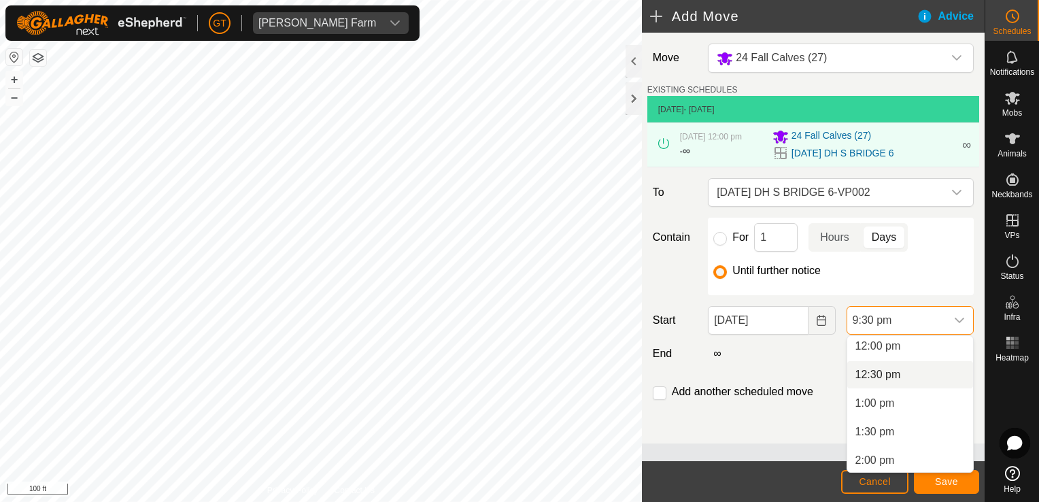
scroll to position [686, 0]
click at [919, 347] on li "12:00 pm" at bounding box center [910, 349] width 126 height 27
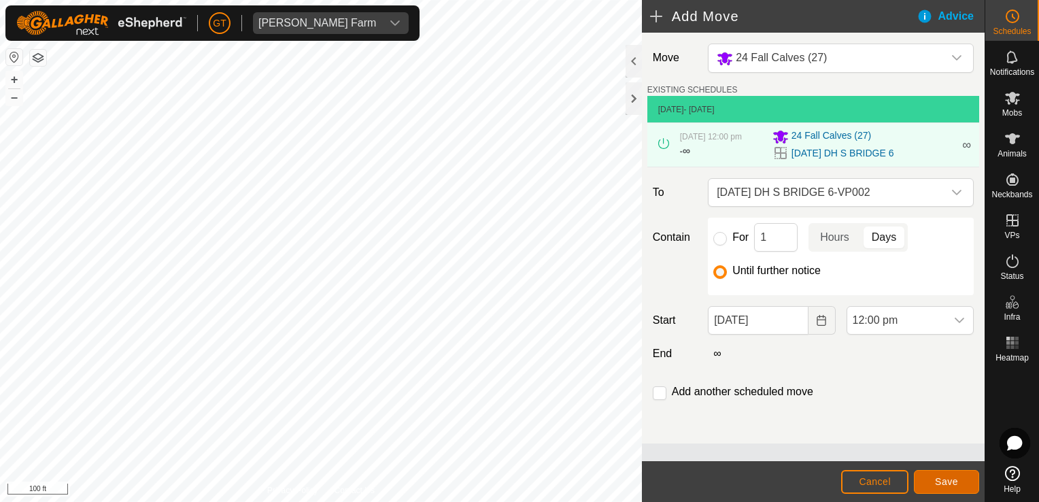
click at [950, 479] on span "Save" at bounding box center [946, 481] width 23 height 11
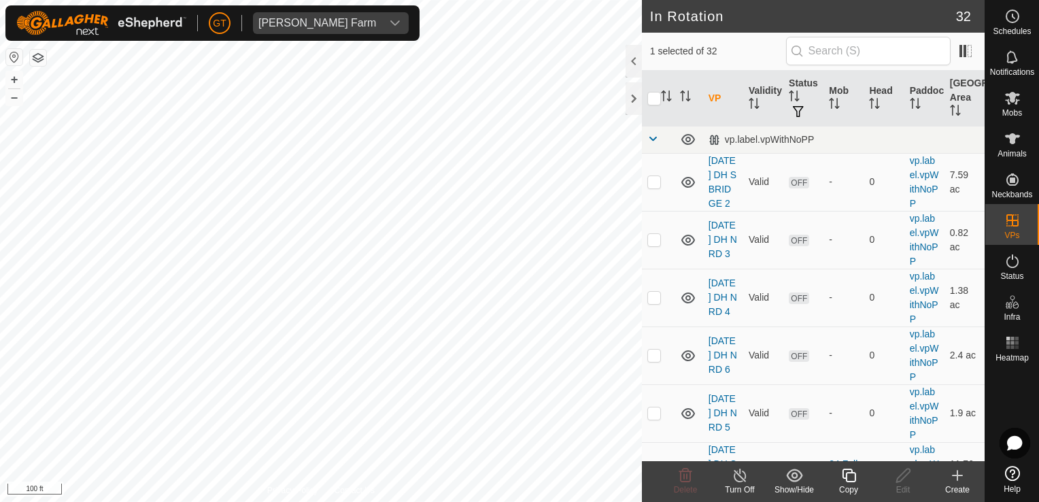
click at [857, 473] on icon at bounding box center [849, 475] width 17 height 16
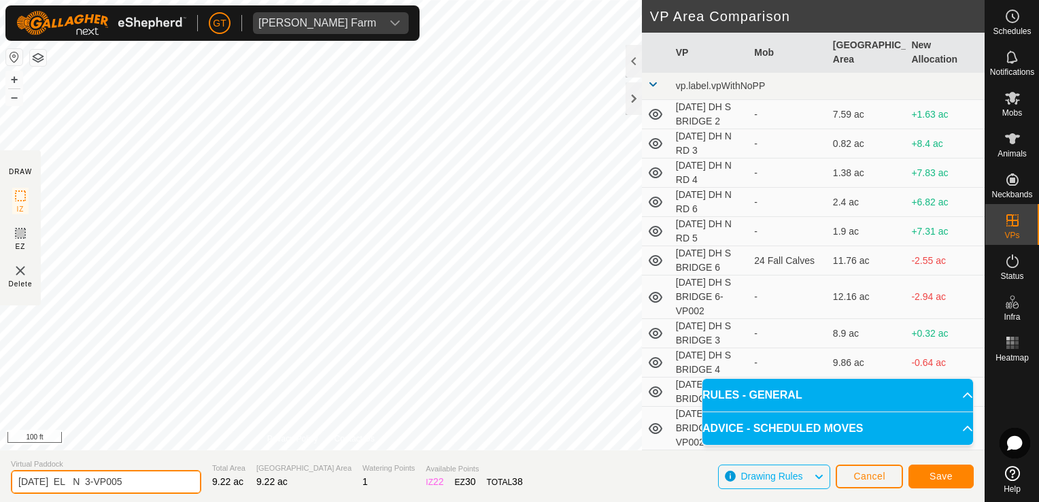
click at [169, 488] on input "[DATE] EL N 3-VP005" at bounding box center [106, 482] width 190 height 24
type input "[DATE] EL N 3-VP006"
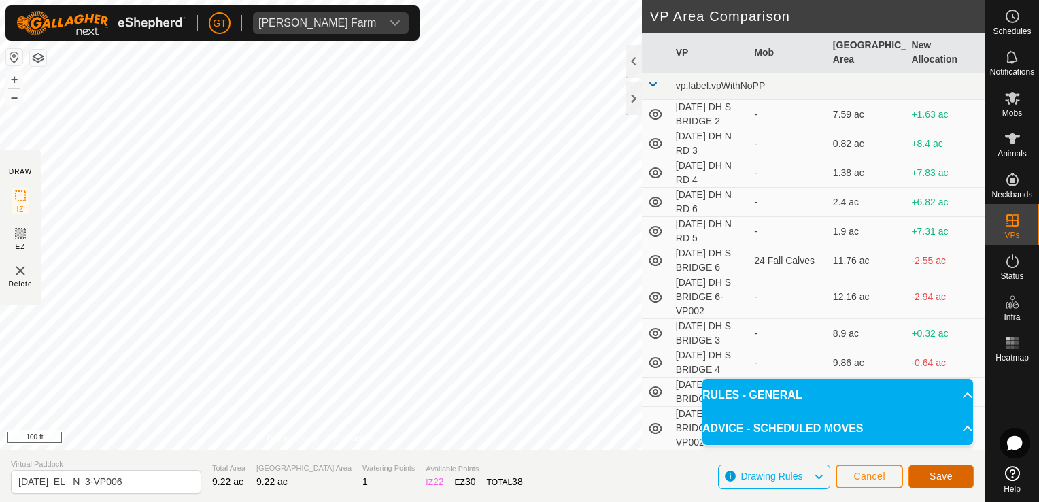
click at [939, 474] on span "Save" at bounding box center [941, 476] width 23 height 11
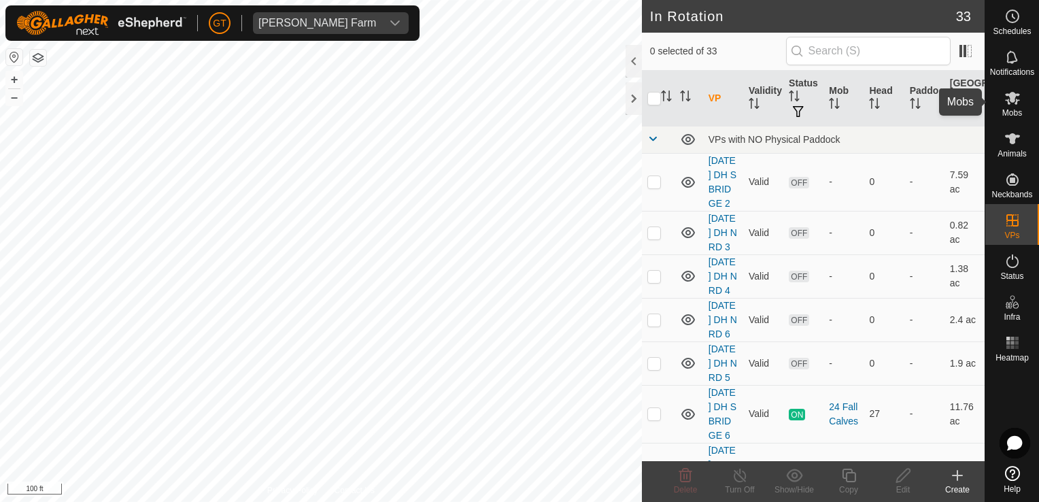
click at [1013, 93] on icon at bounding box center [1012, 98] width 15 height 13
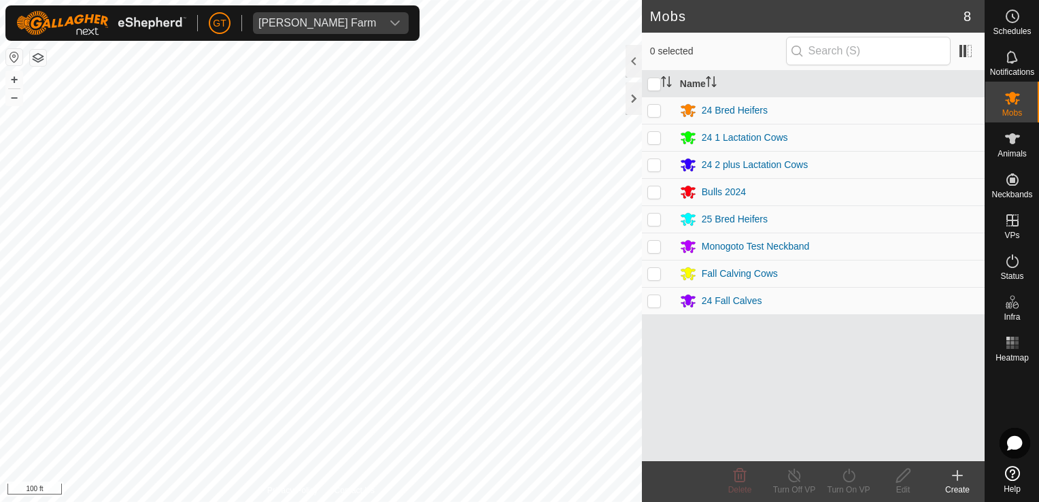
click at [658, 110] on p-checkbox at bounding box center [654, 110] width 14 height 11
checkbox input "true"
click at [853, 469] on icon at bounding box center [849, 475] width 17 height 16
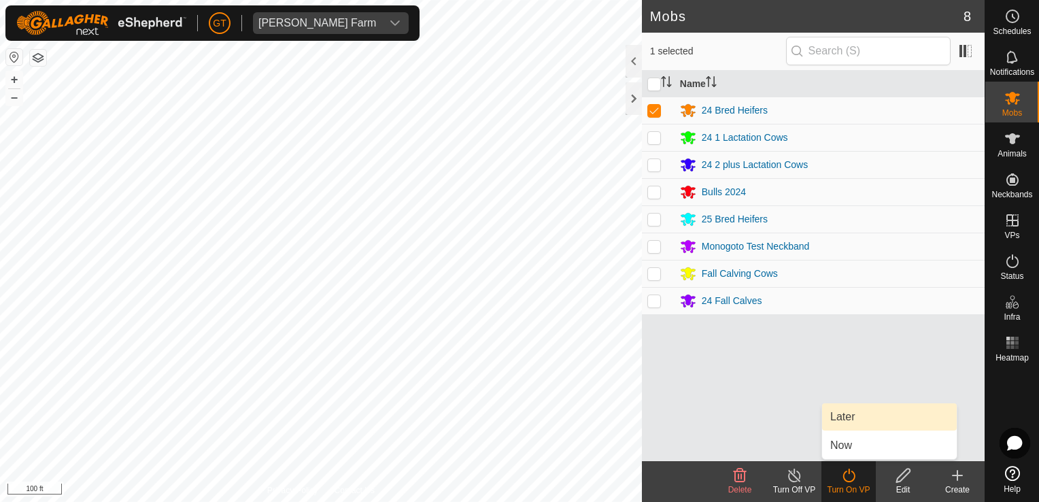
click at [865, 420] on link "Later" at bounding box center [889, 416] width 135 height 27
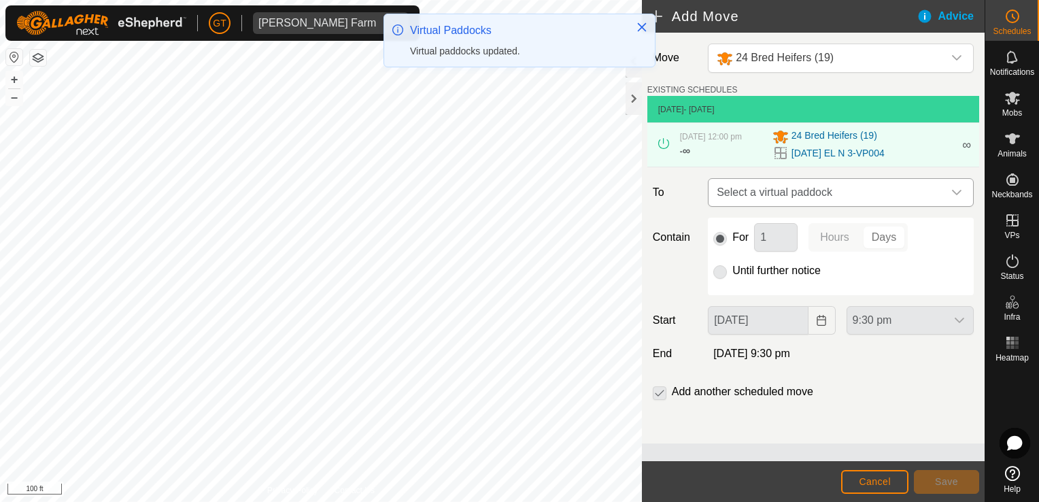
click at [949, 191] on div "dropdown trigger" at bounding box center [956, 192] width 27 height 27
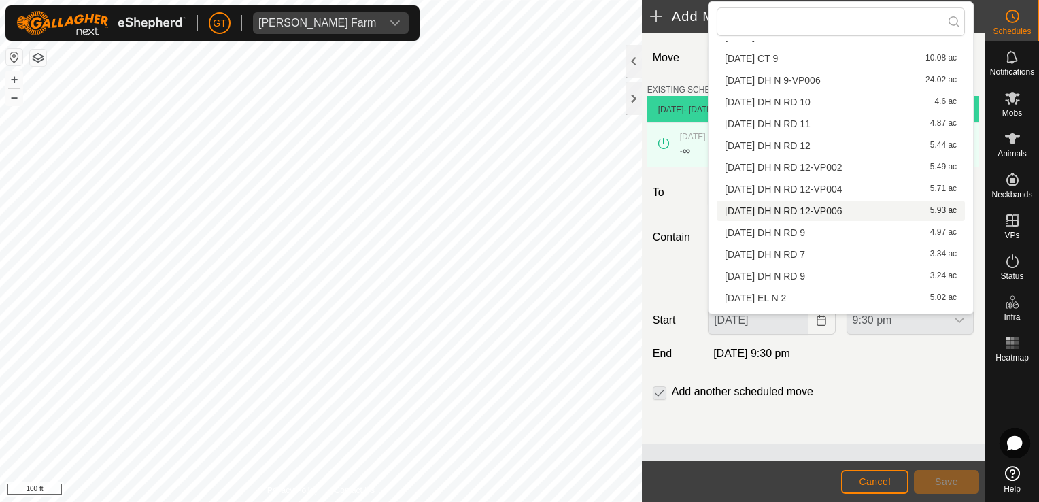
scroll to position [454, 0]
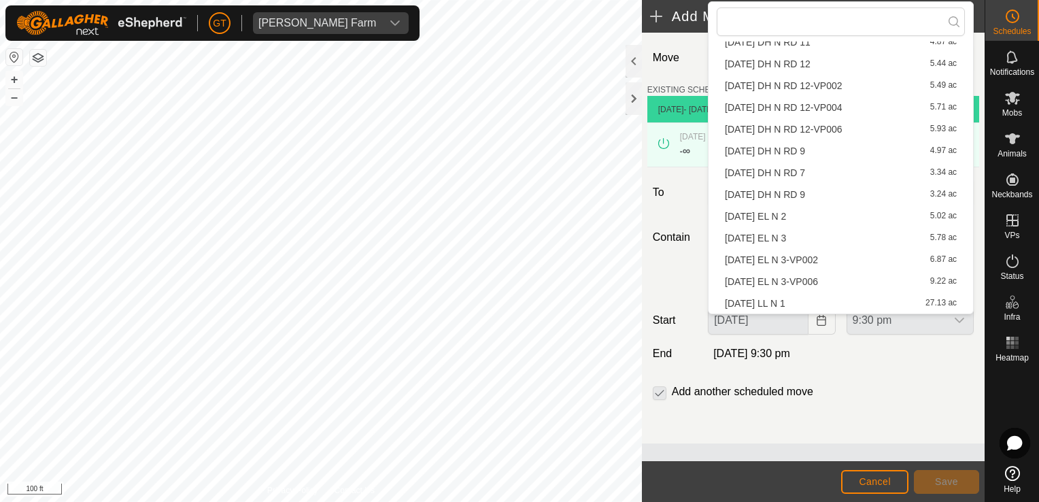
click at [875, 276] on li "[DATE] EL N 3-VP006 9.22 ac" at bounding box center [841, 281] width 248 height 20
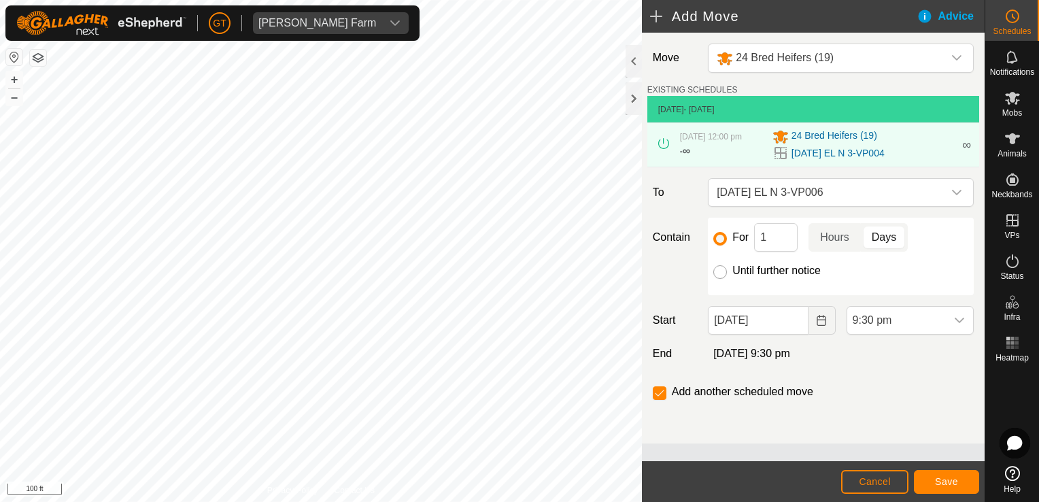
click at [719, 270] on input "Until further notice" at bounding box center [720, 272] width 14 height 14
radio input "true"
checkbox input "false"
click at [826, 315] on icon "Choose Date" at bounding box center [821, 320] width 11 height 11
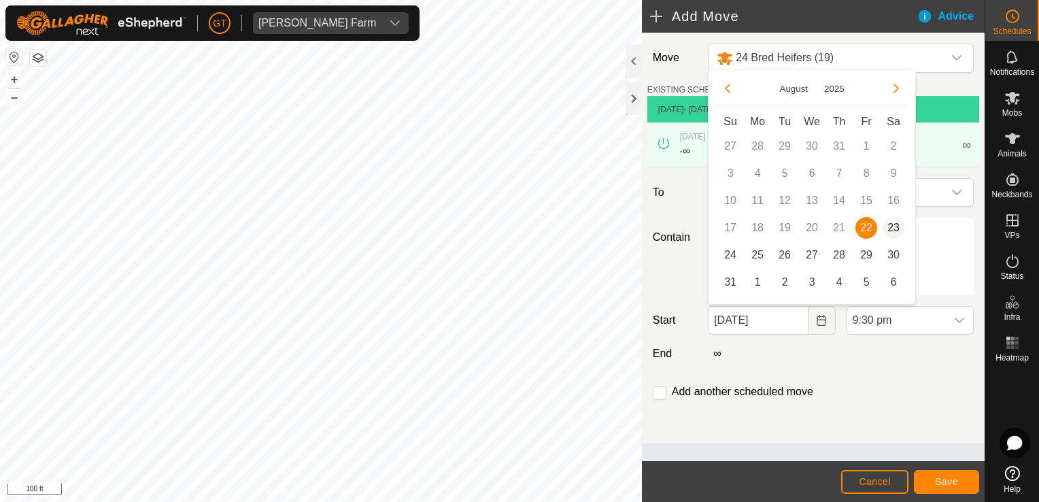
click at [897, 229] on span "23" at bounding box center [894, 228] width 22 height 22
type input "[DATE]"
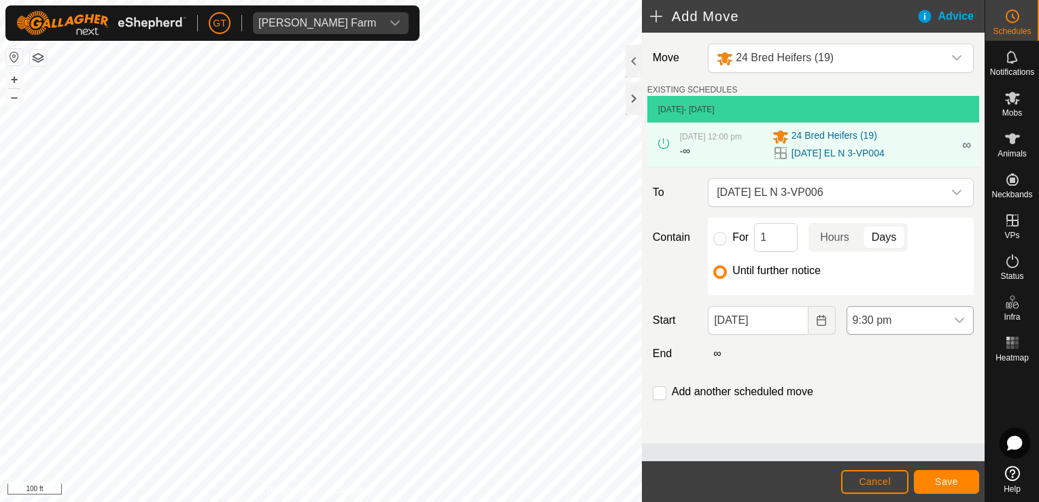
click at [960, 317] on icon "dropdown trigger" at bounding box center [959, 320] width 11 height 11
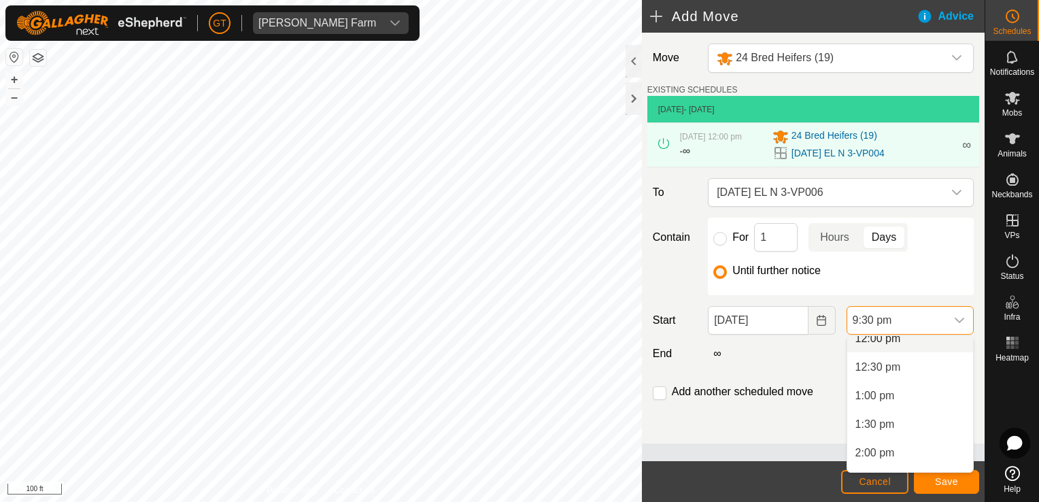
scroll to position [686, 0]
click at [911, 354] on li "12:00 pm" at bounding box center [910, 349] width 126 height 27
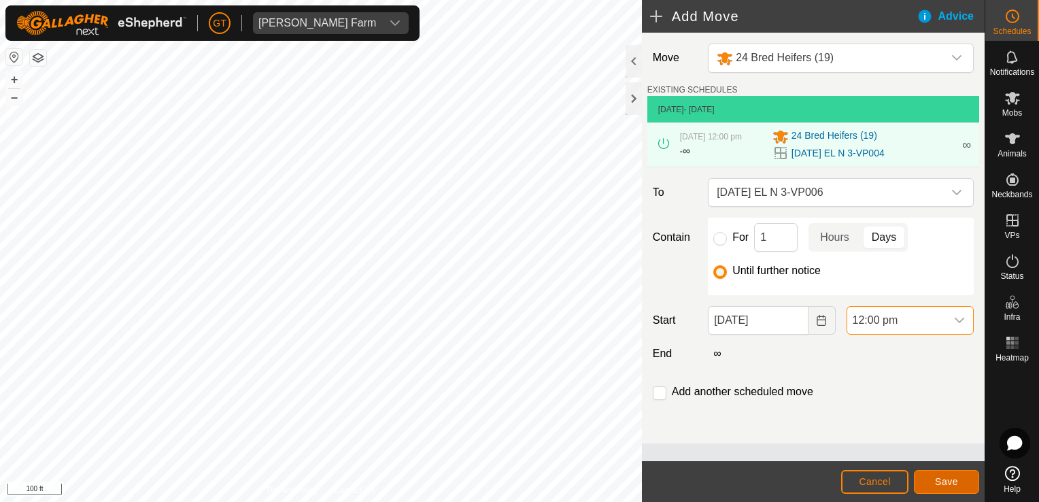
click at [947, 483] on span "Save" at bounding box center [946, 481] width 23 height 11
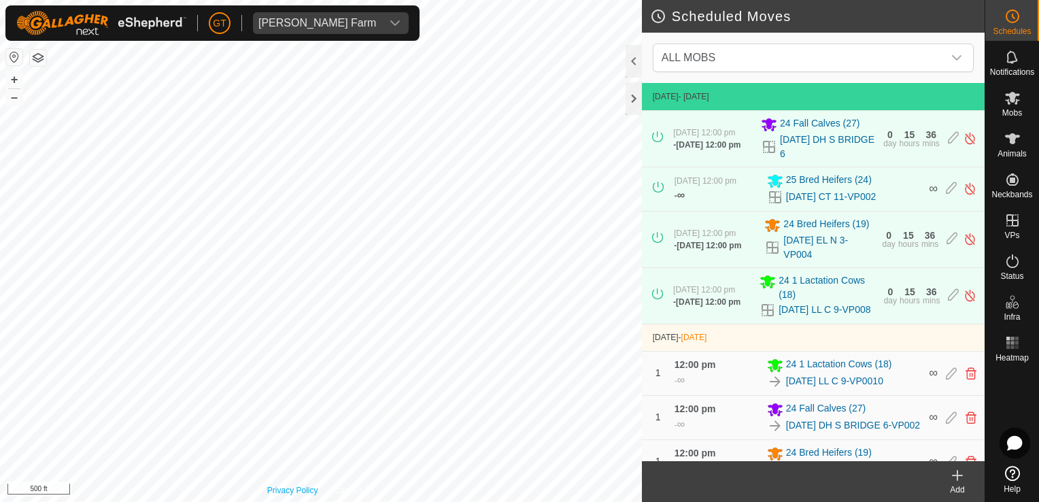
click at [309, 488] on div "Privacy Policy Contact Us + – ⇧ i 500 ft" at bounding box center [321, 251] width 642 height 502
click at [248, 501] on html "[PERSON_NAME] Farm Schedules Notifications Mobs Animals Neckbands VPs Status In…" at bounding box center [519, 251] width 1039 height 502
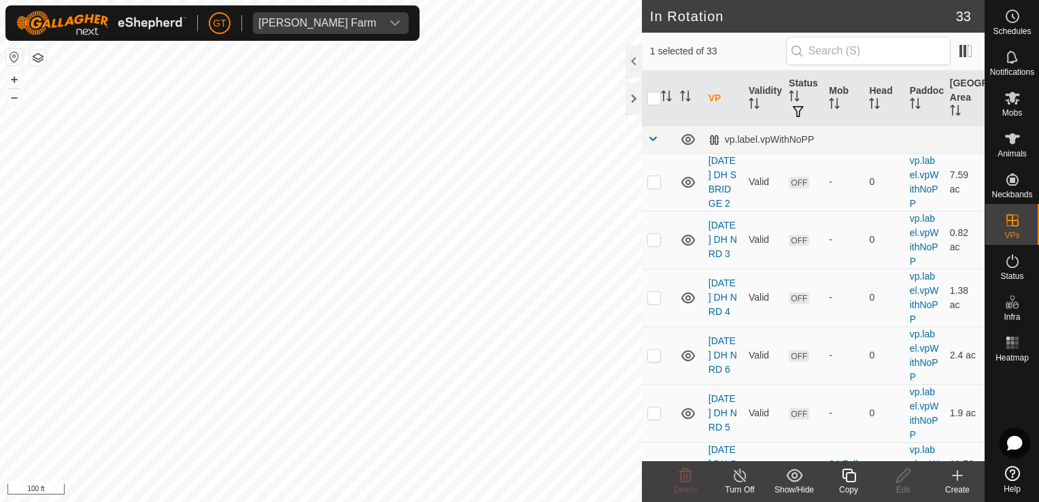
click at [857, 473] on copy-svg-icon at bounding box center [849, 475] width 54 height 16
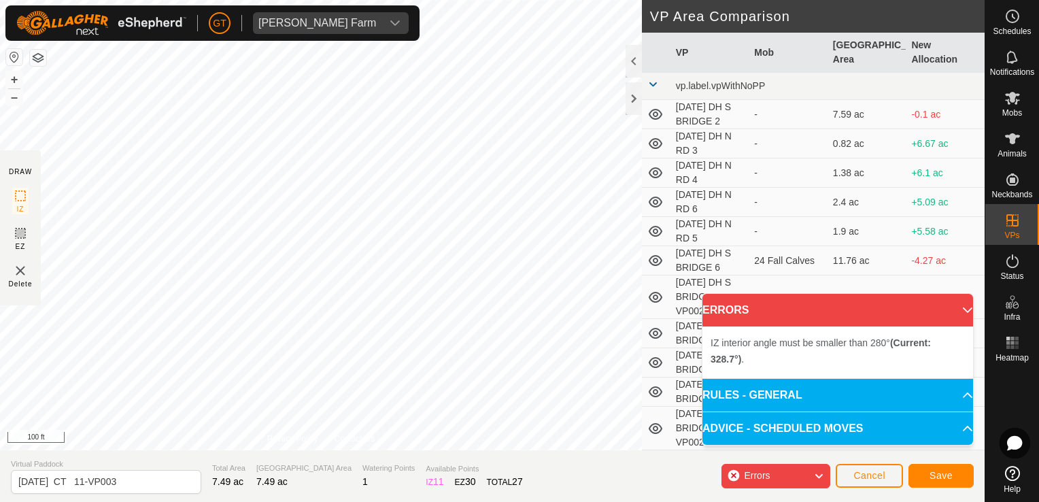
click at [535, 501] on div "DRAW IZ EZ Delete Privacy Policy Contact Us IZ interior angle must be smaller t…" at bounding box center [492, 251] width 985 height 502
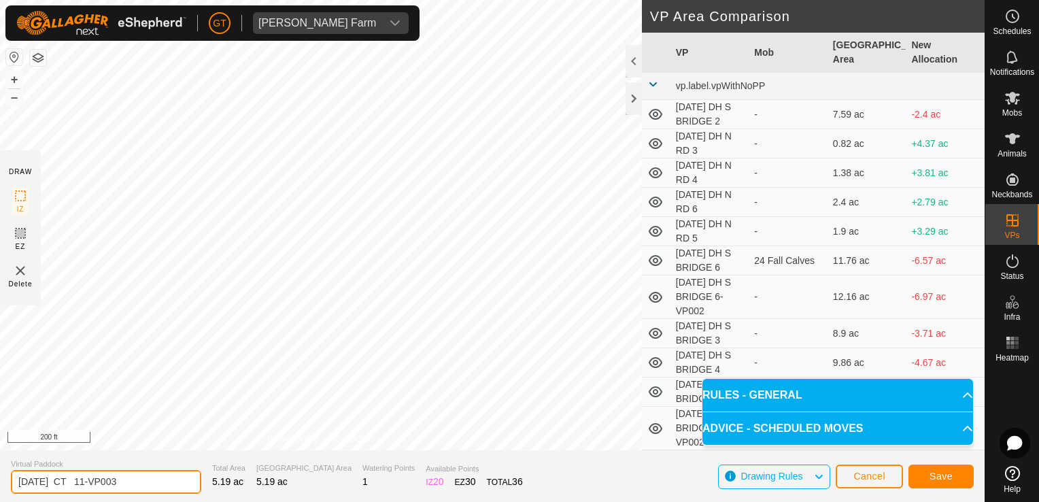
click at [156, 480] on input "[DATE] CT 11-VP003" at bounding box center [106, 482] width 190 height 24
type input "[DATE] CT 11-VP004"
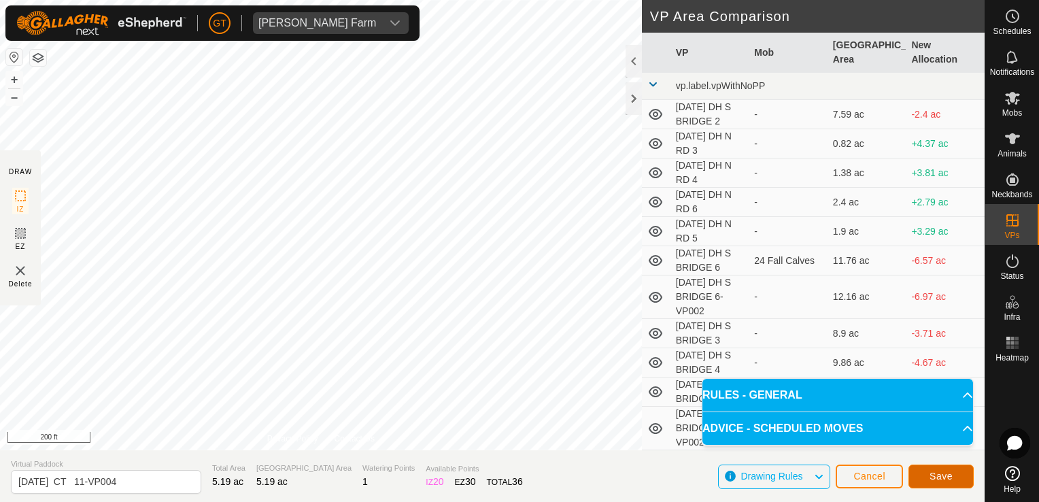
click at [944, 480] on span "Save" at bounding box center [941, 476] width 23 height 11
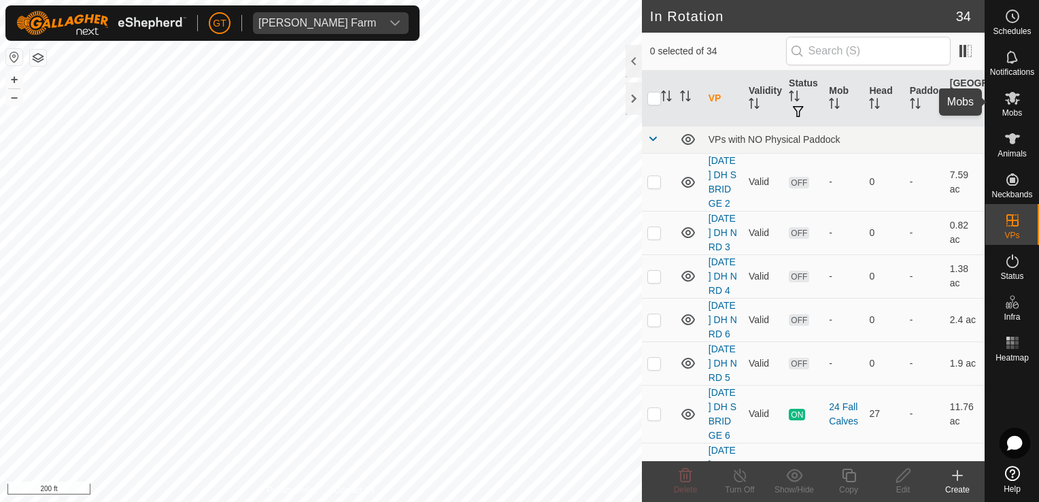
click at [1017, 96] on icon at bounding box center [1012, 98] width 16 height 16
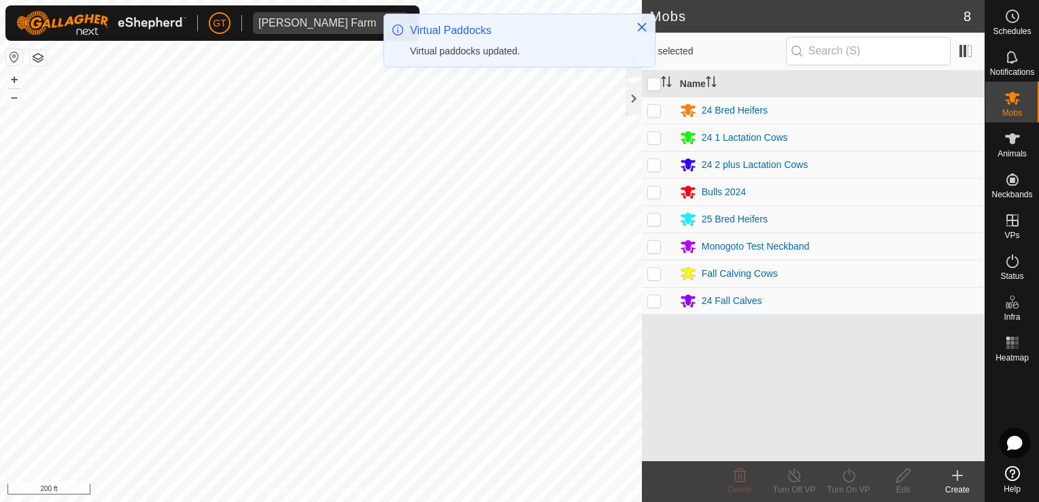
click at [656, 218] on p-checkbox at bounding box center [654, 219] width 14 height 11
checkbox input "true"
click at [846, 475] on icon at bounding box center [849, 475] width 17 height 16
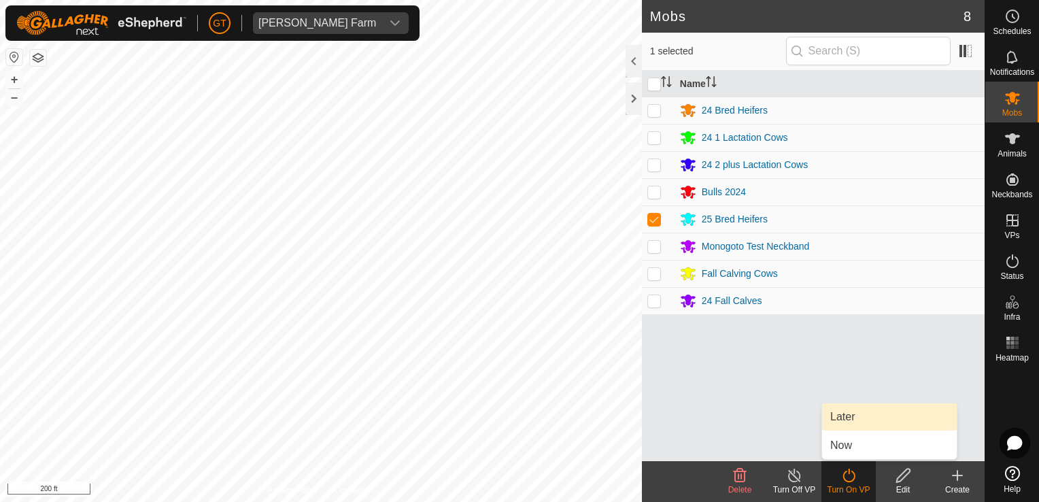
click at [879, 422] on link "Later" at bounding box center [889, 416] width 135 height 27
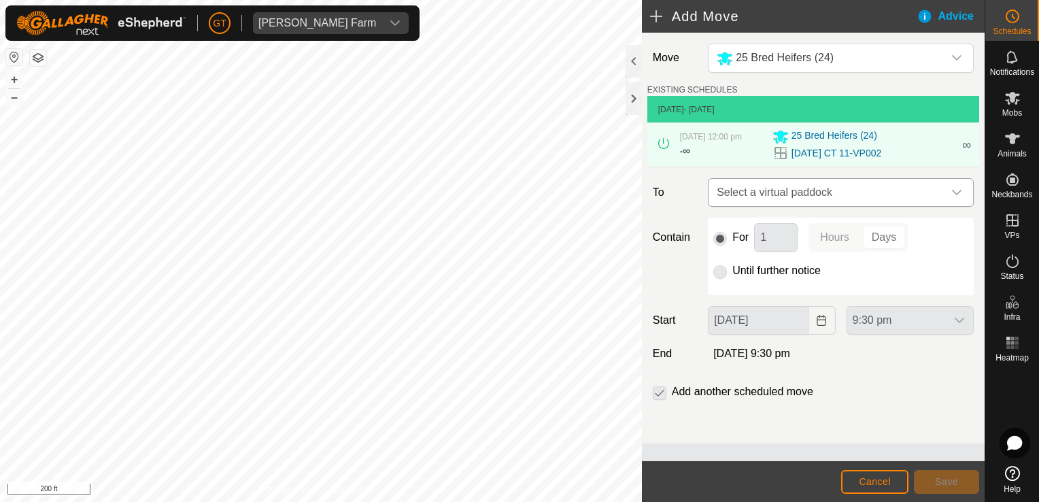
click at [958, 189] on icon "dropdown trigger" at bounding box center [956, 192] width 11 height 11
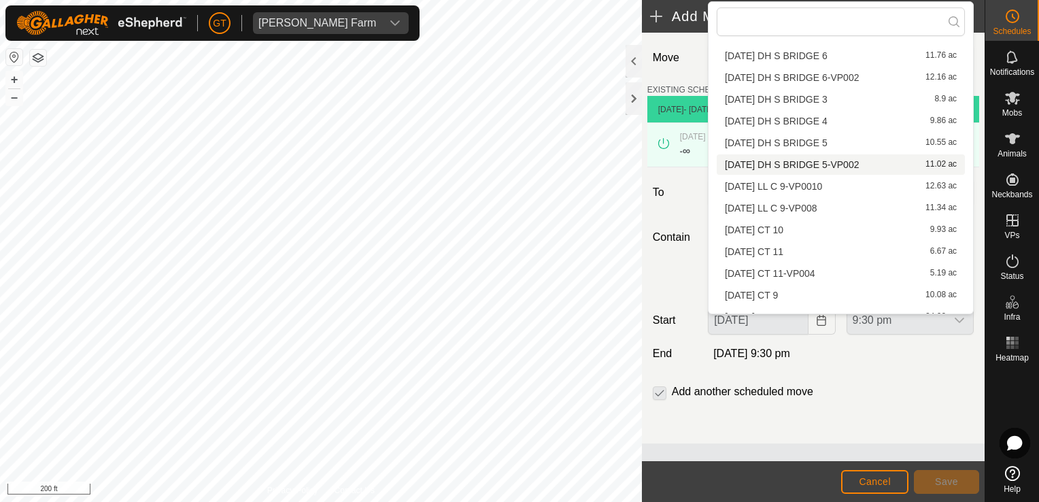
scroll to position [204, 0]
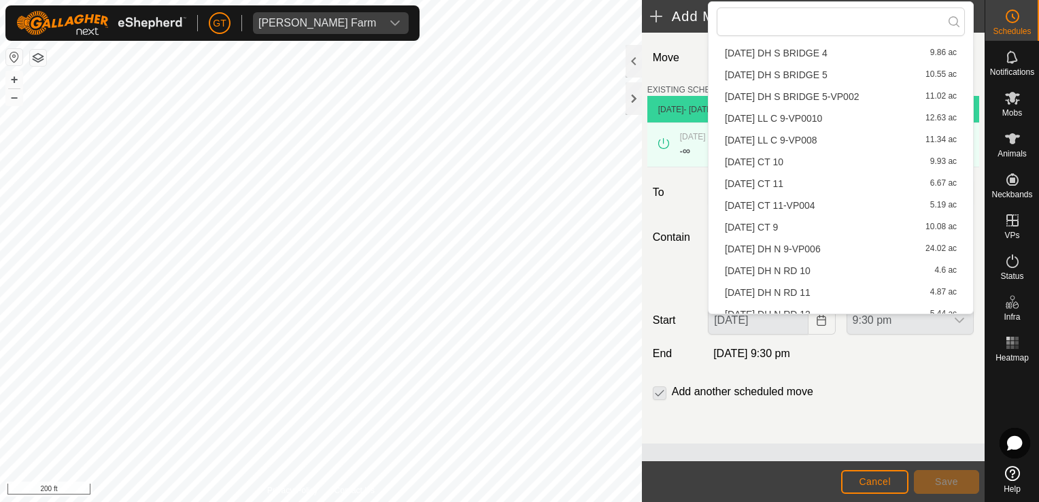
click at [836, 203] on li "[DATE] CT 11-VP004 5.19 ac" at bounding box center [841, 205] width 248 height 20
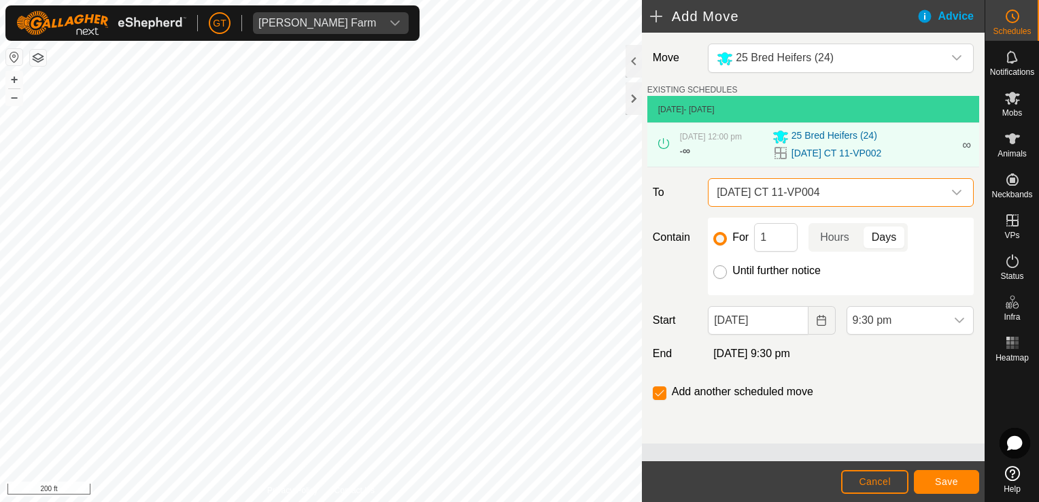
click at [722, 268] on input "Until further notice" at bounding box center [720, 272] width 14 height 14
radio input "true"
checkbox input "false"
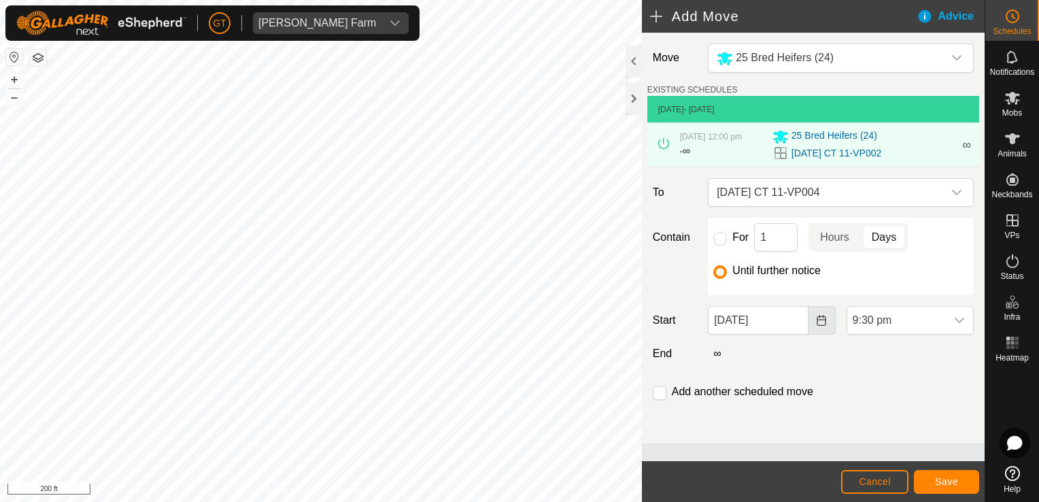
click at [816, 317] on icon "Choose Date" at bounding box center [821, 320] width 11 height 11
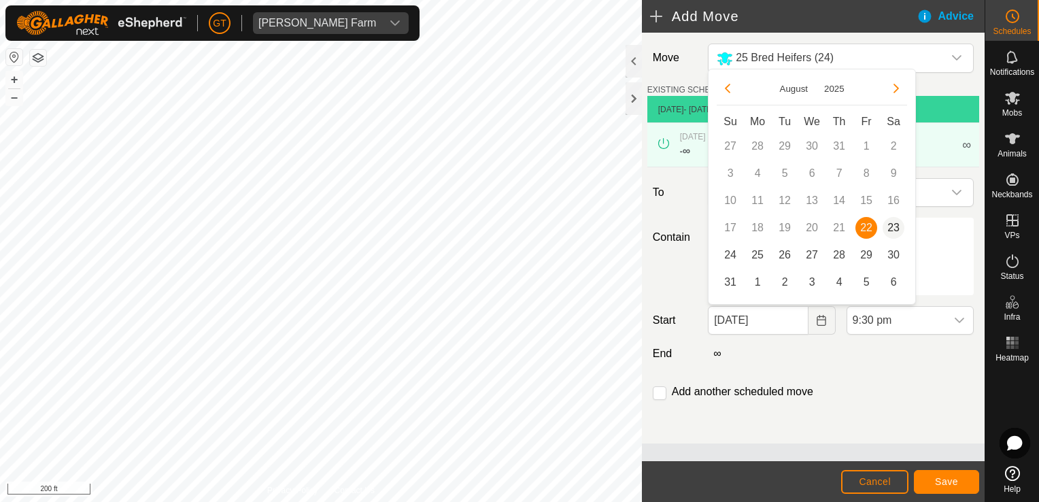
click at [898, 226] on span "23" at bounding box center [894, 228] width 22 height 22
type input "[DATE]"
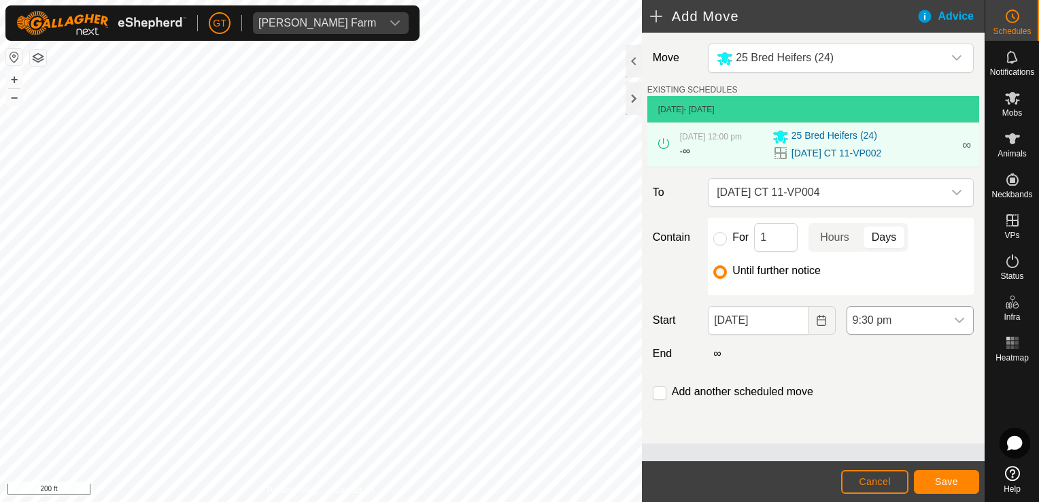
click at [955, 321] on icon "dropdown trigger" at bounding box center [959, 320] width 11 height 11
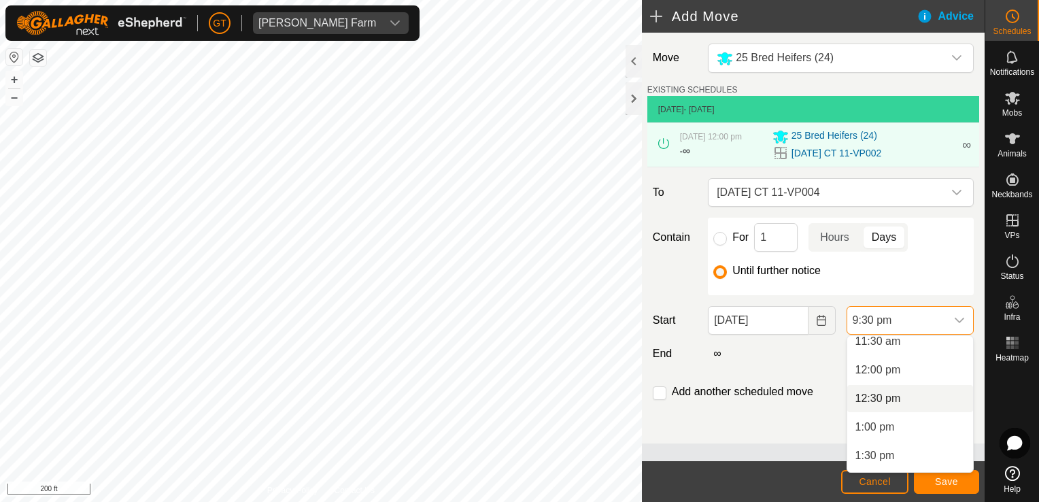
scroll to position [635, 0]
click at [892, 399] on li "12:00 pm" at bounding box center [910, 399] width 126 height 27
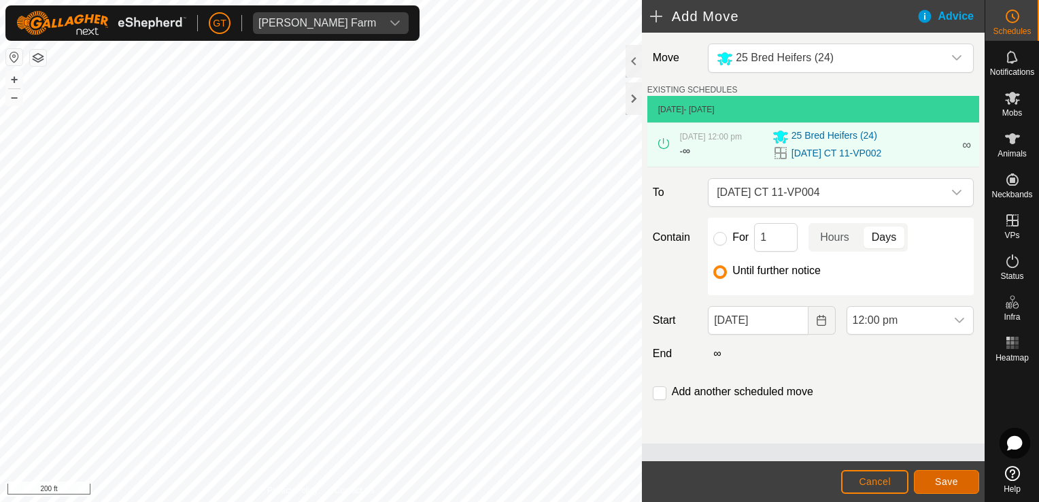
click at [944, 484] on span "Save" at bounding box center [946, 481] width 23 height 11
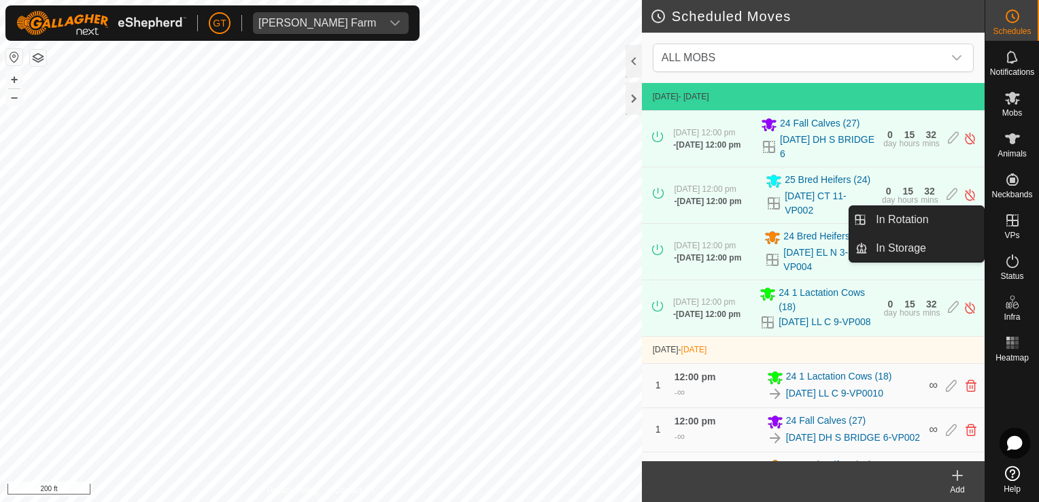
click at [1007, 221] on icon at bounding box center [1012, 220] width 16 height 16
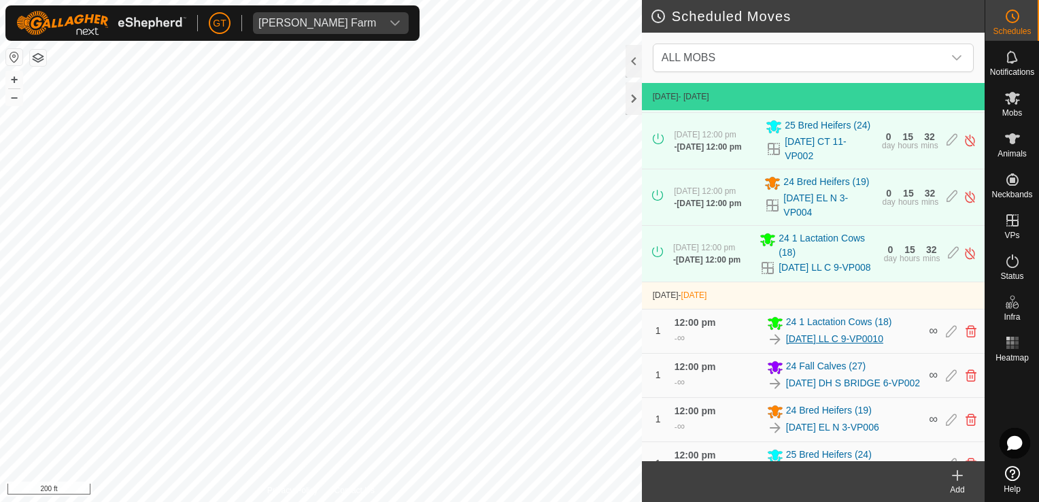
scroll to position [114, 0]
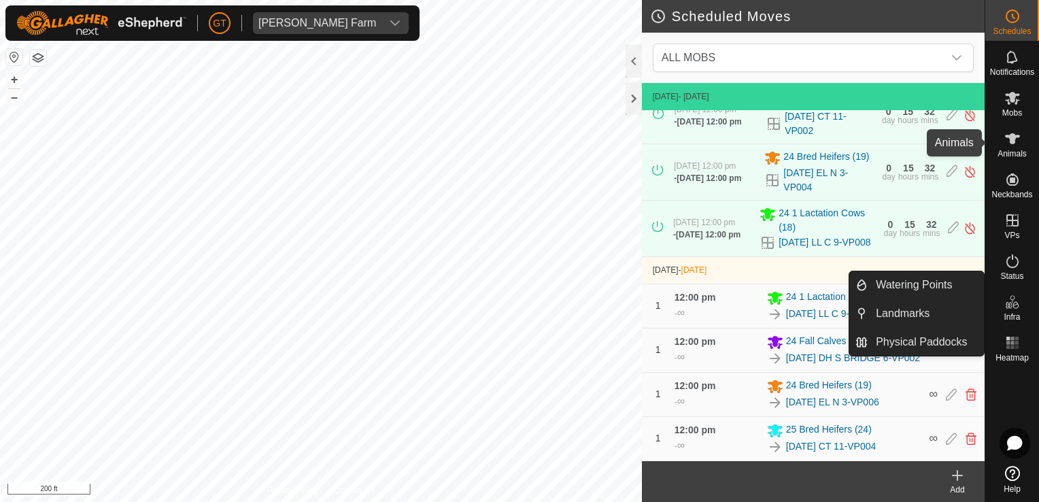
click at [1010, 142] on icon at bounding box center [1012, 138] width 15 height 11
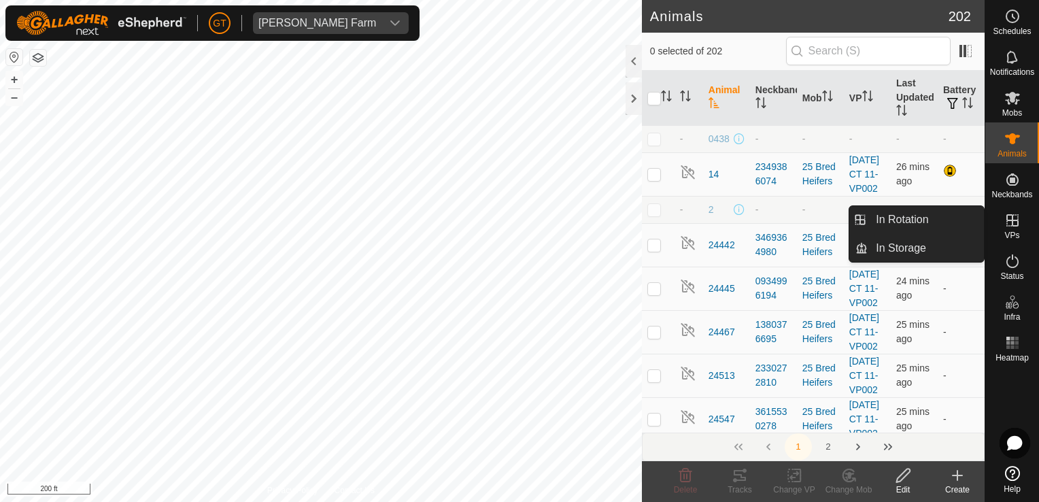
click at [1011, 220] on icon at bounding box center [1013, 220] width 12 height 12
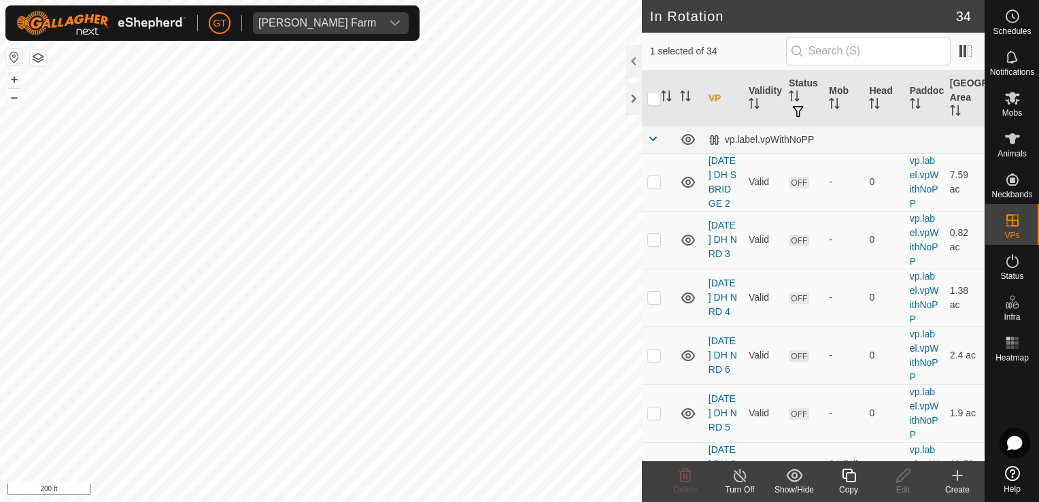
checkbox input "false"
checkbox input "true"
click at [683, 479] on icon at bounding box center [685, 476] width 13 height 14
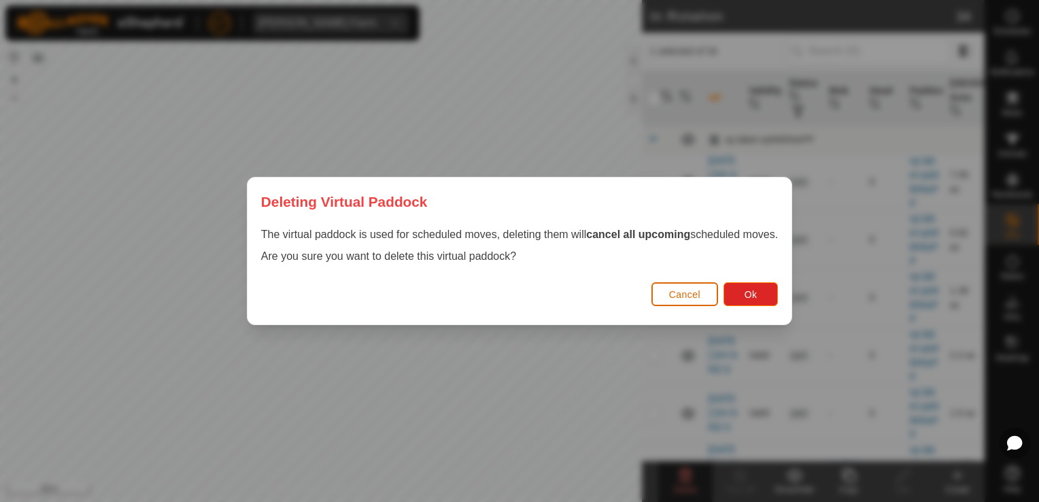
click at [678, 297] on span "Cancel" at bounding box center [685, 294] width 32 height 11
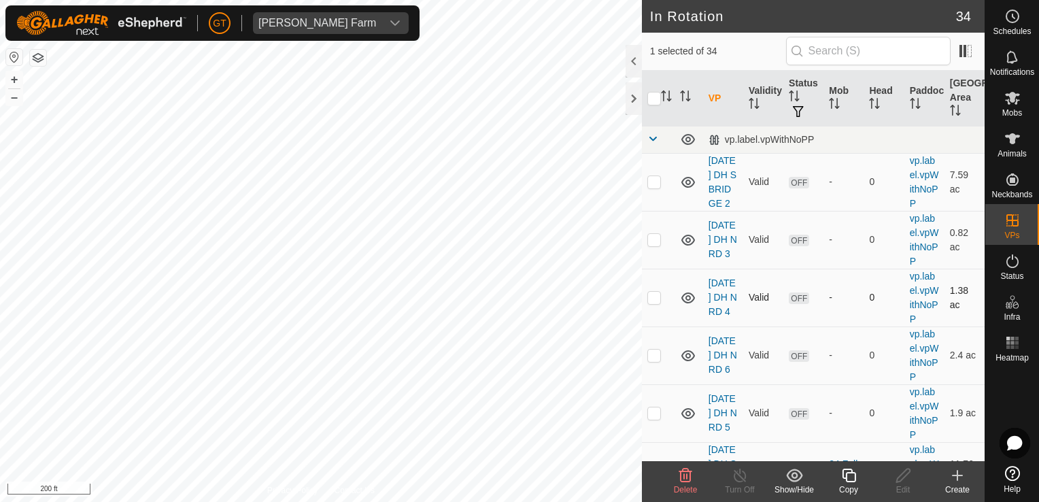
checkbox input "true"
checkbox input "false"
checkbox input "true"
checkbox input "false"
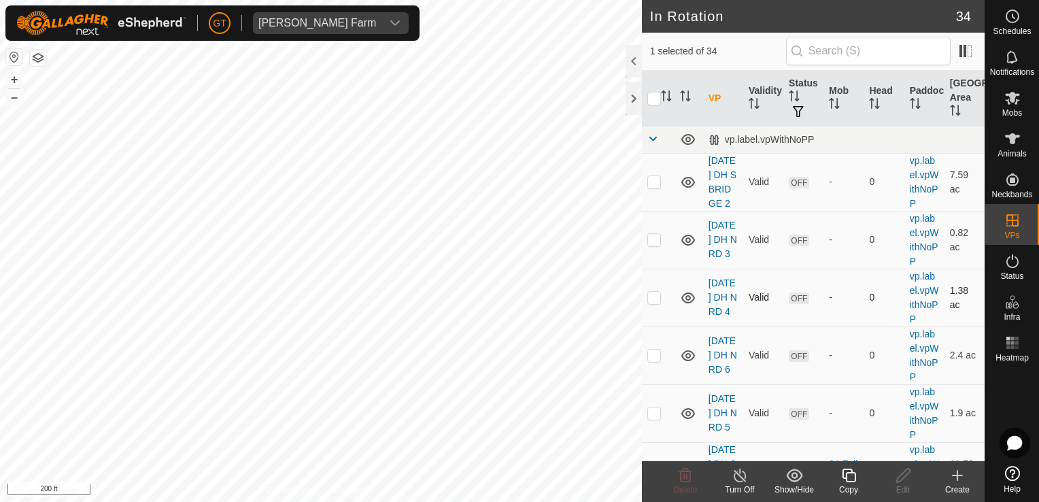
checkbox input "false"
click at [687, 475] on icon at bounding box center [685, 476] width 13 height 14
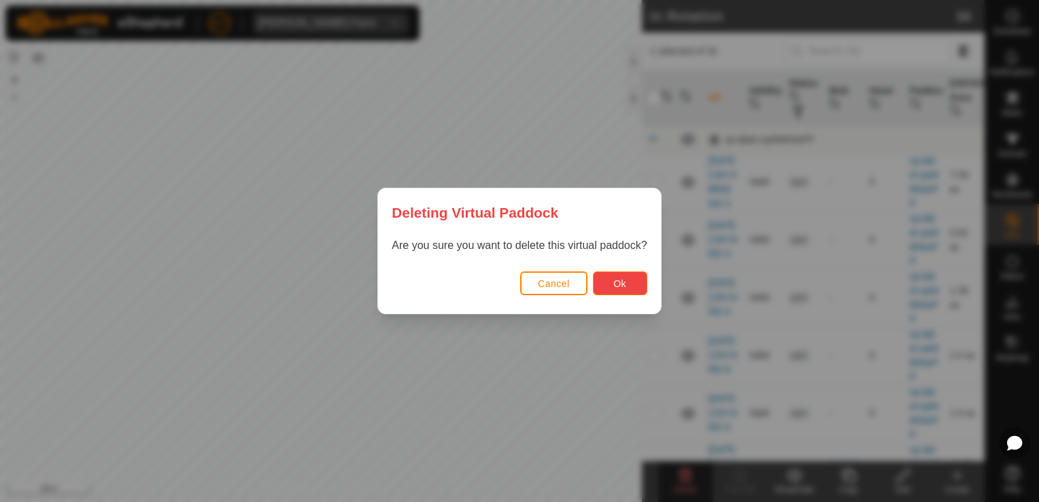
click at [612, 284] on button "Ok" at bounding box center [620, 283] width 54 height 24
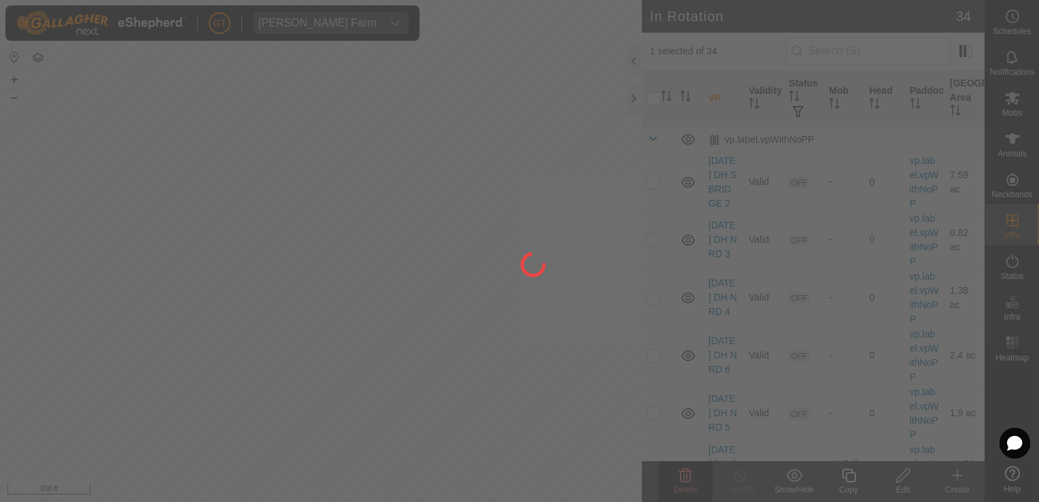
checkbox input "false"
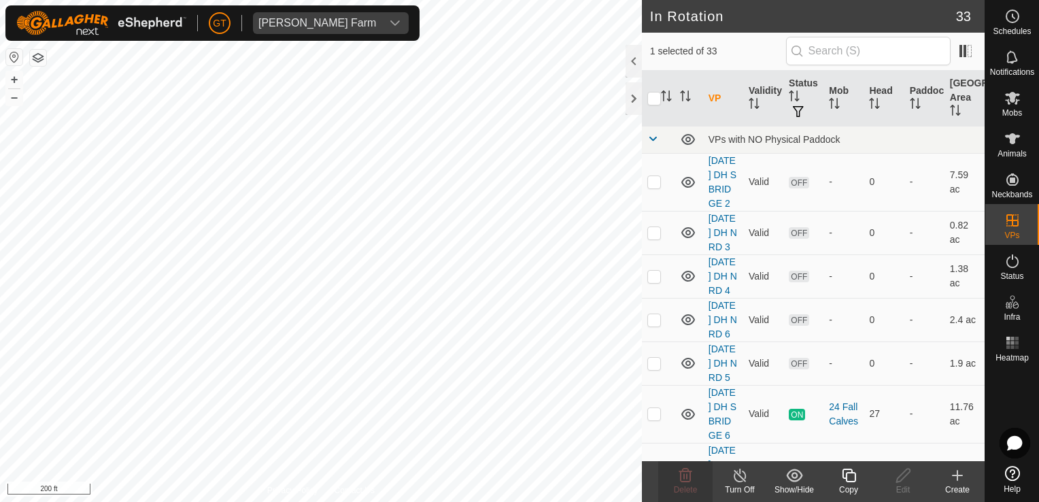
checkbox input "false"
checkbox input "true"
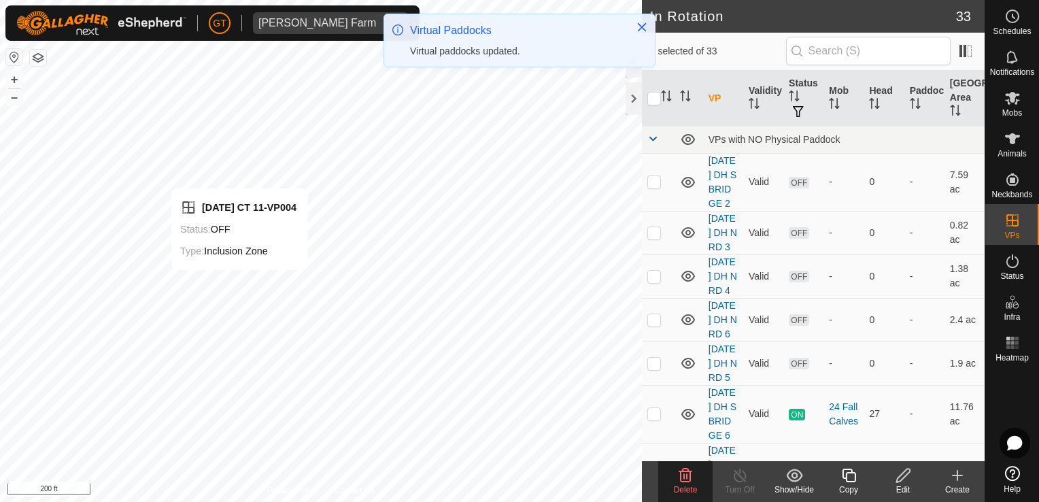
checkbox input "true"
checkbox input "false"
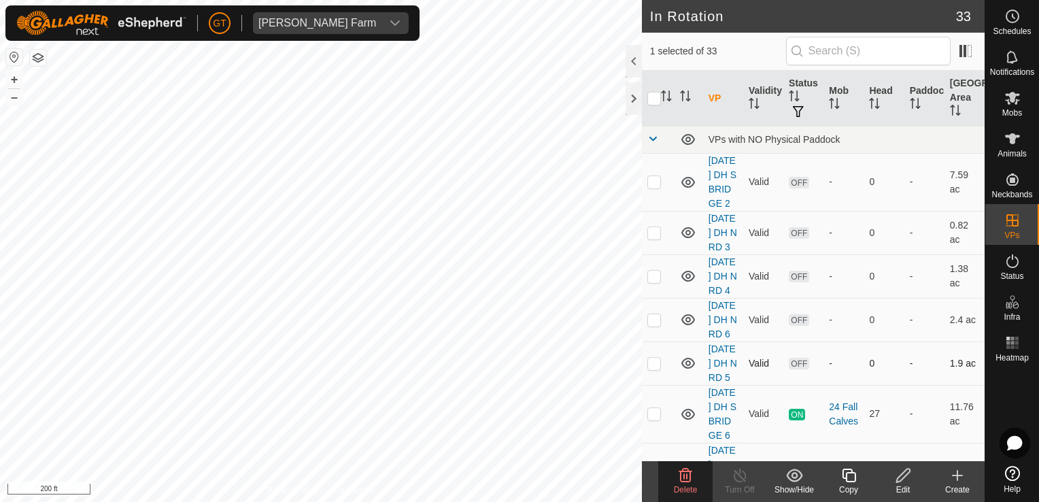
checkbox input "true"
checkbox input "false"
click at [683, 481] on icon at bounding box center [685, 476] width 13 height 14
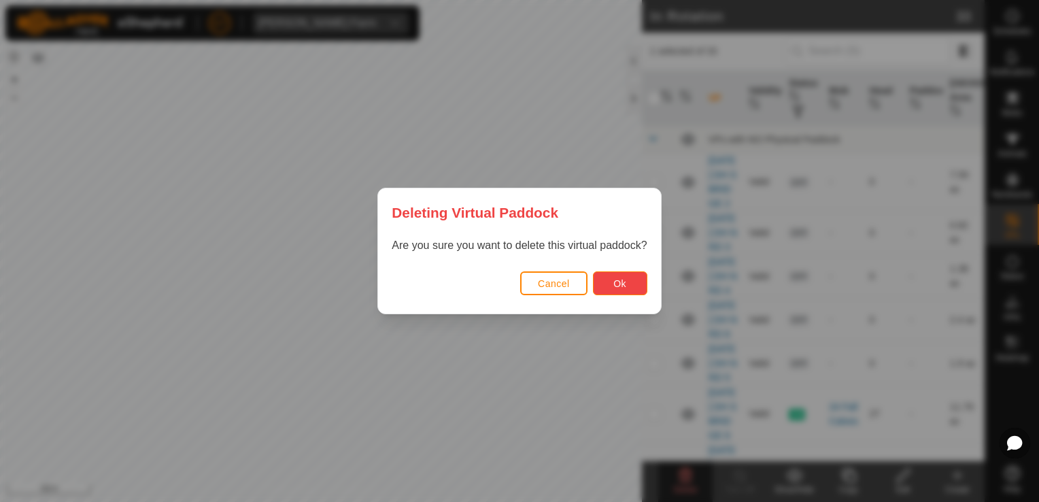
click at [608, 286] on button "Ok" at bounding box center [620, 283] width 54 height 24
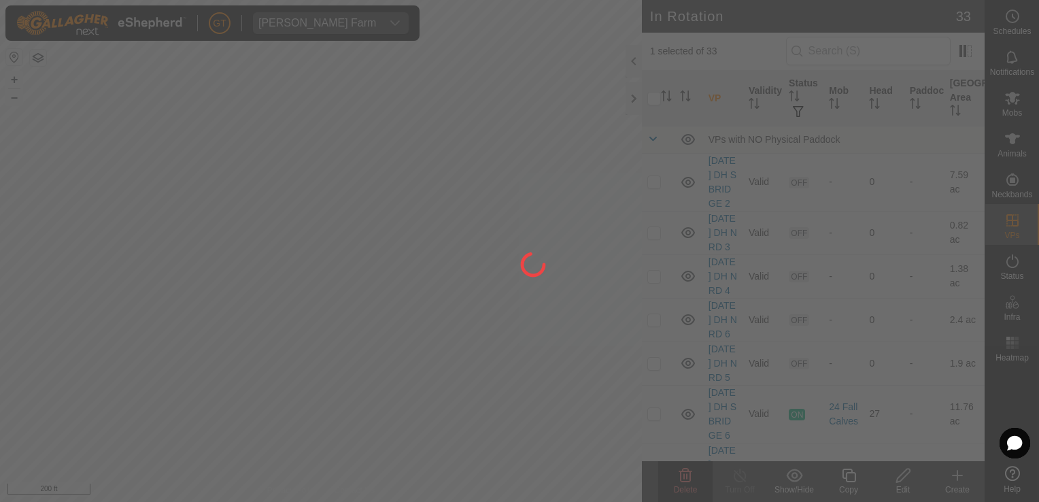
checkbox input "false"
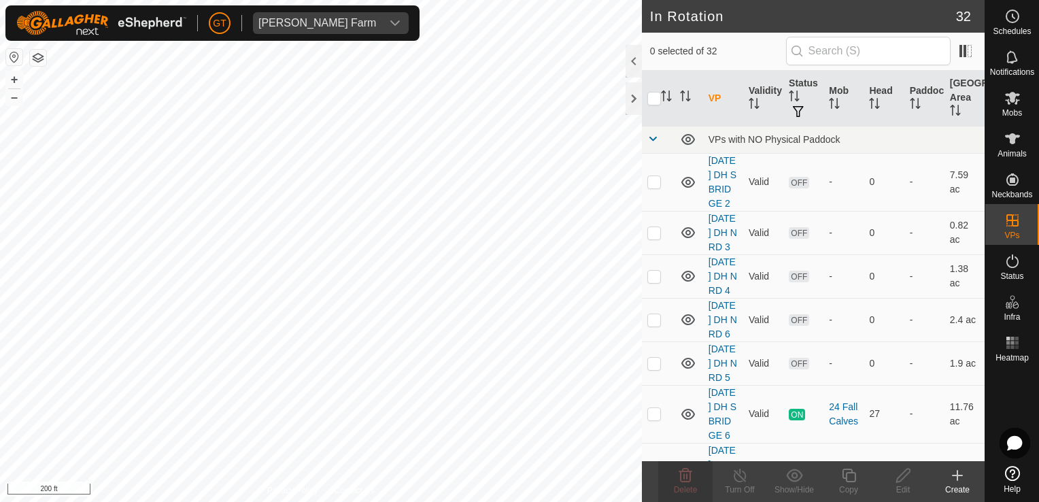
checkbox input "true"
checkbox input "false"
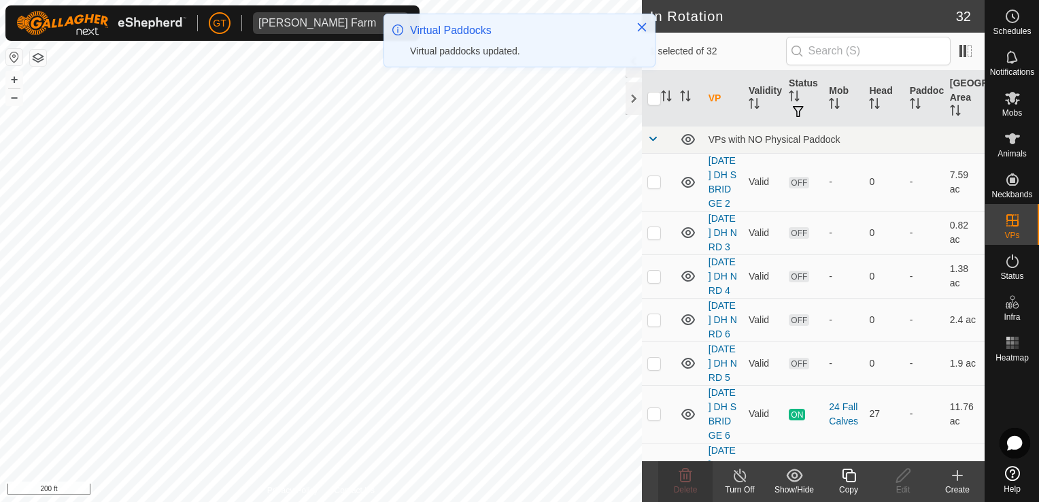
checkbox input "true"
checkbox input "false"
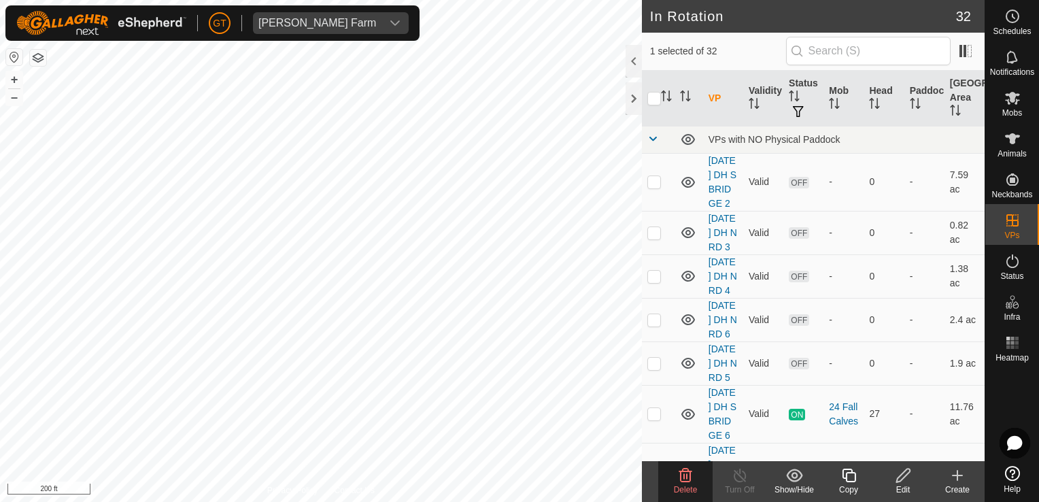
click at [683, 475] on icon at bounding box center [685, 475] width 16 height 16
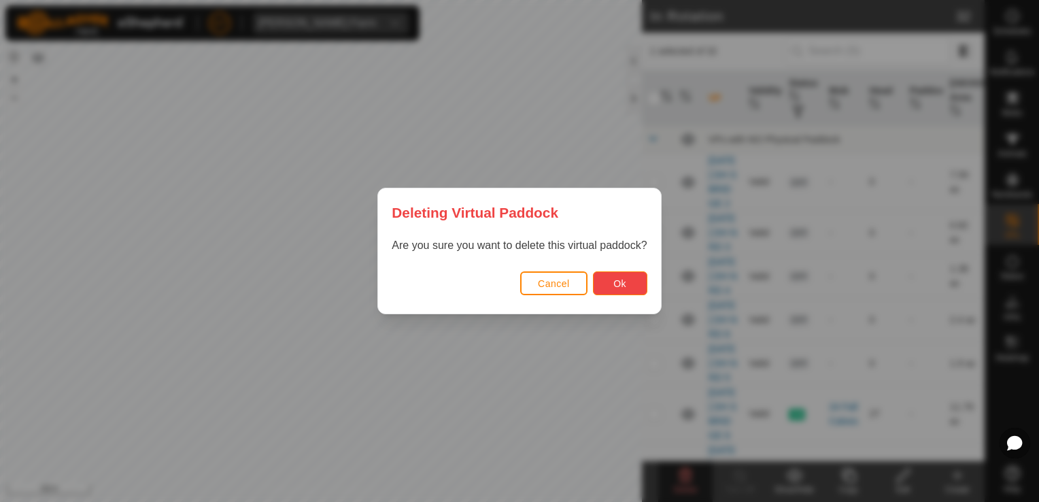
click at [623, 271] on button "Ok" at bounding box center [620, 283] width 54 height 24
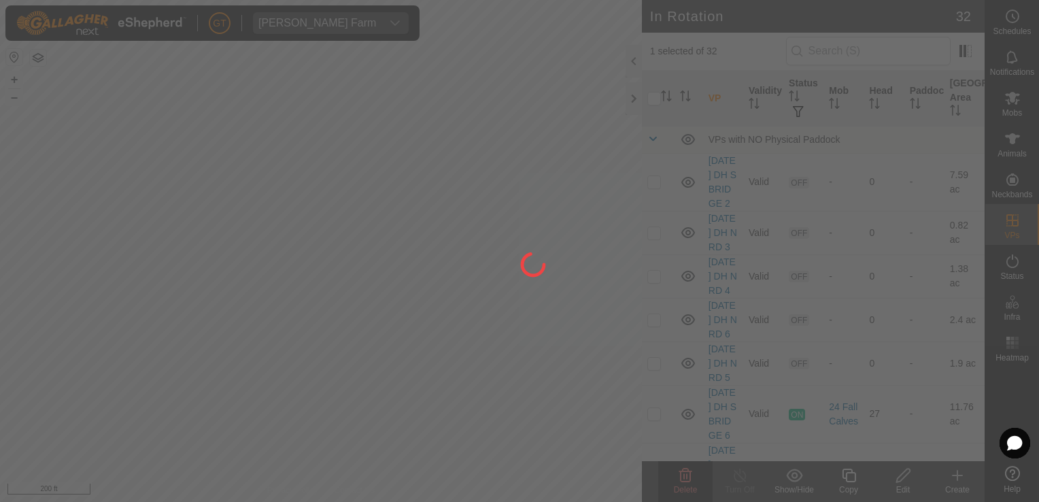
checkbox input "false"
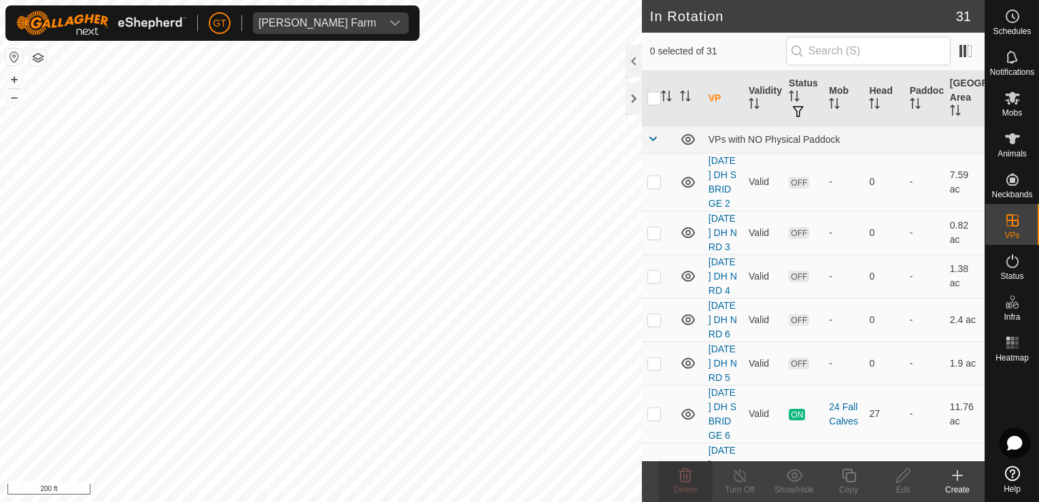
checkbox input "true"
click at [610, 0] on html "[PERSON_NAME] Farm Schedules Notifications Mobs Animals Neckbands VPs Status In…" at bounding box center [519, 251] width 1039 height 502
click at [452, 0] on html "[PERSON_NAME] Farm Schedules Notifications Mobs Animals Neckbands VPs Status In…" at bounding box center [519, 251] width 1039 height 502
checkbox input "false"
checkbox input "true"
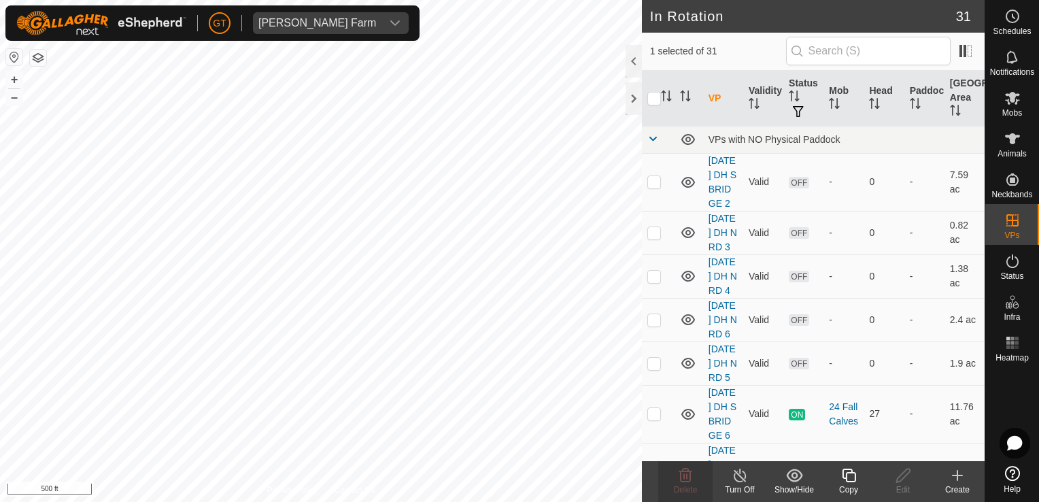
checkbox input "true"
checkbox input "false"
click at [683, 472] on icon at bounding box center [685, 475] width 16 height 16
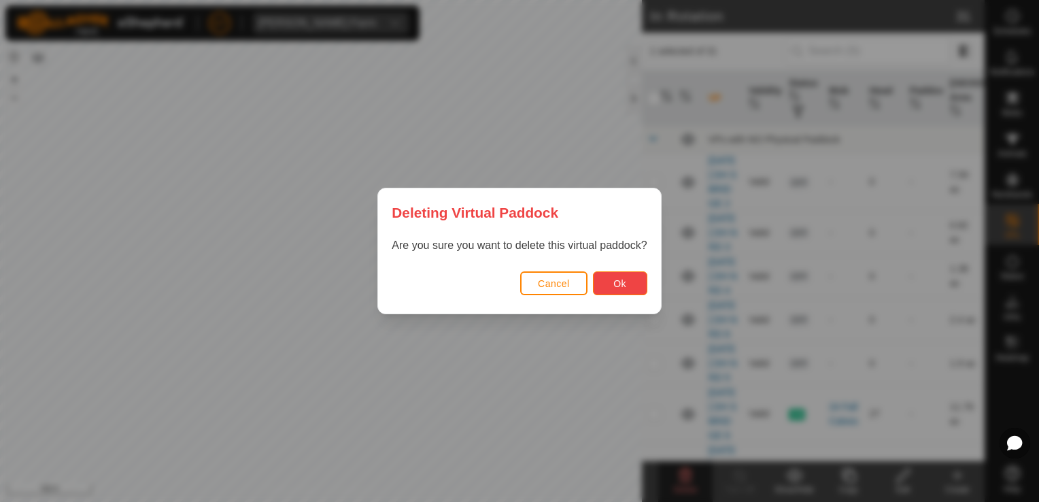
click at [623, 288] on span "Ok" at bounding box center [619, 283] width 13 height 11
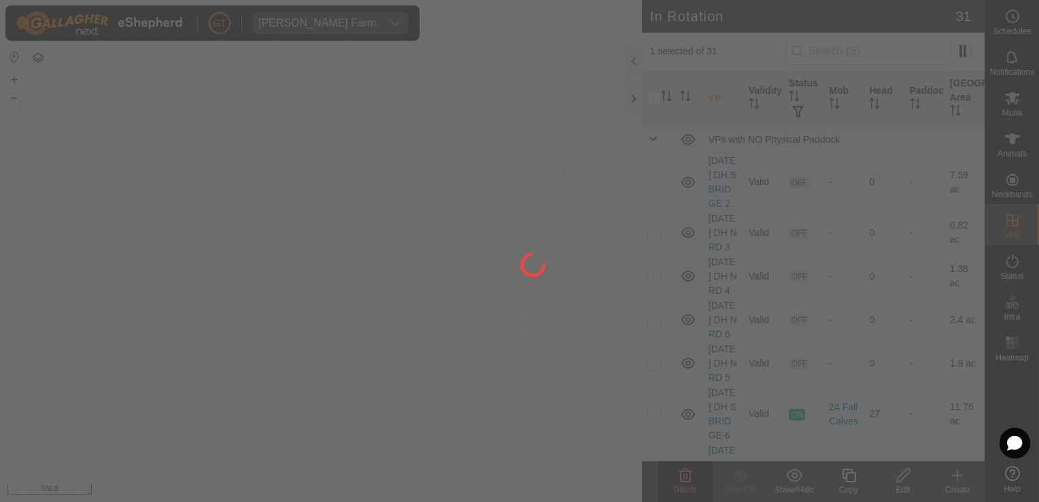
checkbox input "false"
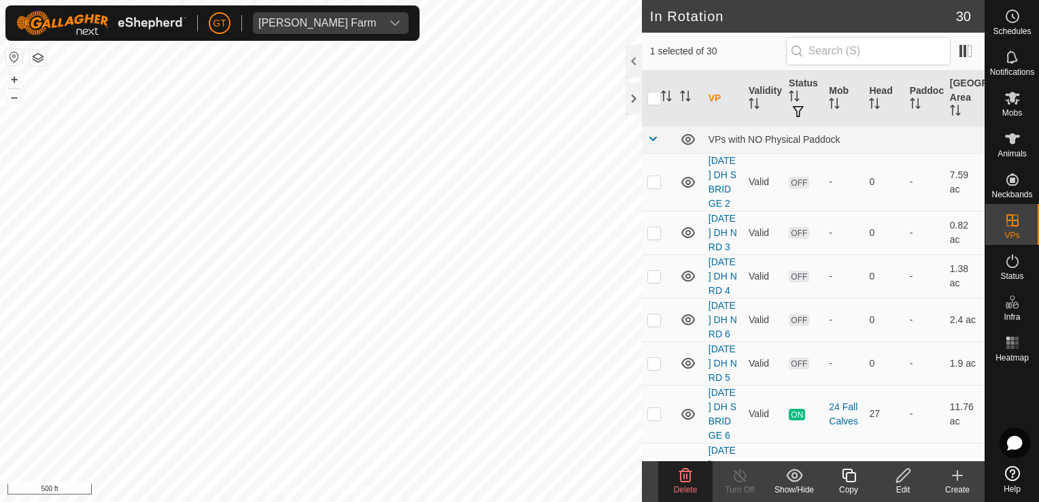
click at [685, 471] on icon at bounding box center [685, 476] width 13 height 14
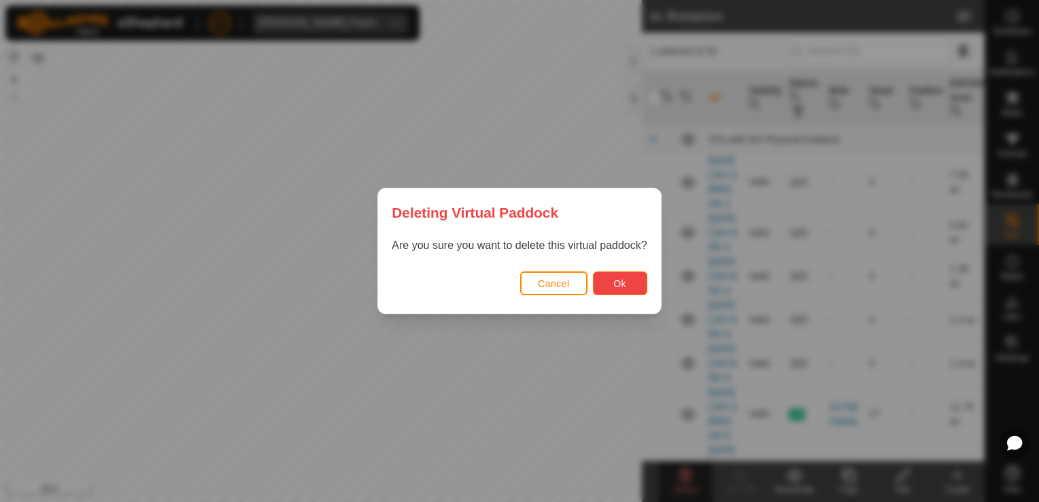
click at [627, 286] on button "Ok" at bounding box center [620, 283] width 54 height 24
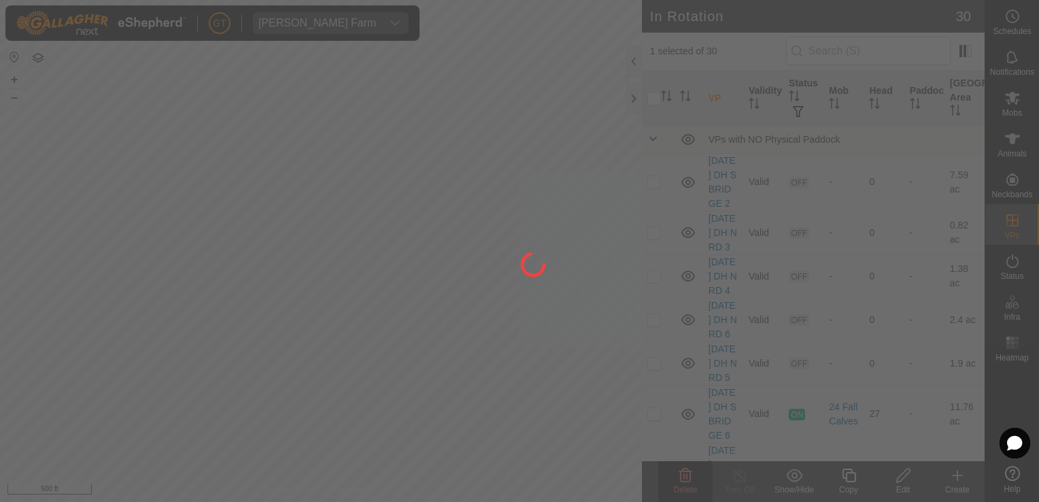
checkbox input "false"
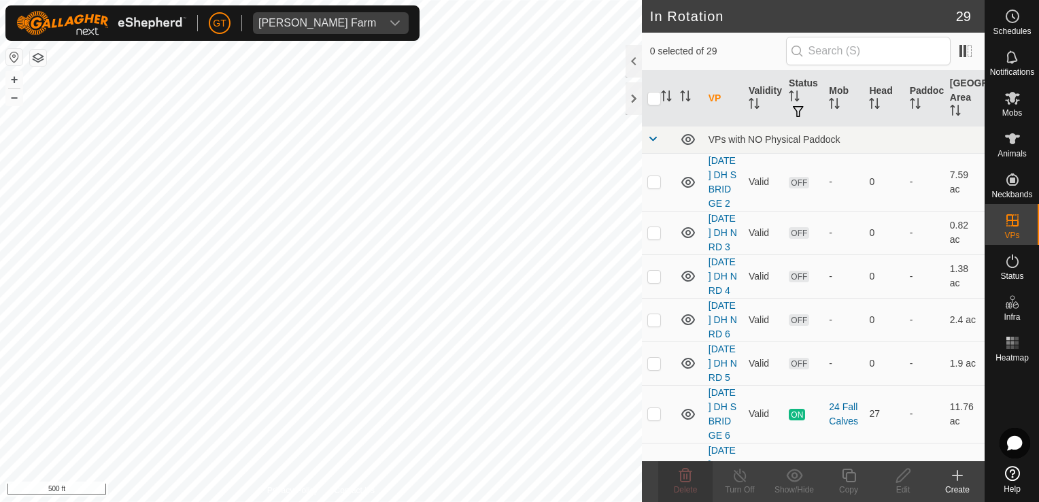
checkbox input "true"
checkbox input "false"
checkbox input "true"
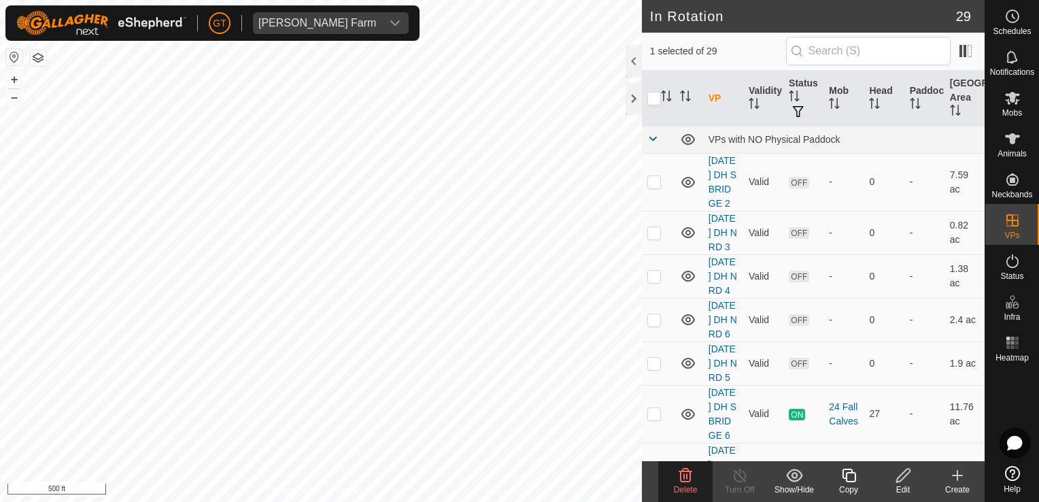
checkbox input "true"
checkbox input "false"
click at [694, 469] on delete-svg-icon at bounding box center [685, 475] width 54 height 16
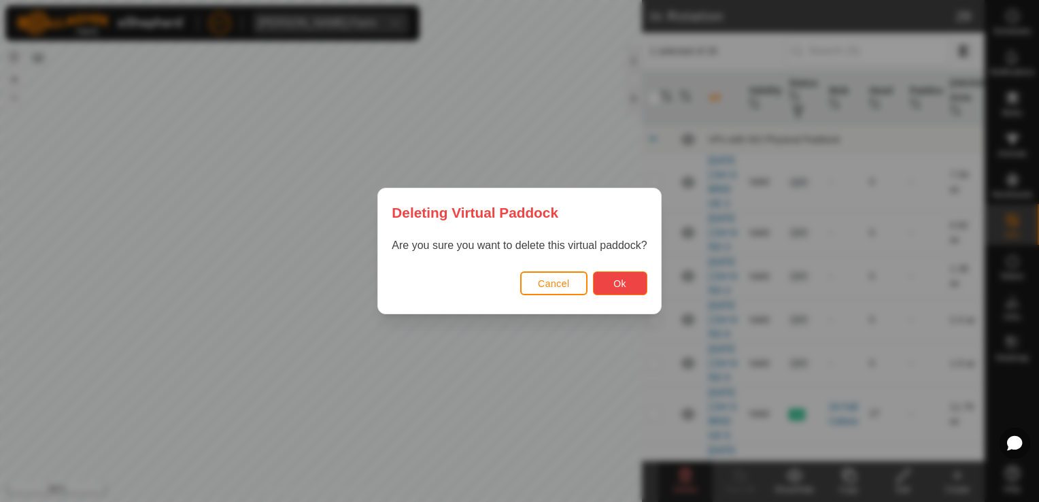
click at [623, 282] on span "Ok" at bounding box center [619, 283] width 13 height 11
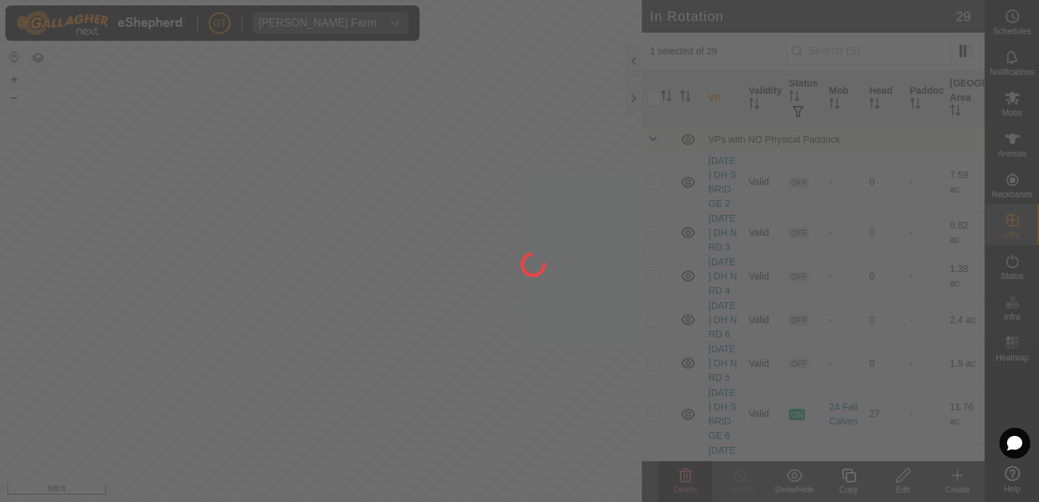
checkbox input "false"
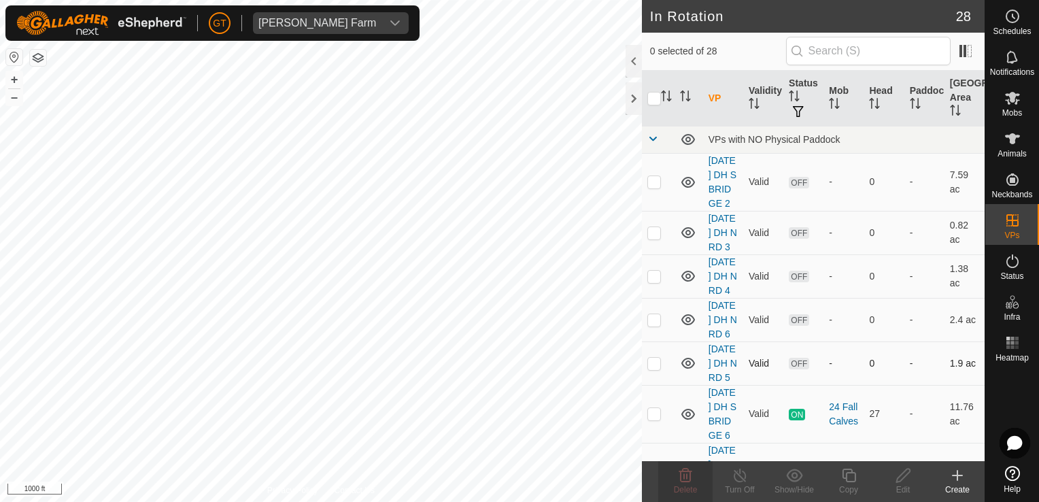
click at [701, 436] on div "In Rotation 28 0 selected of 28 VP Validity Status Mob Head Paddock Grazing Are…" at bounding box center [492, 251] width 985 height 502
click at [684, 479] on icon at bounding box center [685, 476] width 13 height 14
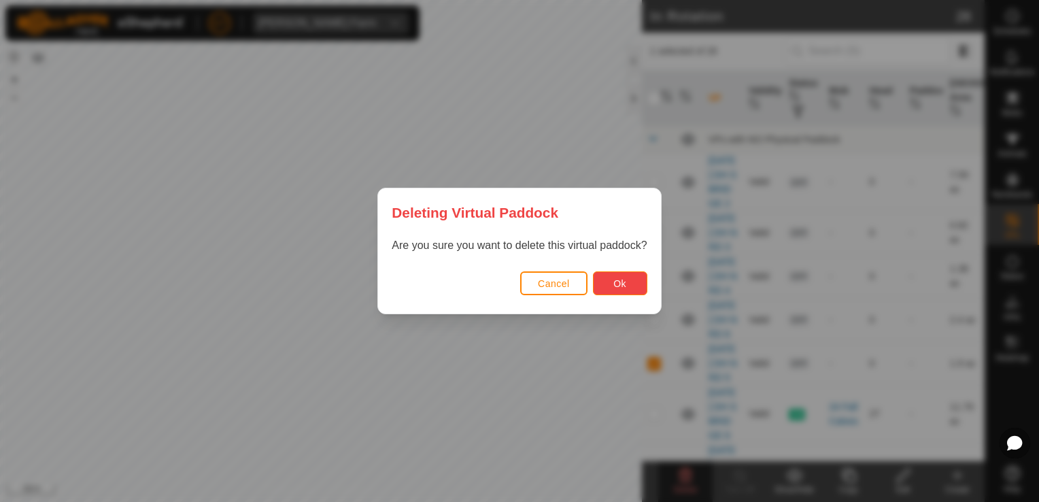
click at [607, 273] on button "Ok" at bounding box center [620, 283] width 54 height 24
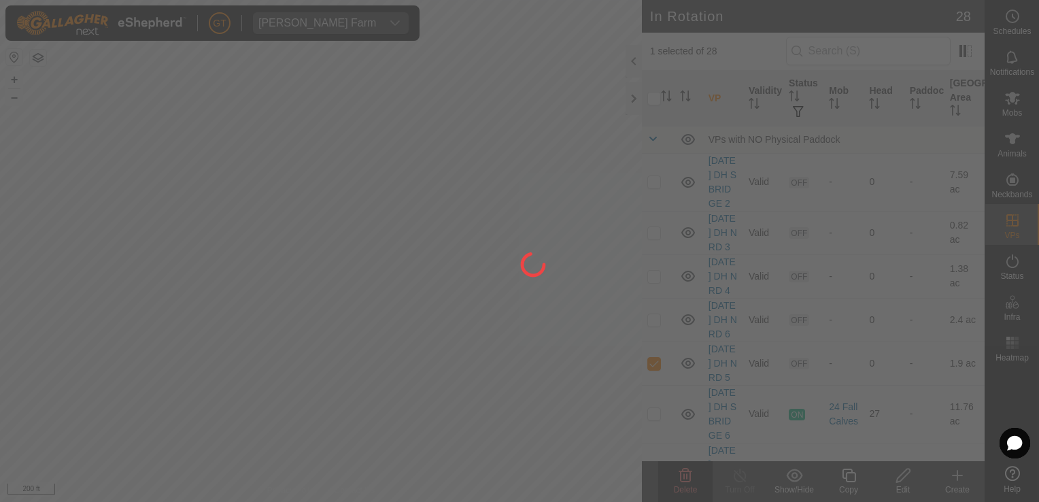
checkbox input "false"
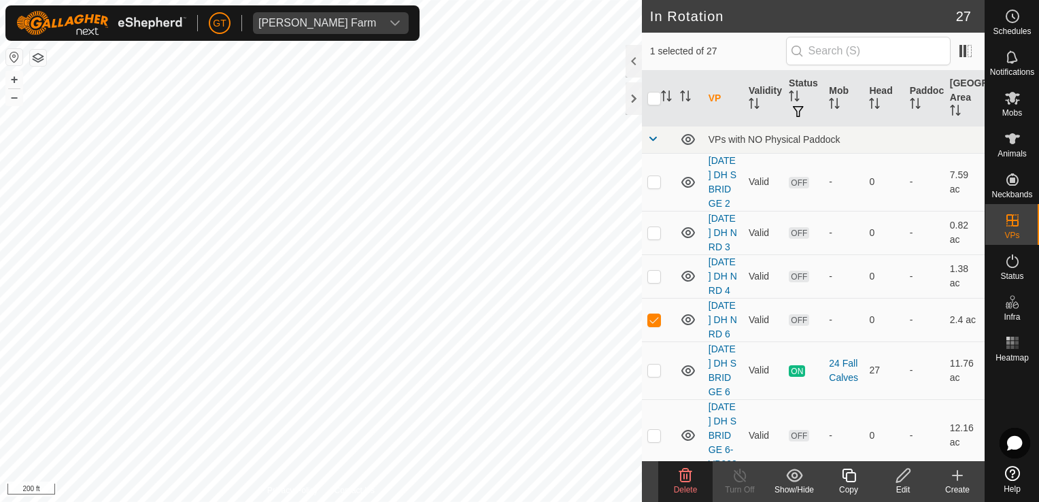
click at [688, 470] on icon at bounding box center [685, 476] width 13 height 14
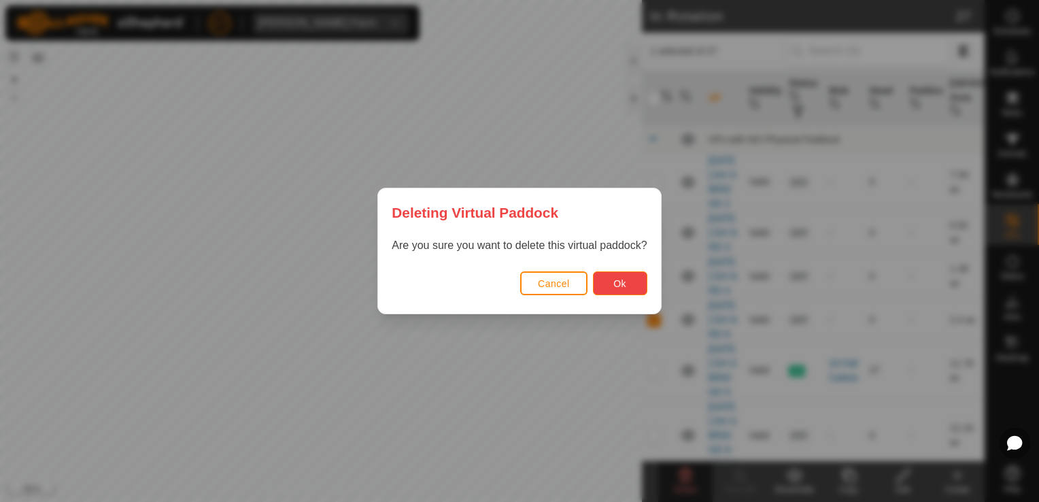
click at [633, 287] on button "Ok" at bounding box center [620, 283] width 54 height 24
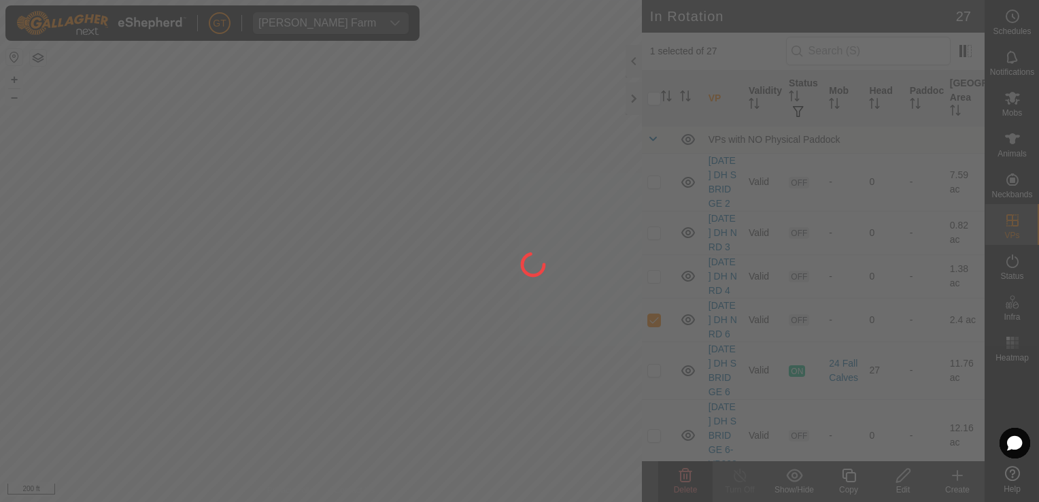
checkbox input "false"
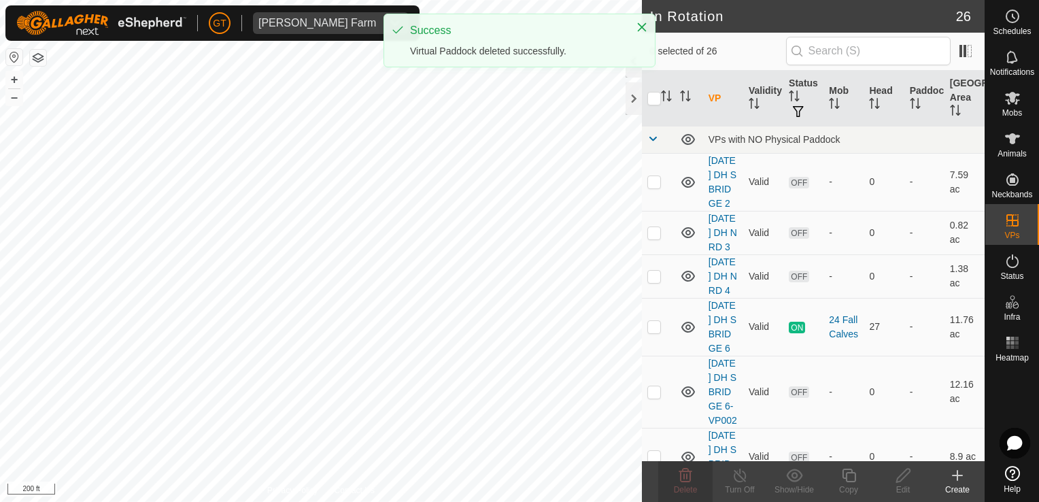
checkbox input "true"
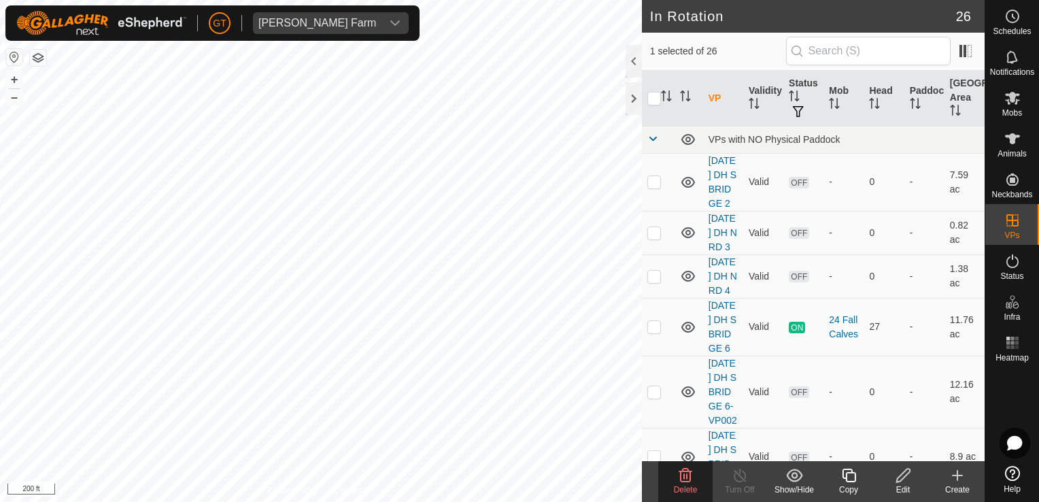
click at [682, 469] on icon at bounding box center [685, 476] width 13 height 14
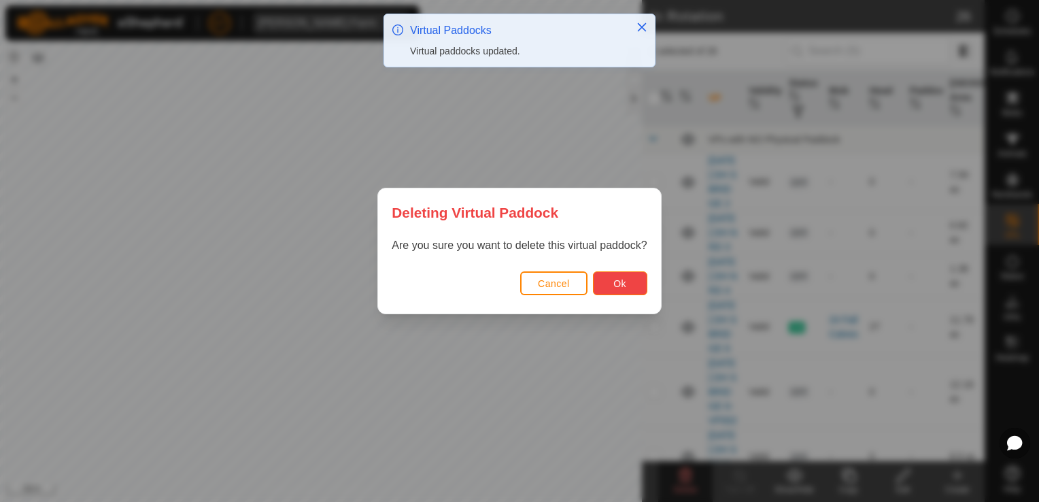
click at [626, 292] on button "Ok" at bounding box center [620, 283] width 54 height 24
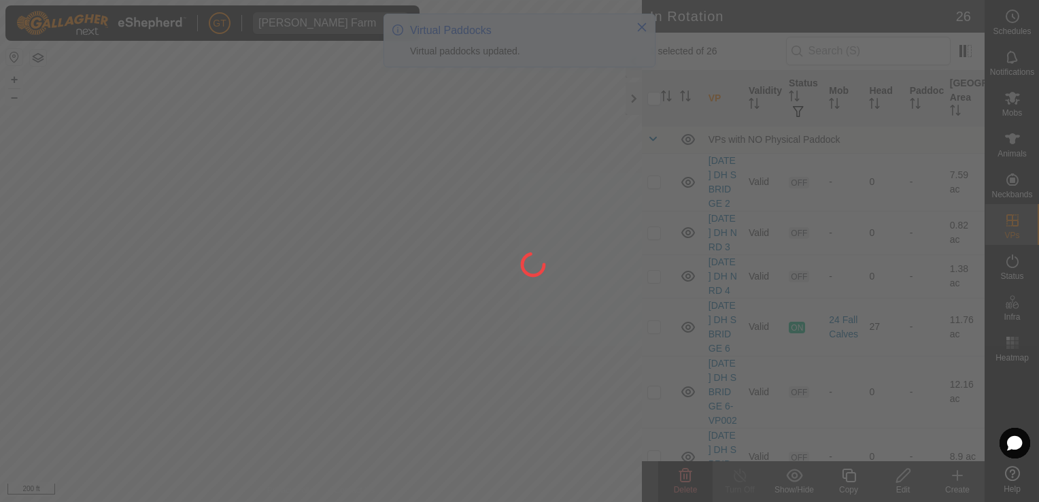
checkbox input "false"
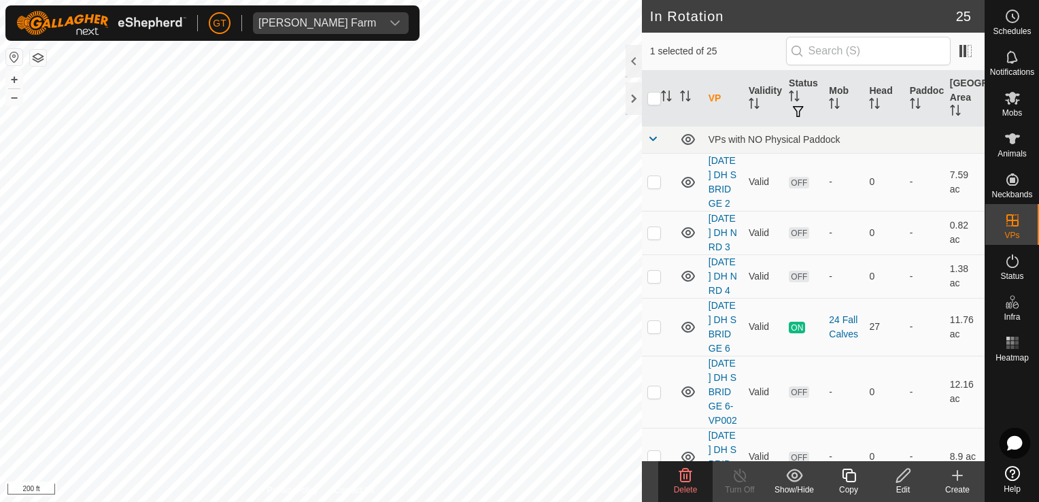
click at [699, 480] on delete-svg-icon at bounding box center [685, 475] width 54 height 16
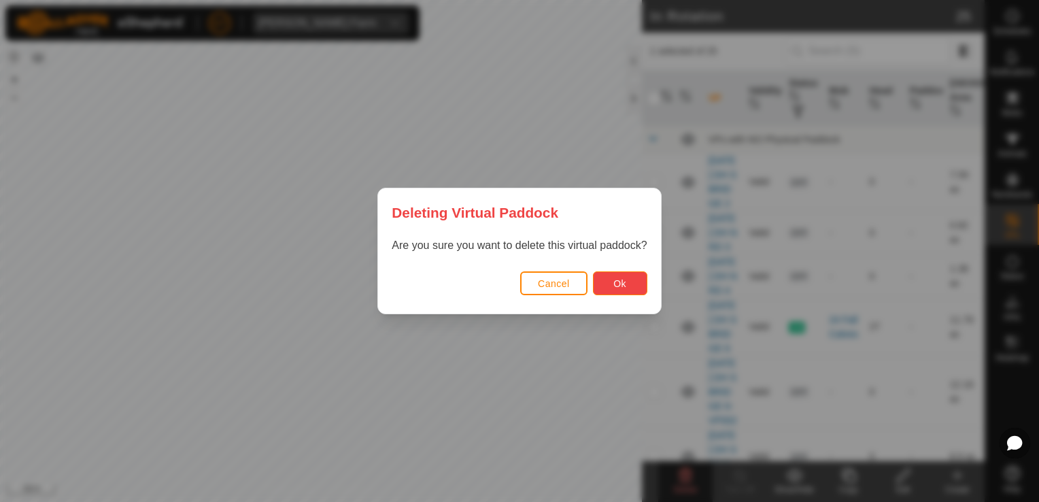
click at [632, 293] on button "Ok" at bounding box center [620, 283] width 54 height 24
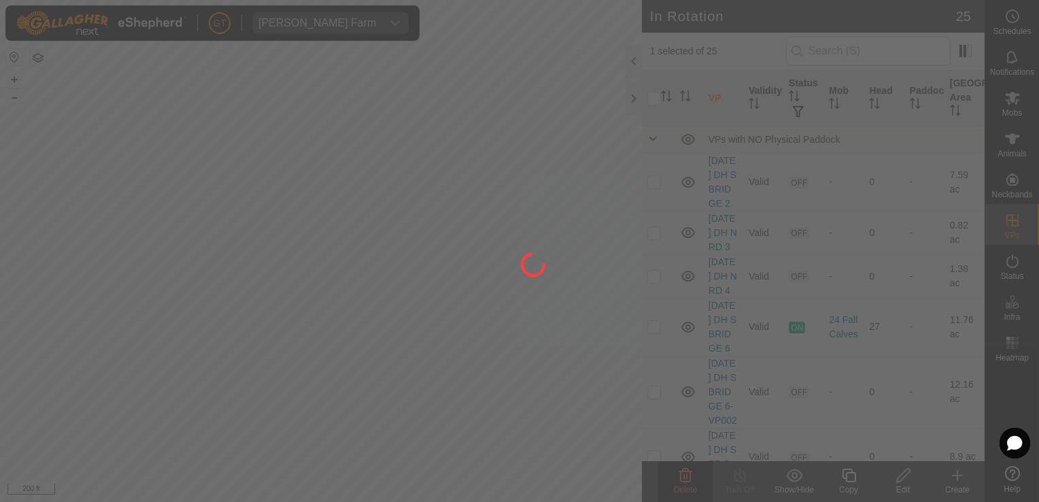
checkbox input "false"
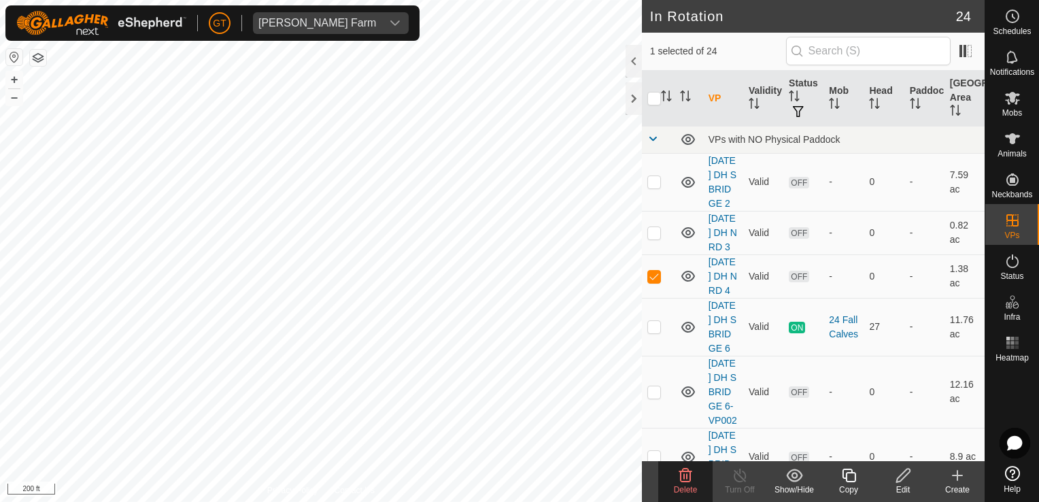
click at [679, 475] on icon at bounding box center [685, 475] width 16 height 16
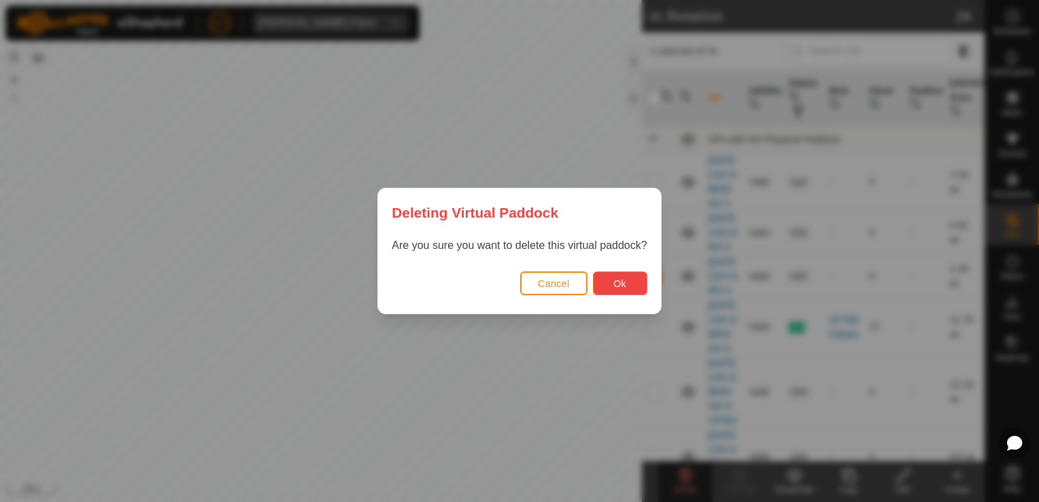
click at [628, 273] on button "Ok" at bounding box center [620, 283] width 54 height 24
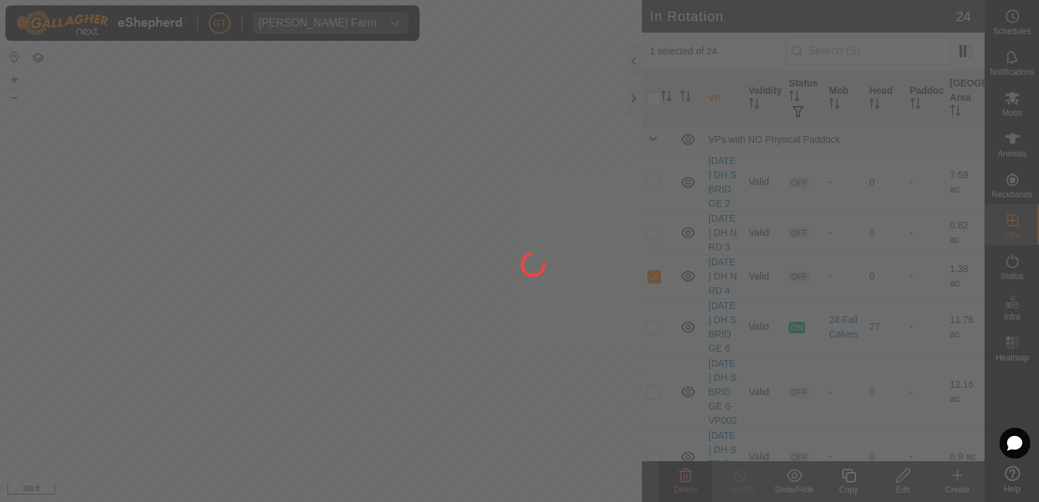
checkbox input "false"
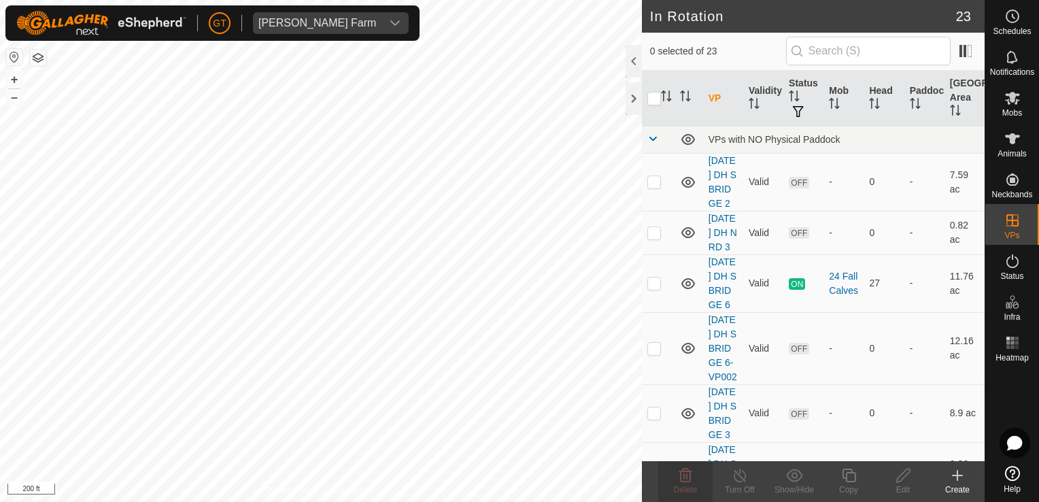
checkbox input "true"
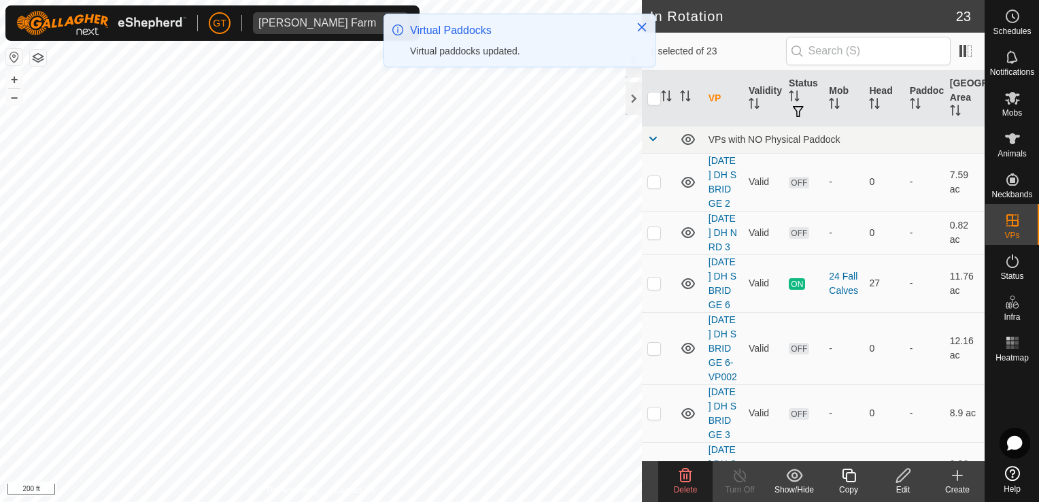
click at [683, 473] on icon at bounding box center [685, 475] width 16 height 16
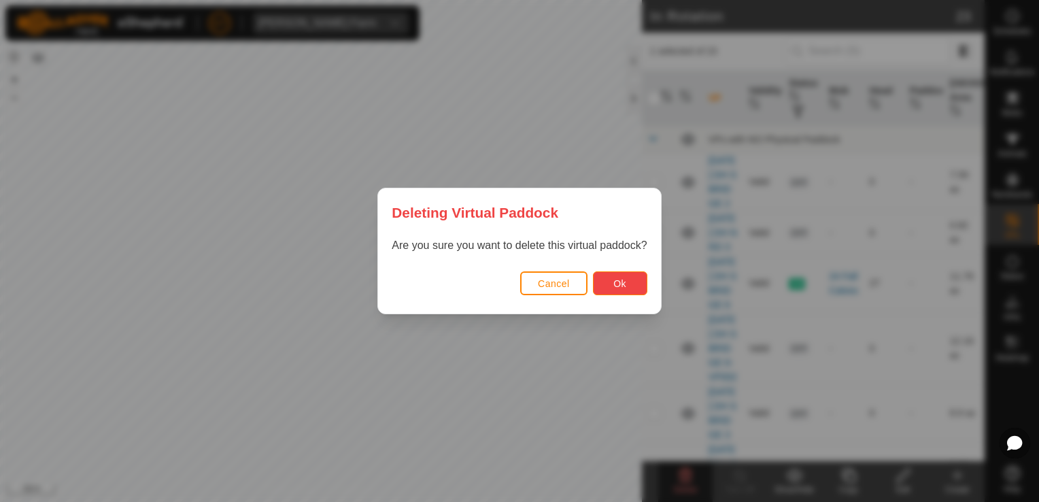
click at [619, 284] on span "Ok" at bounding box center [619, 283] width 13 height 11
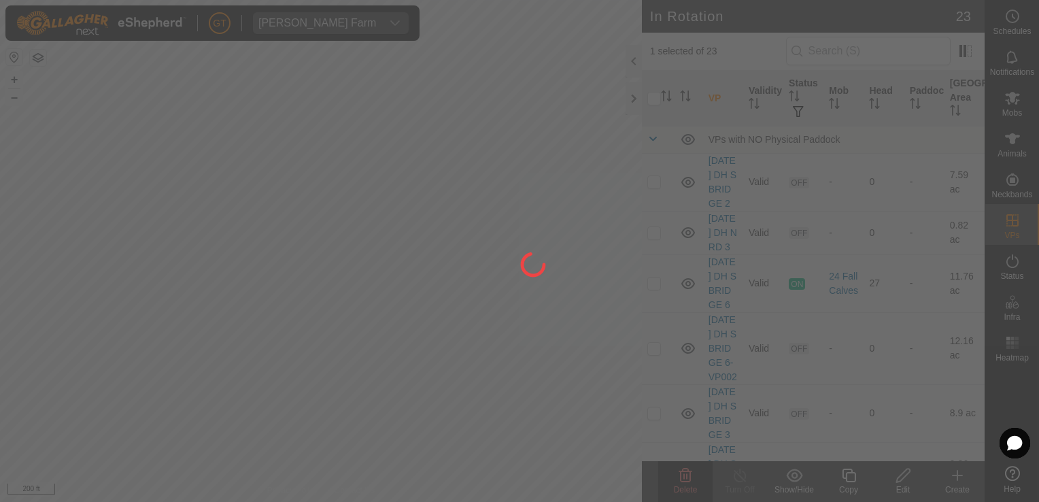
checkbox input "false"
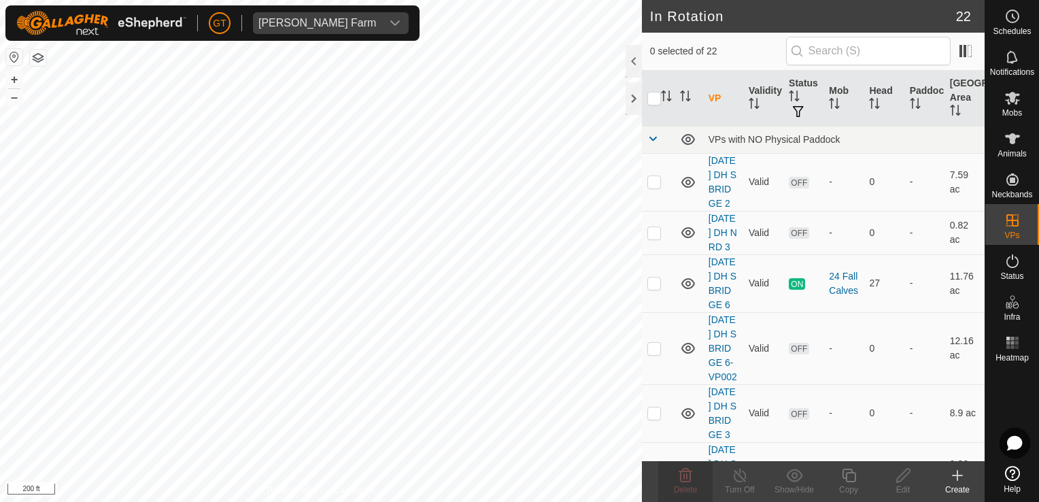
checkbox input "true"
click at [683, 488] on span "Delete" at bounding box center [686, 490] width 24 height 10
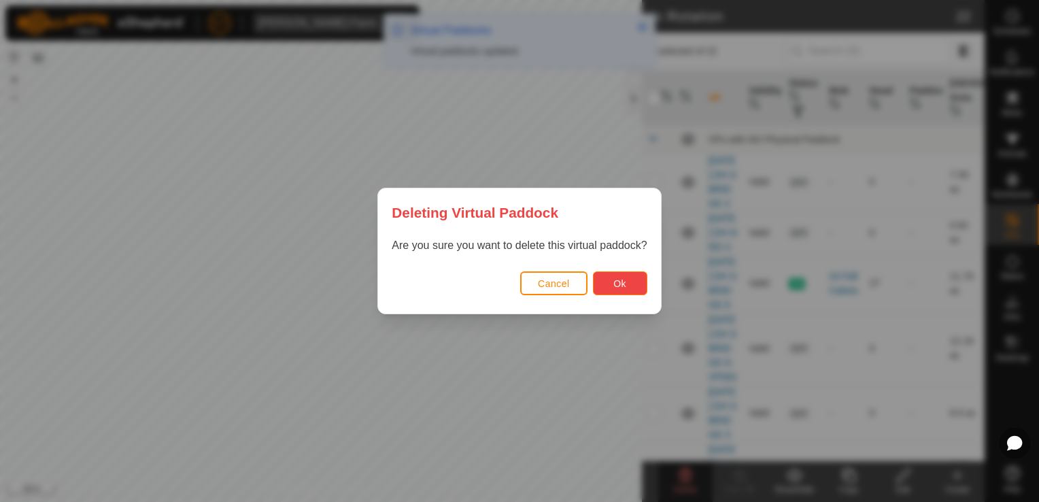
click at [620, 278] on span "Ok" at bounding box center [619, 283] width 13 height 11
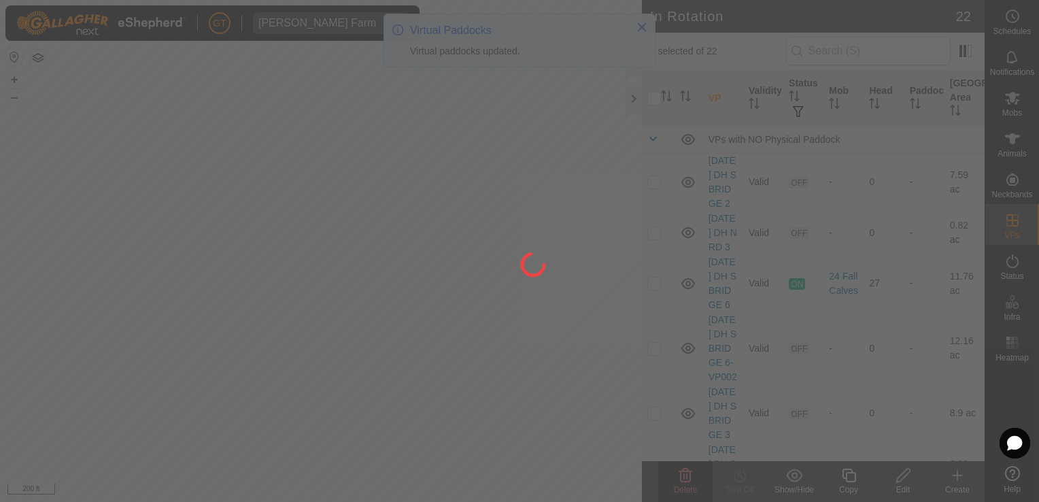
checkbox input "false"
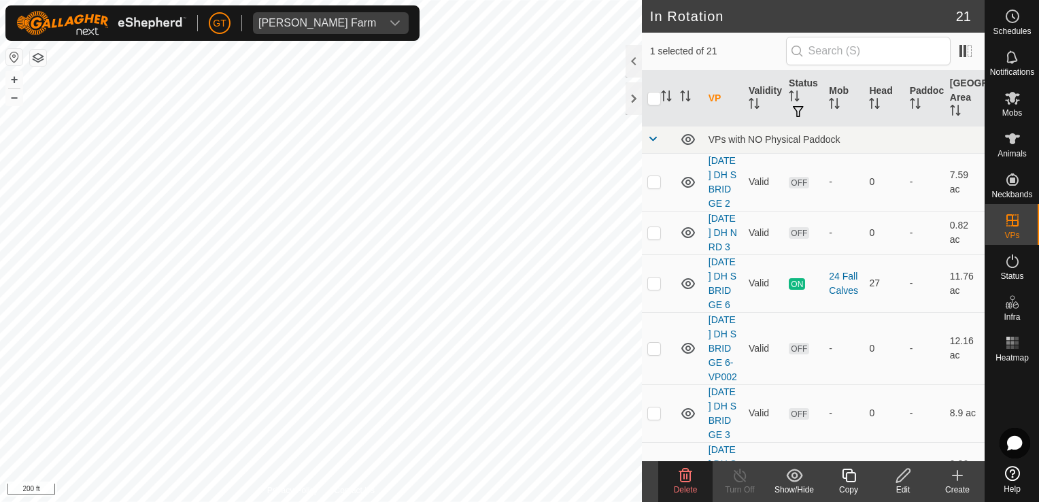
click at [686, 484] on div "Delete" at bounding box center [685, 490] width 54 height 12
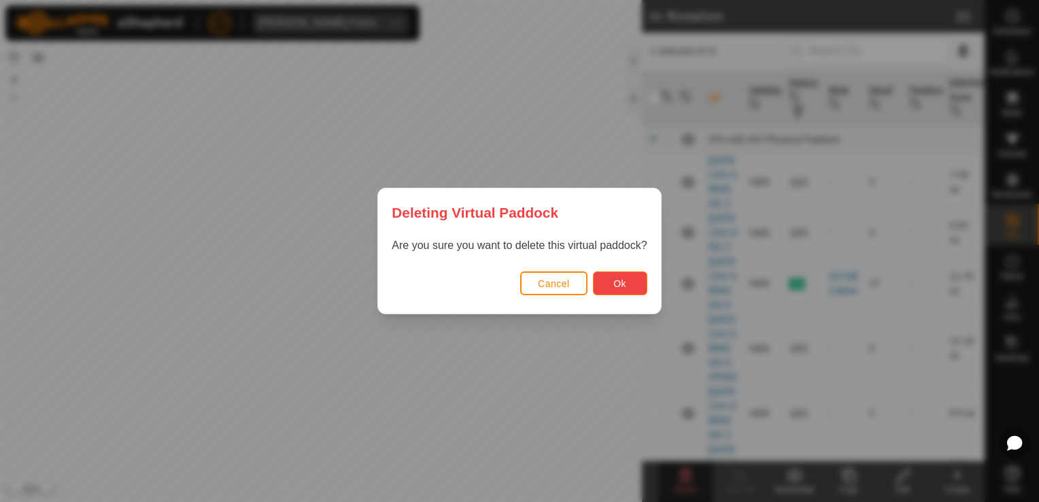
click at [635, 280] on button "Ok" at bounding box center [620, 283] width 54 height 24
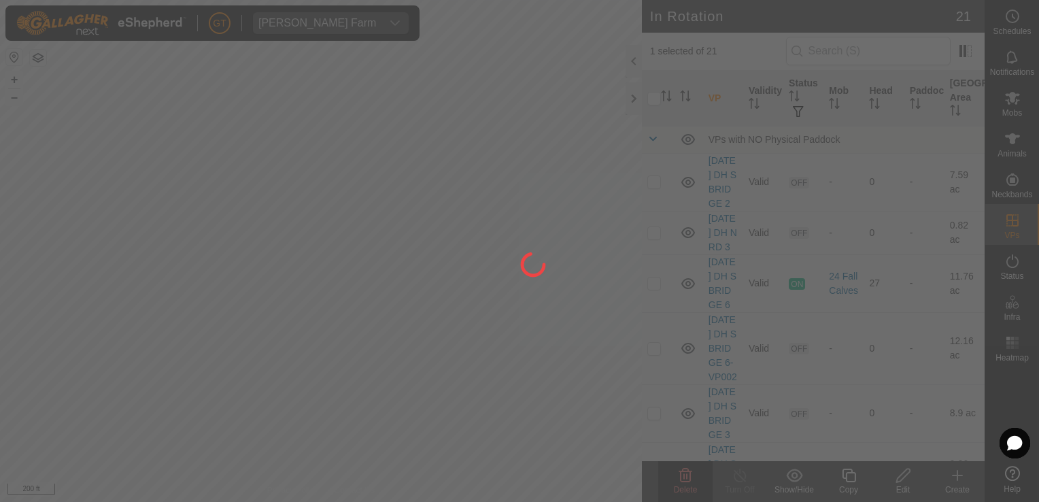
checkbox input "false"
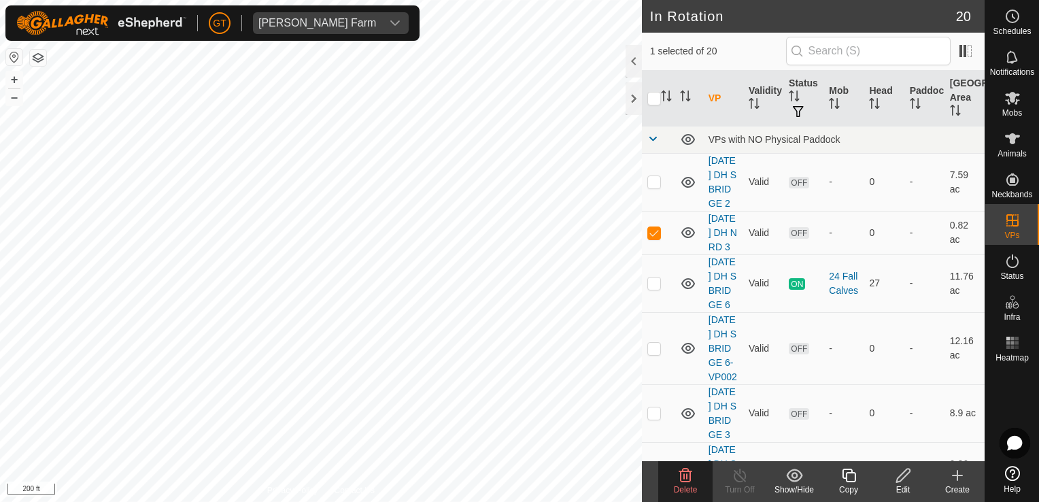
click at [691, 473] on icon at bounding box center [685, 476] width 13 height 14
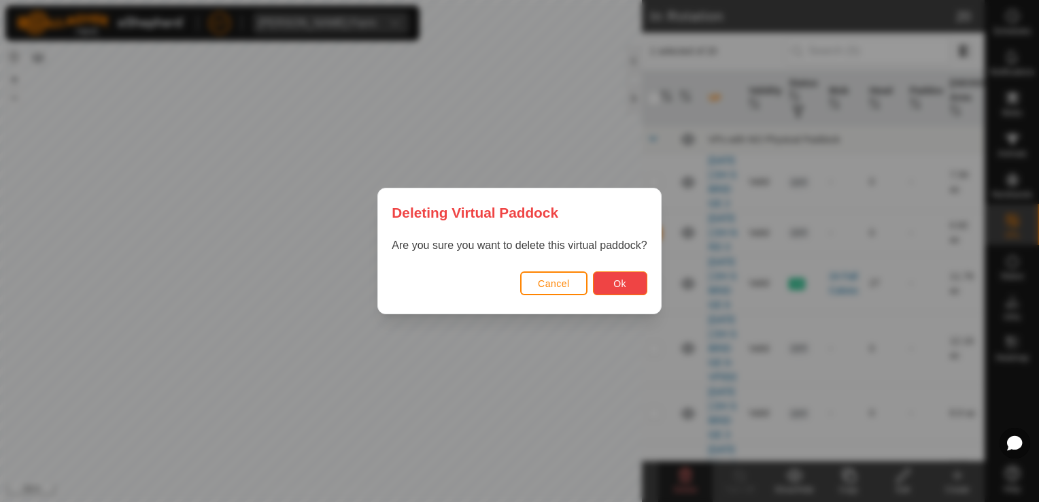
click at [622, 292] on button "Ok" at bounding box center [620, 283] width 54 height 24
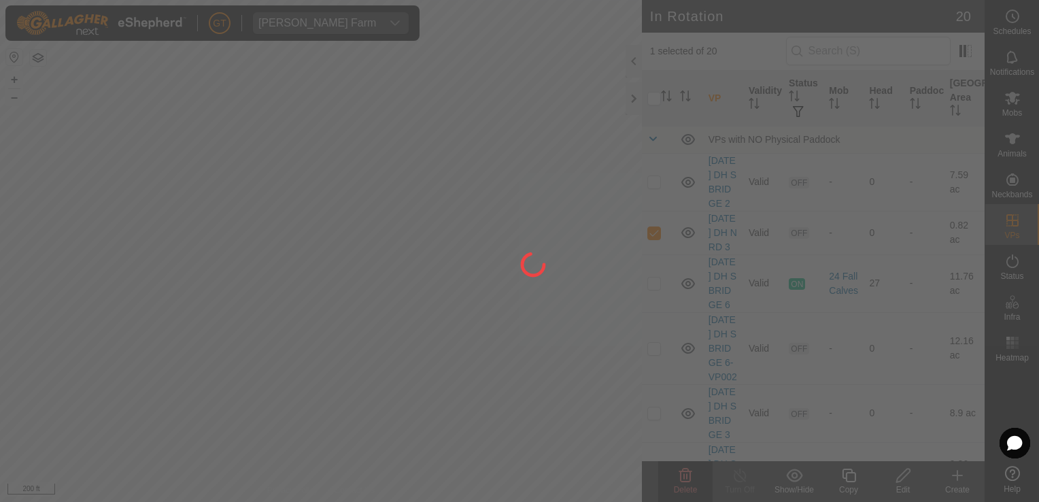
checkbox input "false"
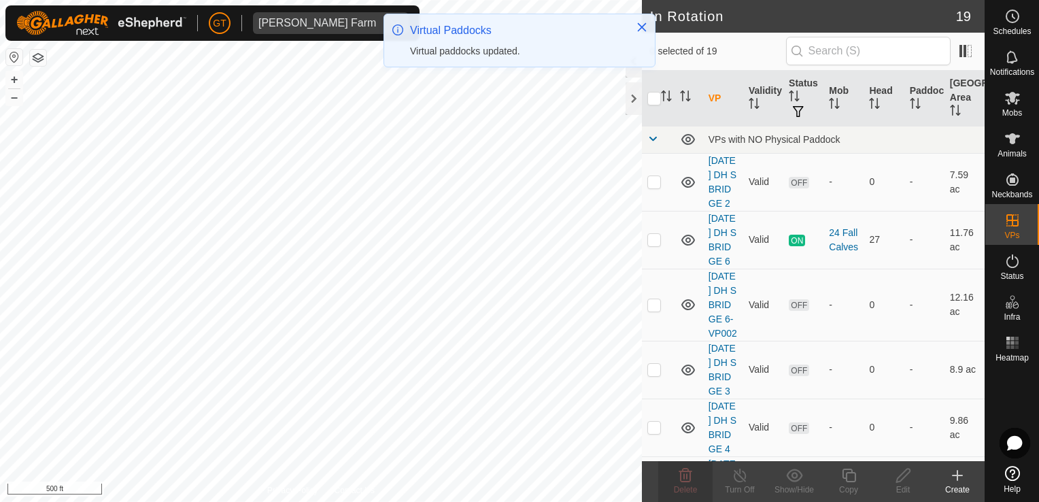
checkbox input "true"
checkbox input "false"
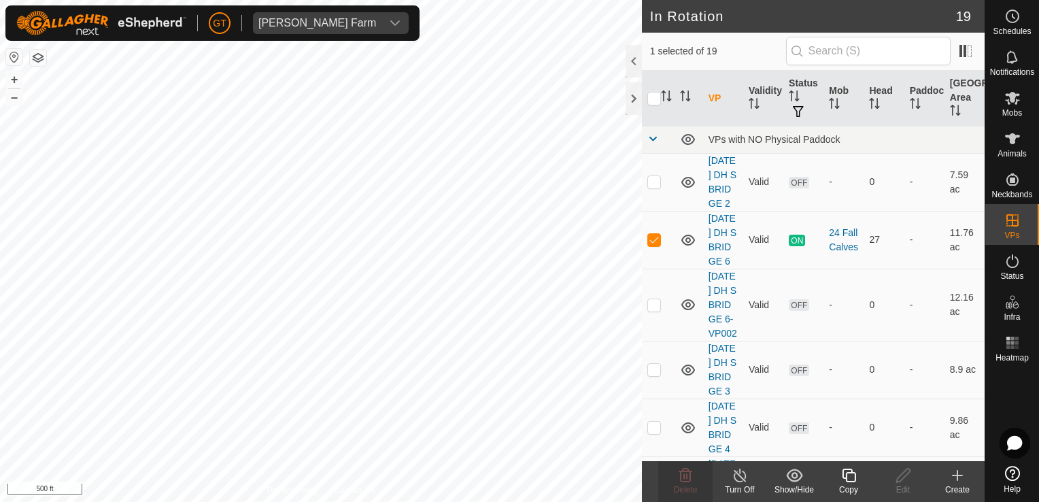
checkbox input "true"
checkbox input "false"
click at [683, 468] on icon at bounding box center [685, 475] width 16 height 16
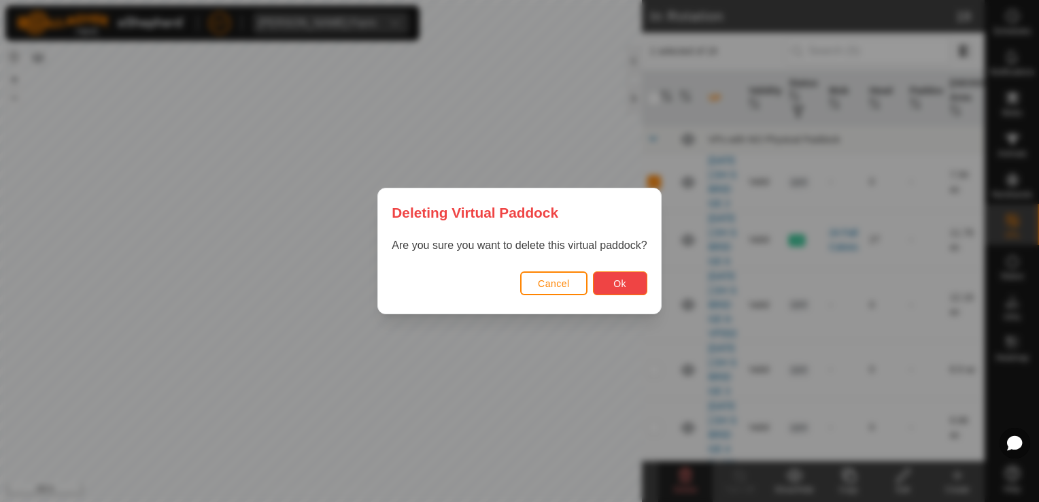
click at [631, 282] on button "Ok" at bounding box center [620, 283] width 54 height 24
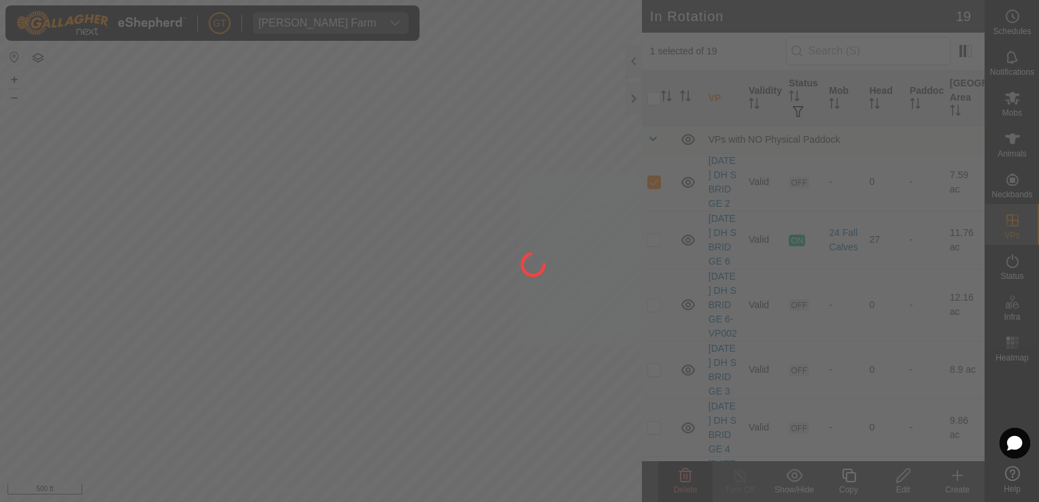
checkbox input "false"
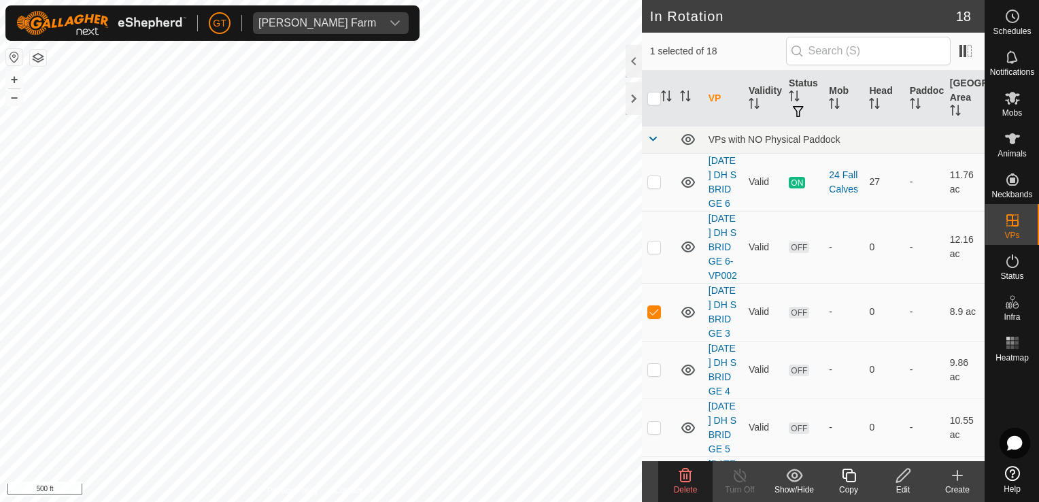
click at [688, 477] on icon at bounding box center [685, 475] width 16 height 16
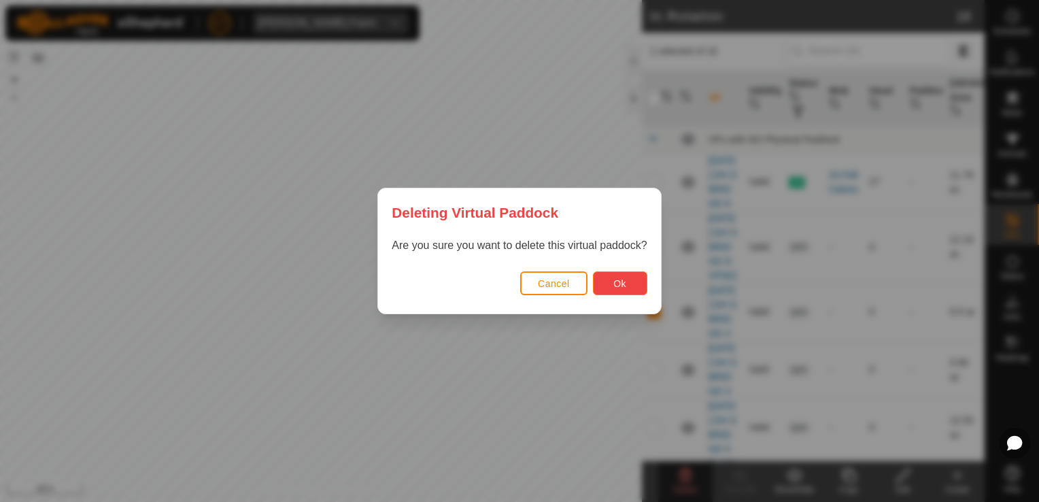
click at [630, 288] on button "Ok" at bounding box center [620, 283] width 54 height 24
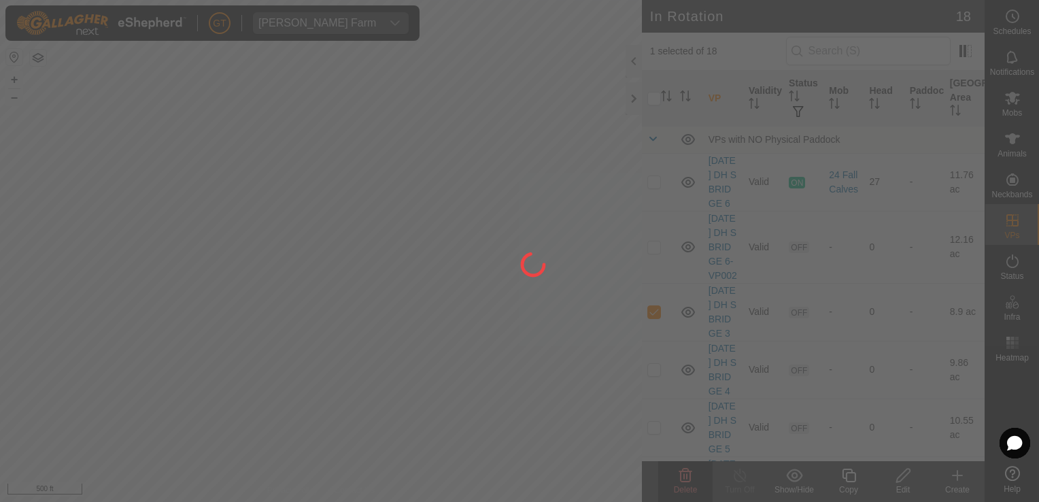
checkbox input "false"
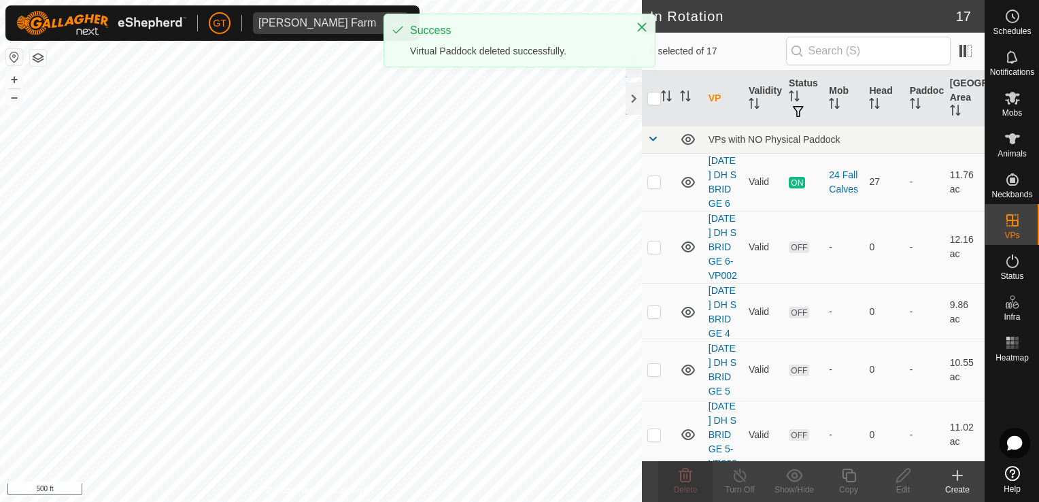
checkbox input "true"
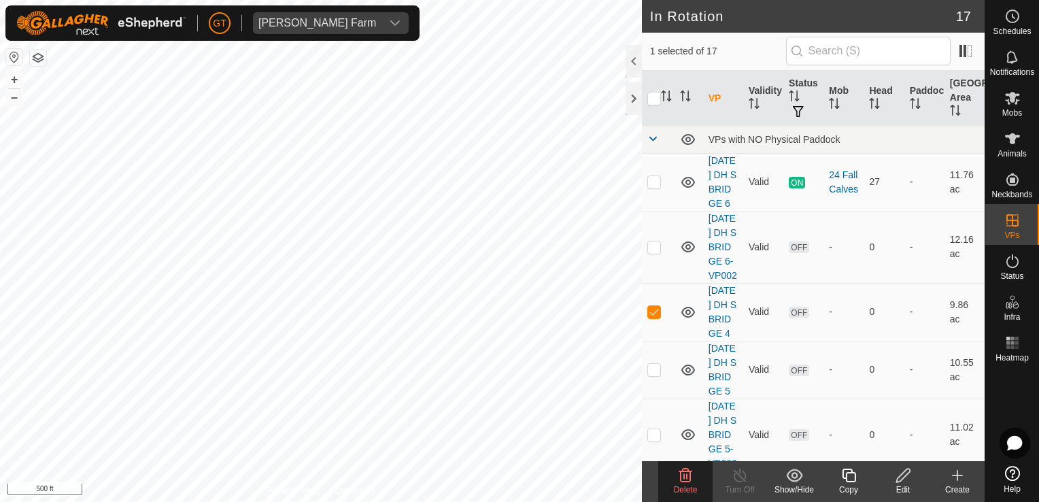
click at [689, 473] on icon at bounding box center [685, 475] width 16 height 16
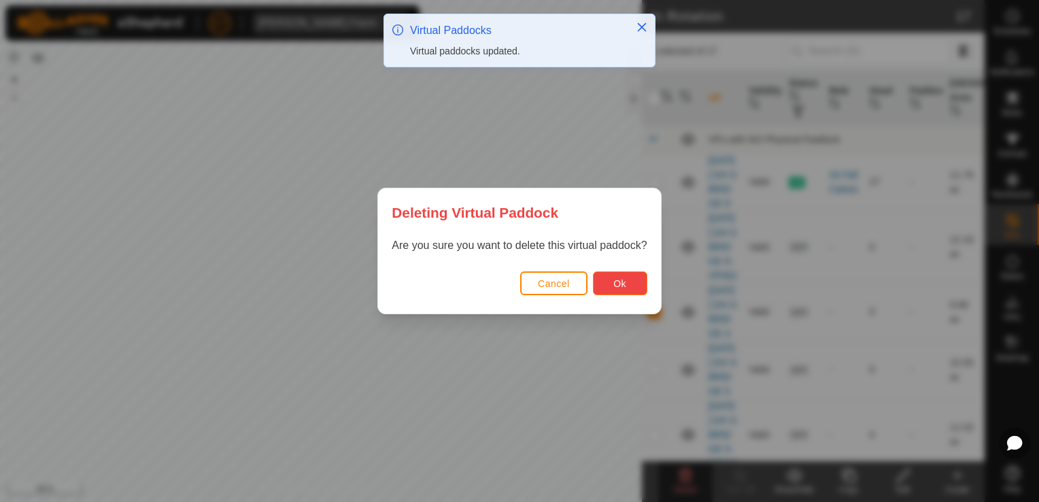
click at [629, 290] on button "Ok" at bounding box center [620, 283] width 54 height 24
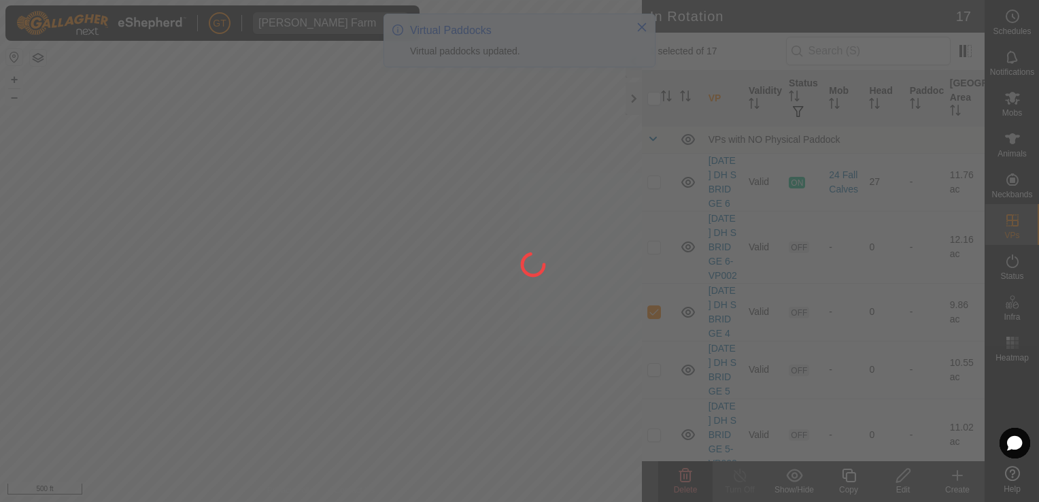
checkbox input "false"
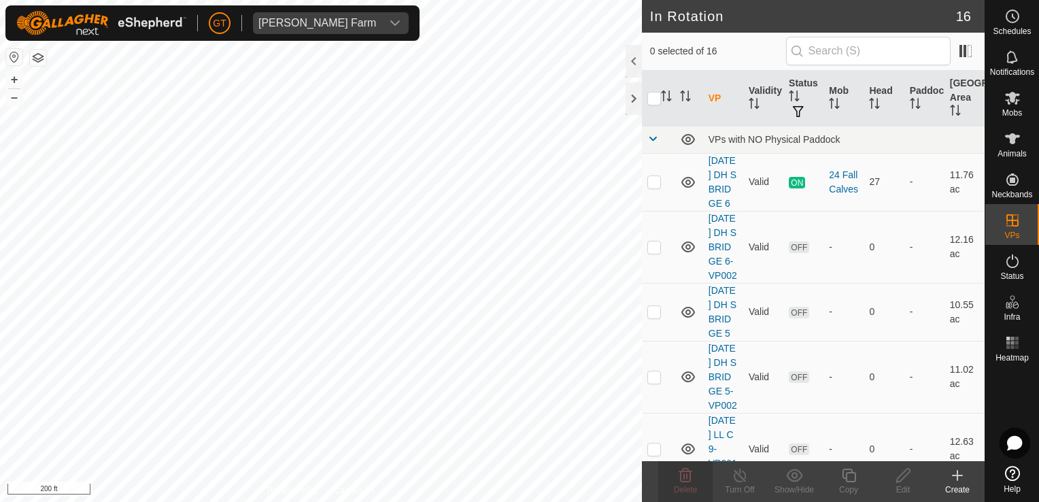
checkbox input "true"
click at [694, 478] on delete-svg-icon at bounding box center [685, 475] width 54 height 16
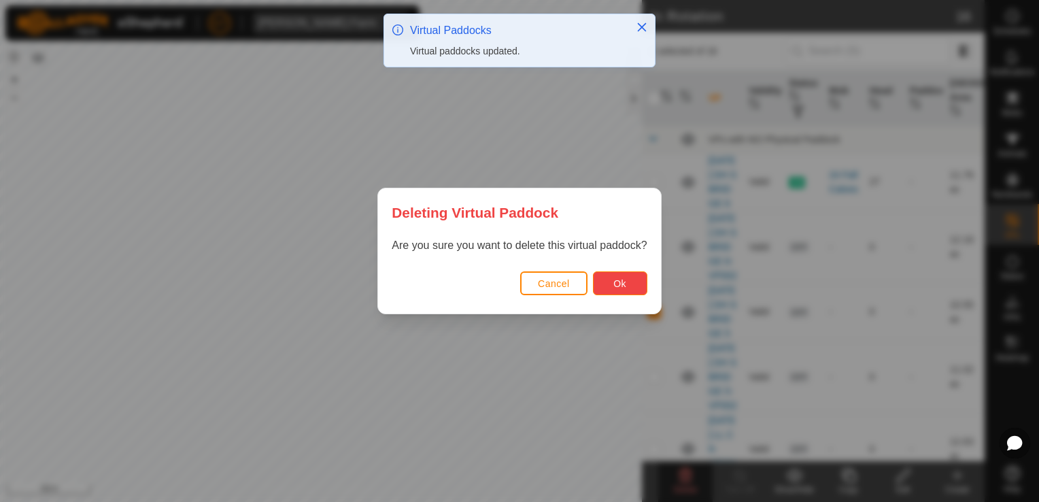
click at [620, 288] on span "Ok" at bounding box center [619, 283] width 13 height 11
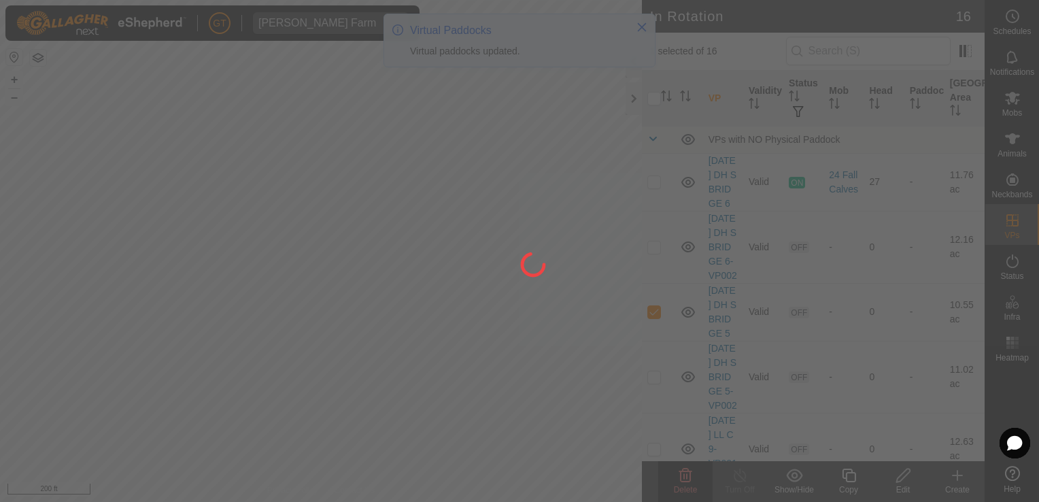
checkbox input "false"
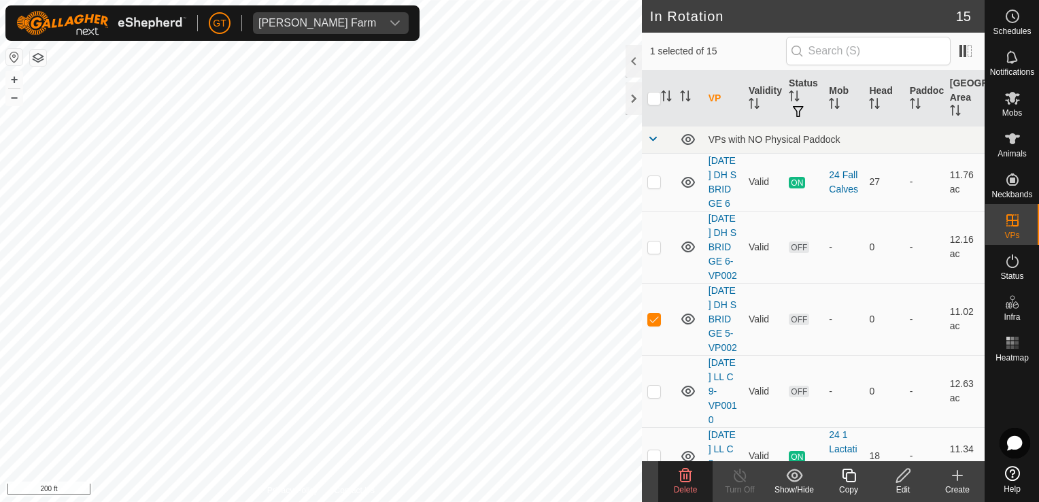
click at [695, 475] on delete-svg-icon at bounding box center [685, 475] width 54 height 16
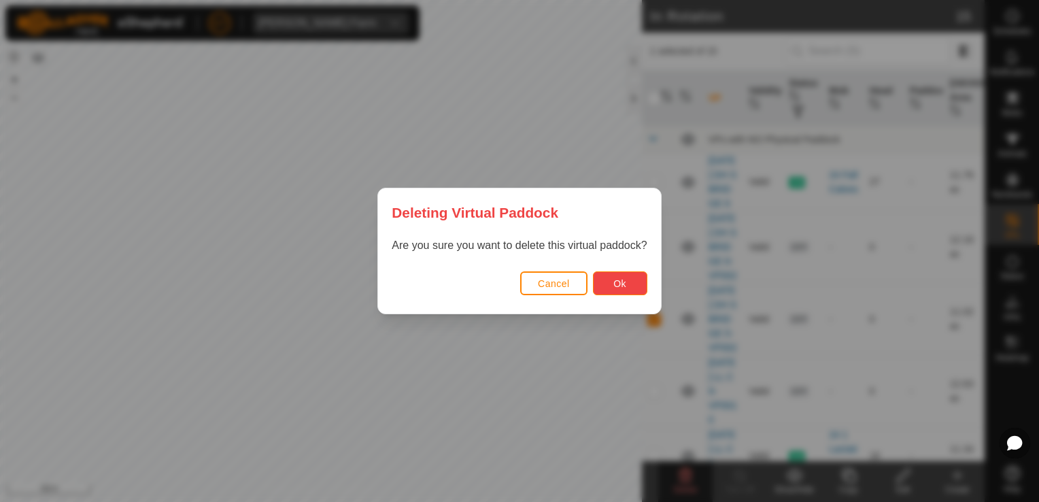
click at [634, 279] on button "Ok" at bounding box center [620, 283] width 54 height 24
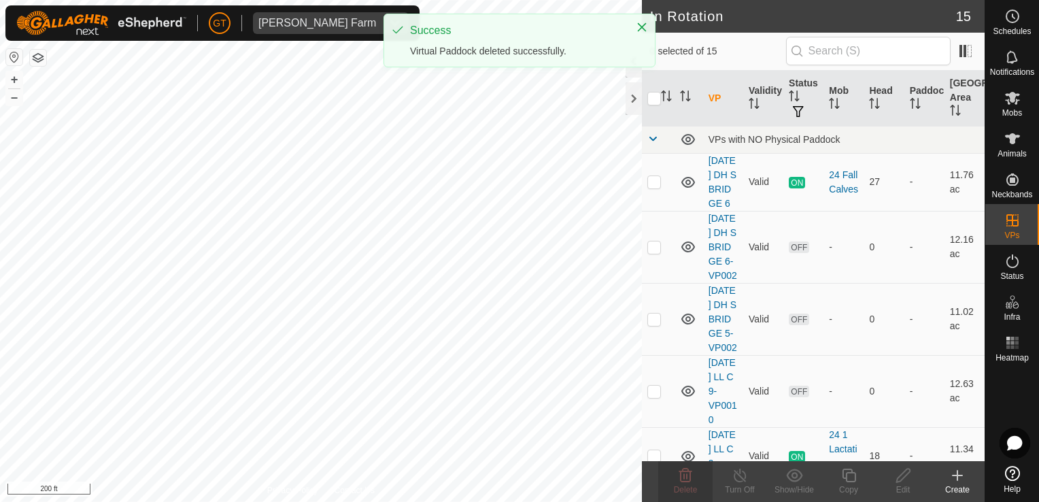
checkbox input "false"
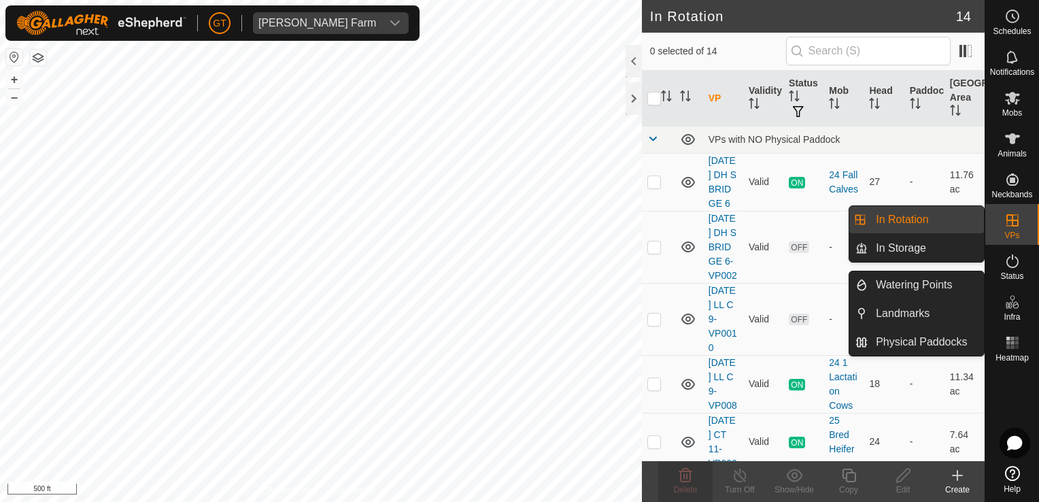
click at [1012, 224] on icon at bounding box center [1013, 220] width 12 height 12
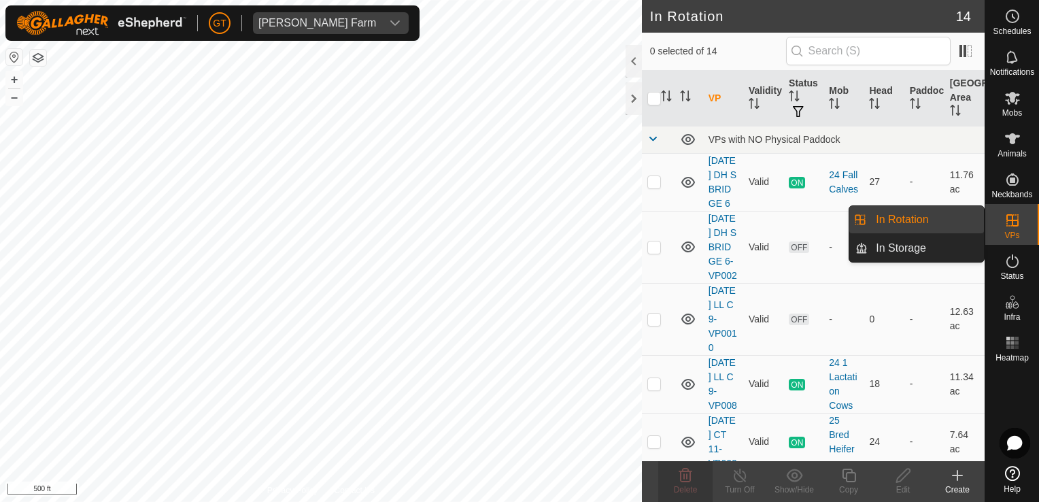
click at [948, 218] on link "In Rotation" at bounding box center [926, 219] width 116 height 27
click at [906, 212] on link "In Rotation" at bounding box center [926, 219] width 116 height 27
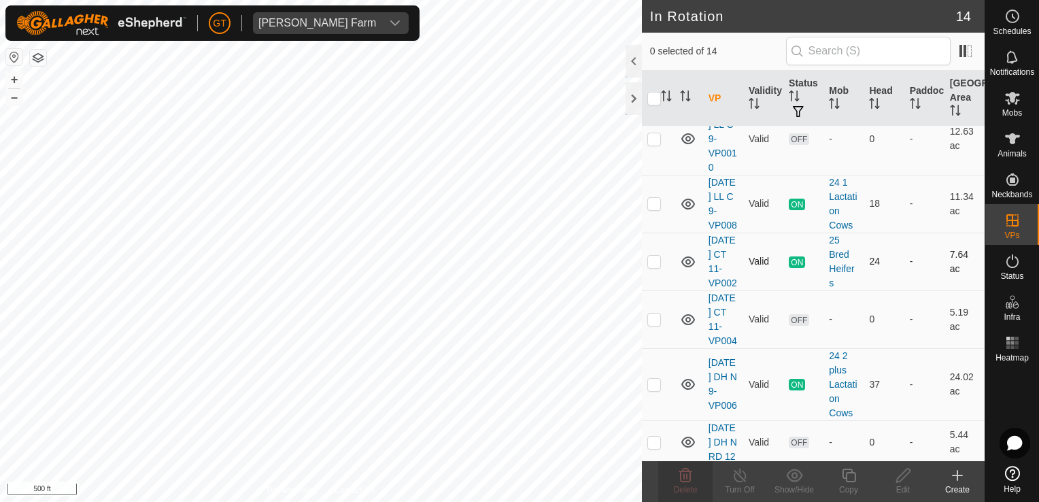
scroll to position [204, 0]
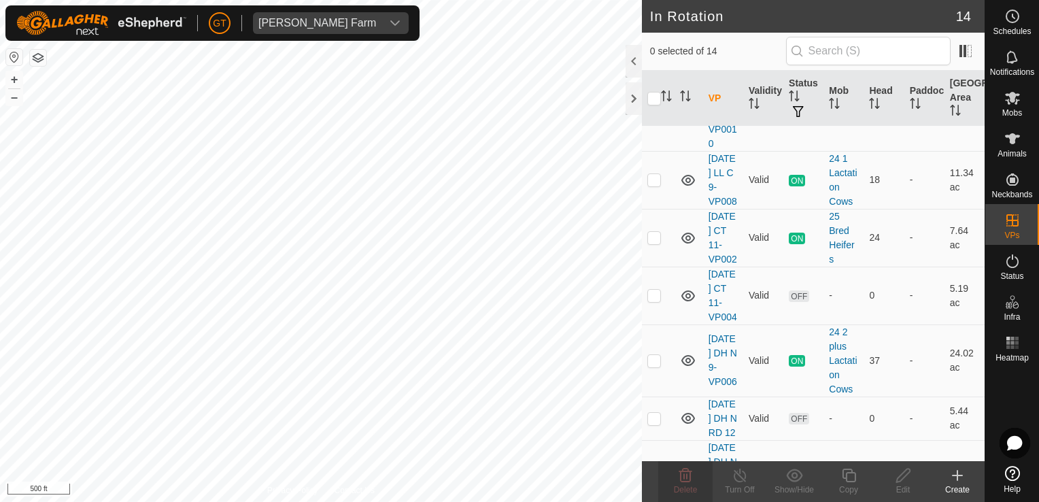
checkbox input "true"
click at [1009, 27] on span "Schedules" at bounding box center [1012, 31] width 38 height 8
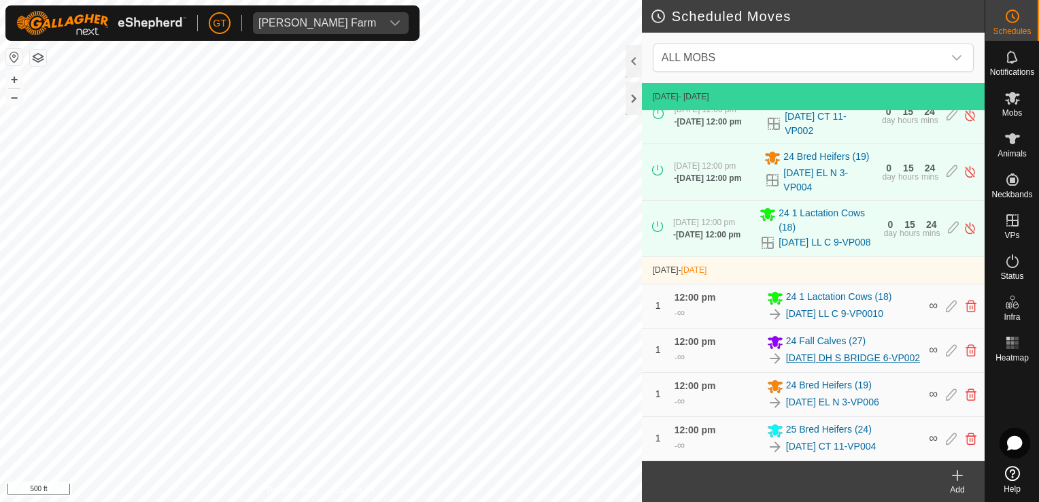
scroll to position [114, 0]
click at [966, 439] on icon at bounding box center [971, 439] width 11 height 12
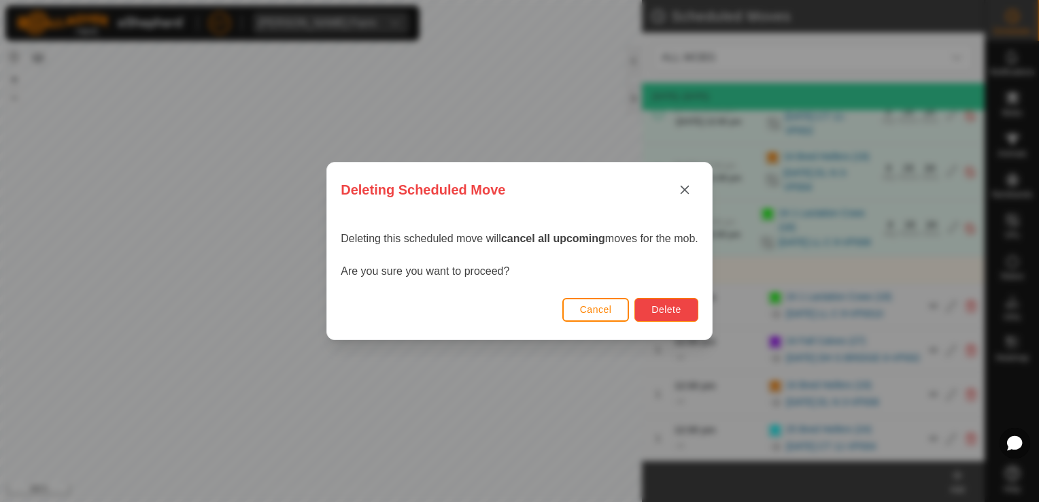
click at [683, 310] on button "Delete" at bounding box center [666, 310] width 63 height 24
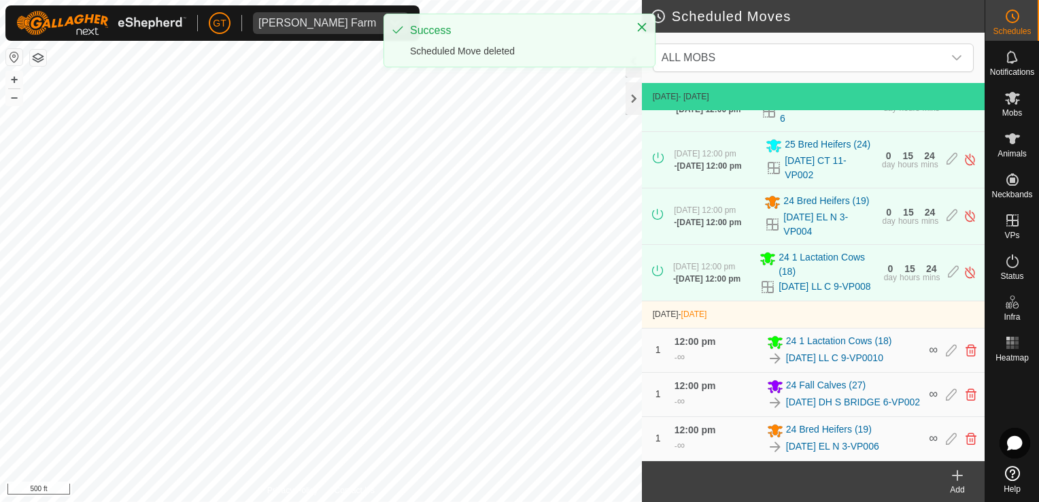
scroll to position [70, 0]
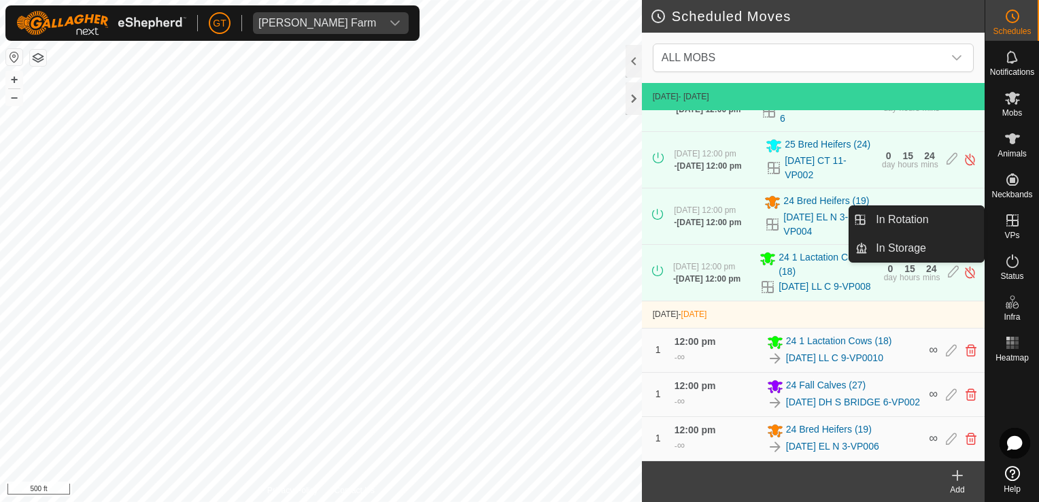
click at [1011, 212] on es-virtualpaddocks-svg-icon at bounding box center [1012, 220] width 24 height 22
click at [952, 222] on link "In Rotation" at bounding box center [926, 219] width 116 height 27
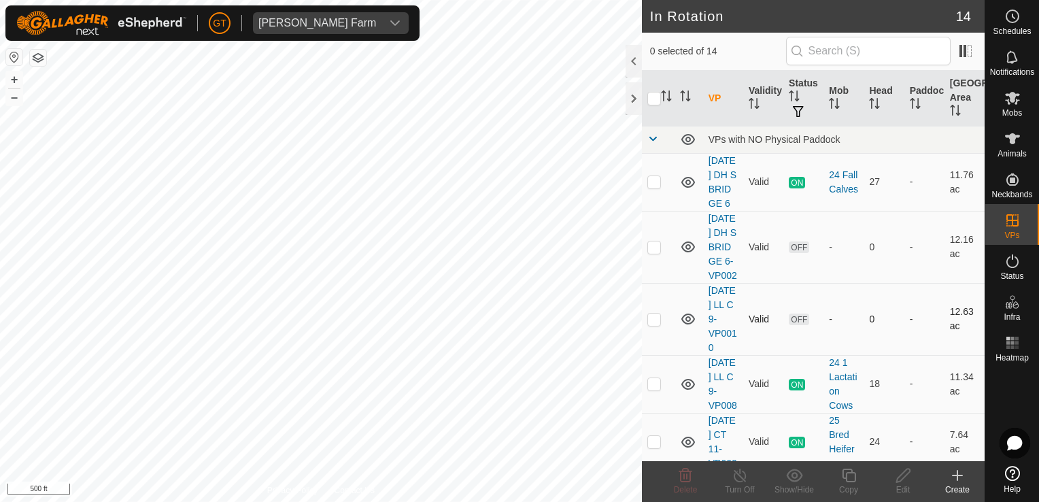
checkbox input "true"
click at [901, 473] on icon at bounding box center [903, 476] width 14 height 14
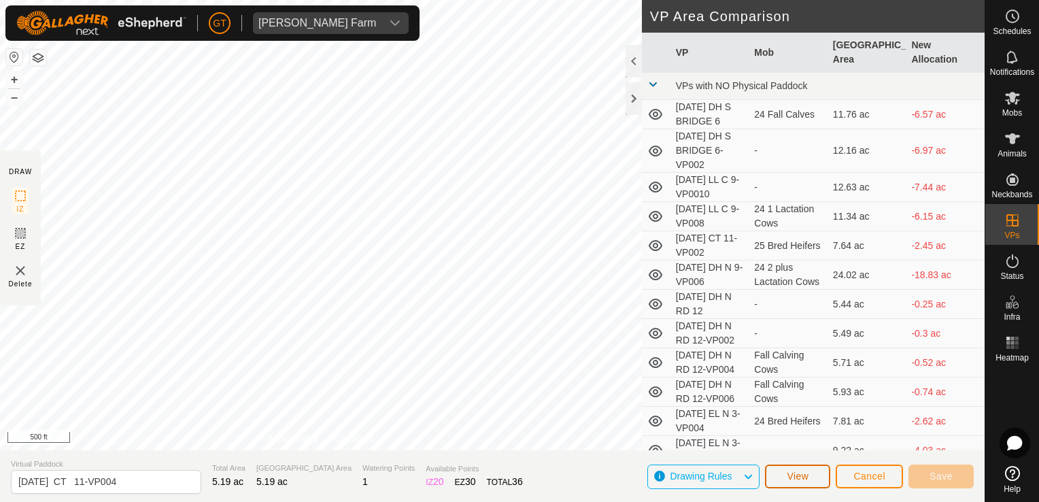
click at [808, 481] on span "View" at bounding box center [798, 476] width 22 height 11
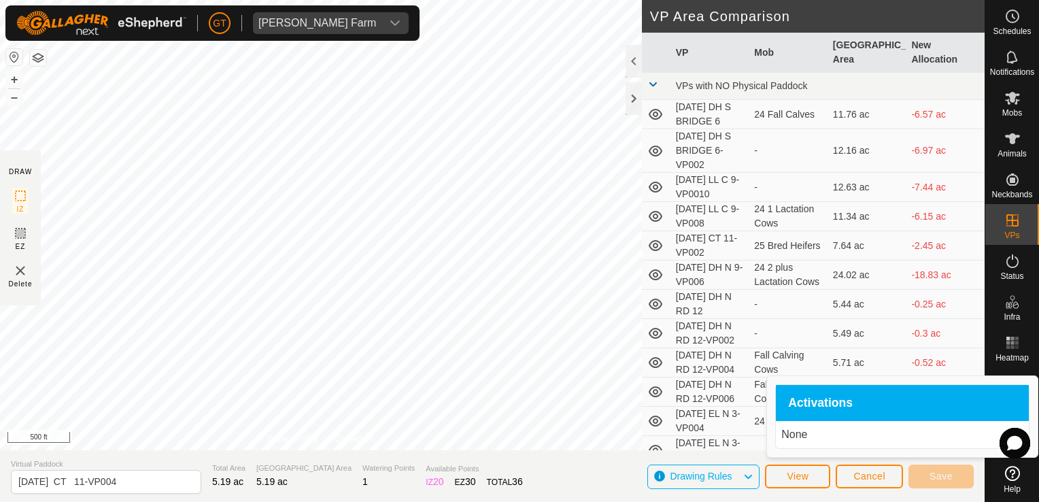
click at [838, 411] on div "Activations" at bounding box center [902, 403] width 253 height 37
click at [841, 409] on span "Activations" at bounding box center [820, 403] width 65 height 12
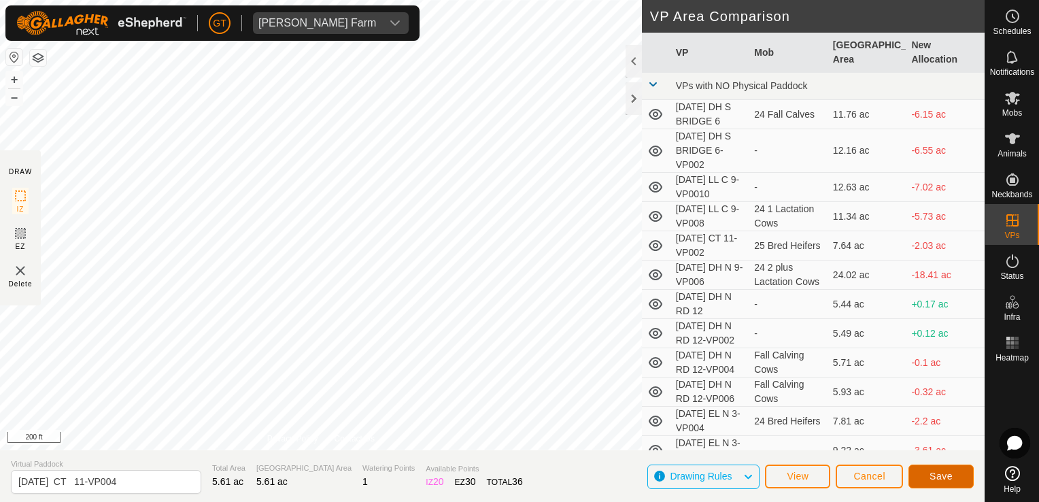
click at [936, 477] on span "Save" at bounding box center [941, 476] width 23 height 11
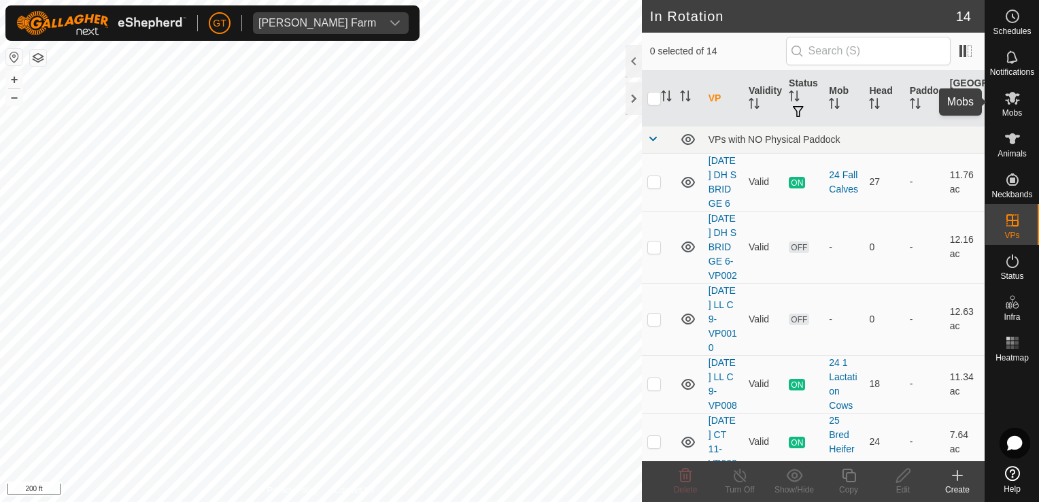
click at [1017, 101] on icon at bounding box center [1012, 98] width 16 height 16
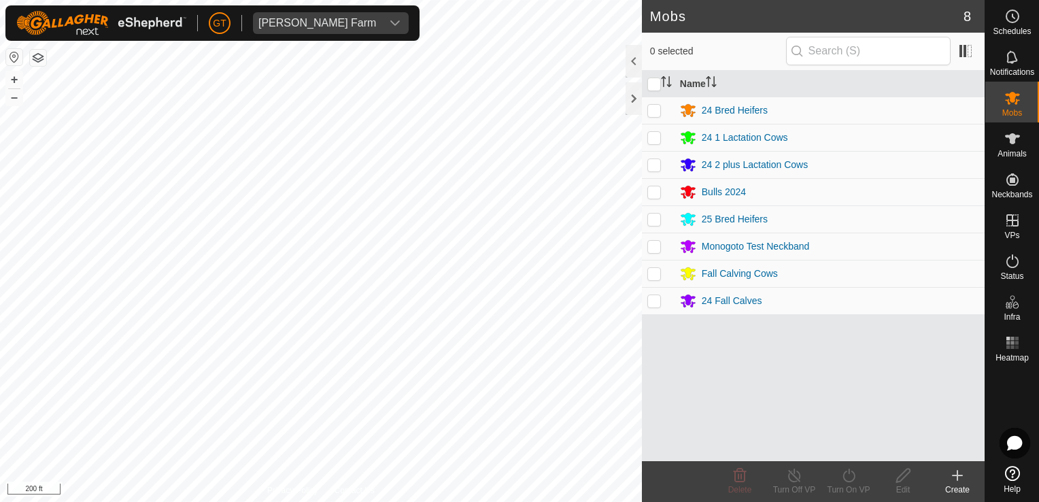
click at [661, 218] on td at bounding box center [658, 218] width 33 height 27
checkbox input "true"
click at [852, 474] on icon at bounding box center [849, 475] width 17 height 16
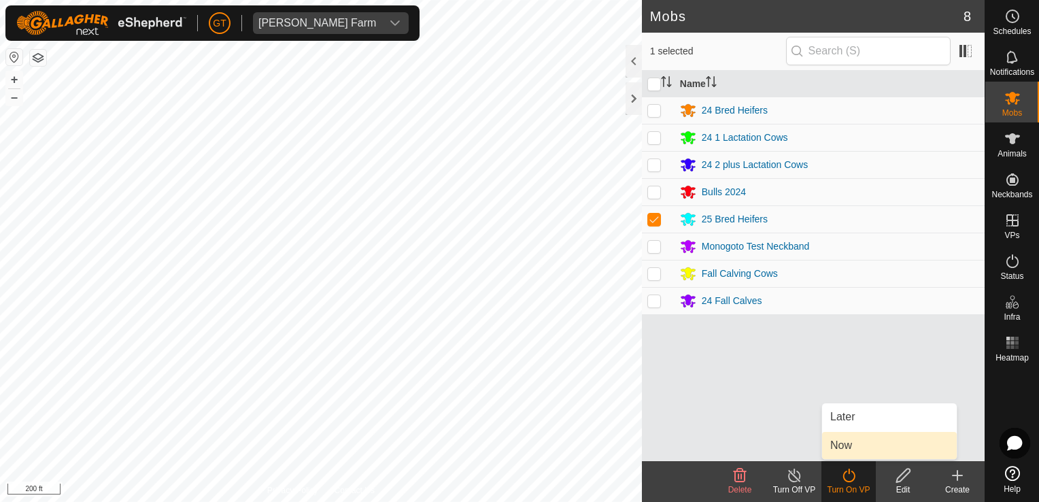
click at [879, 432] on link "Now" at bounding box center [889, 445] width 135 height 27
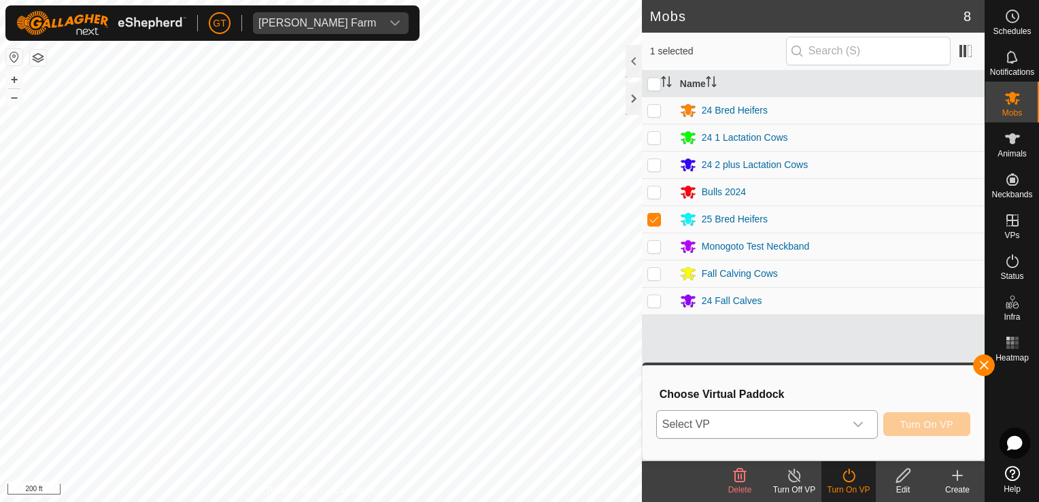
drag, startPoint x: 854, startPoint y: 421, endPoint x: 862, endPoint y: 421, distance: 8.2
click at [860, 421] on div "dropdown trigger" at bounding box center [858, 424] width 27 height 27
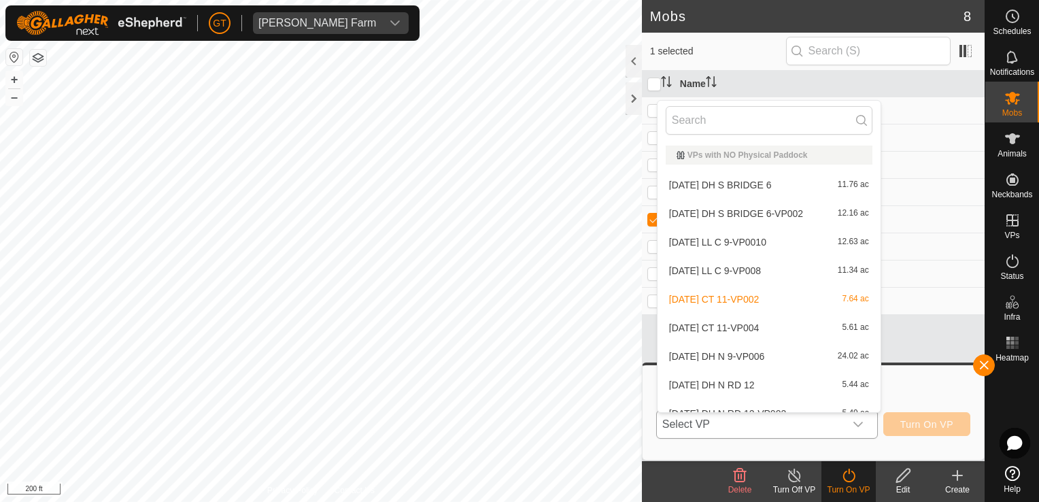
click at [797, 326] on li "[DATE] CT 11-VP004 5.61 ac" at bounding box center [769, 327] width 223 height 27
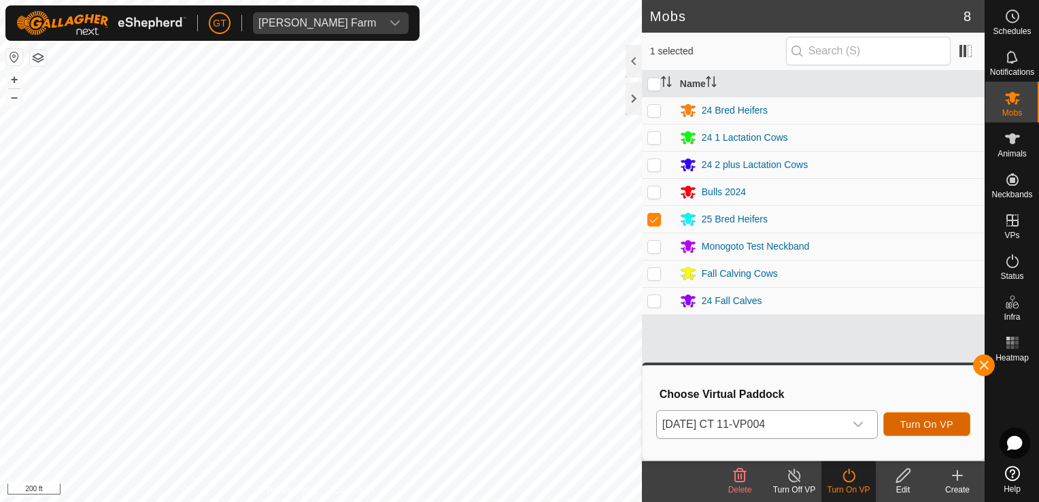
click at [922, 423] on span "Turn On VP" at bounding box center [926, 424] width 53 height 11
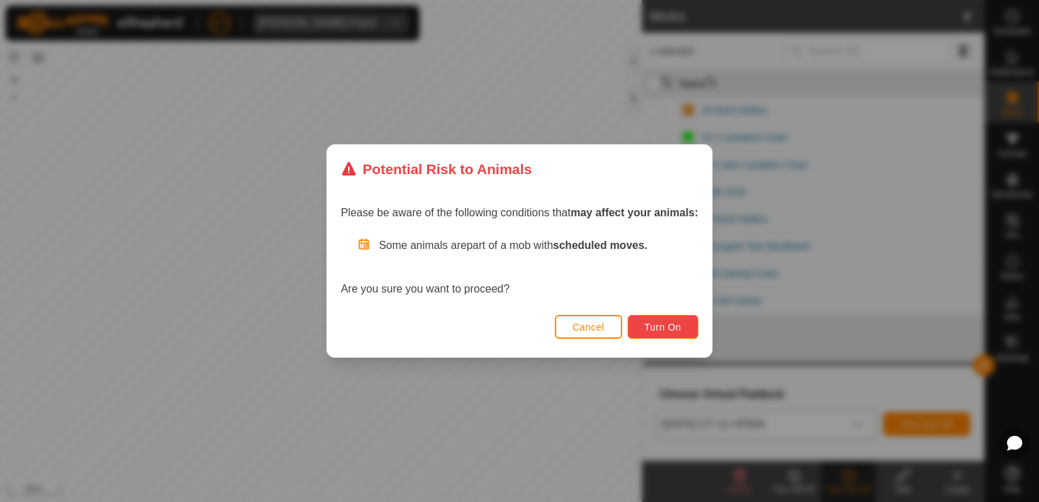
click at [673, 320] on button "Turn On" at bounding box center [663, 327] width 71 height 24
